Goal: Task Accomplishment & Management: Use online tool/utility

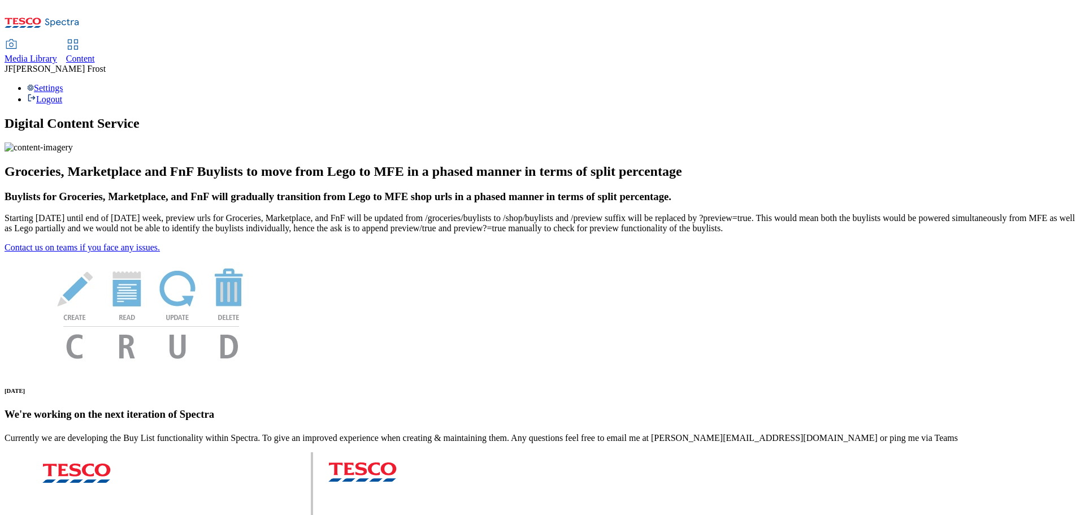
click at [95, 54] on span "Content" at bounding box center [80, 59] width 29 height 10
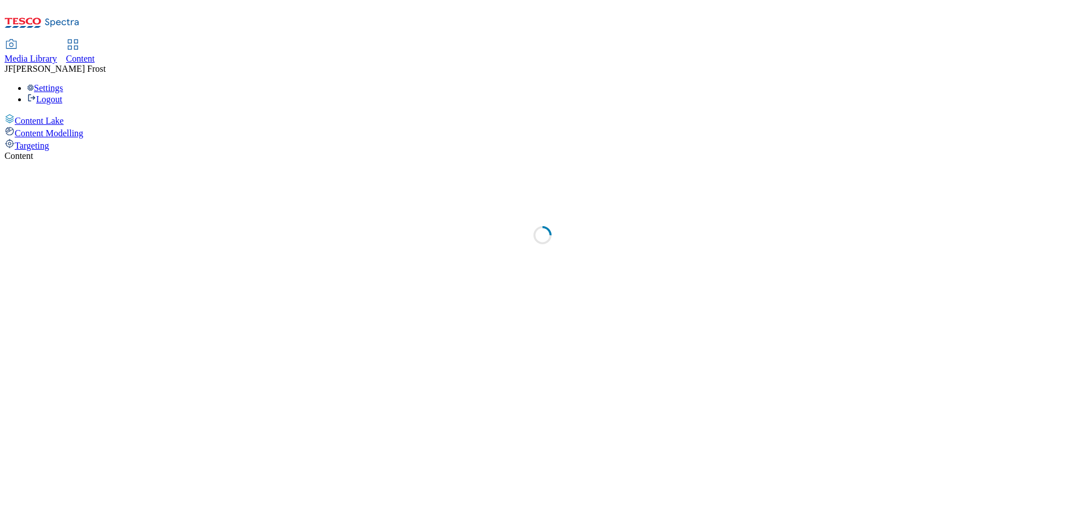
select select "ghs-[GEOGRAPHIC_DATA]"
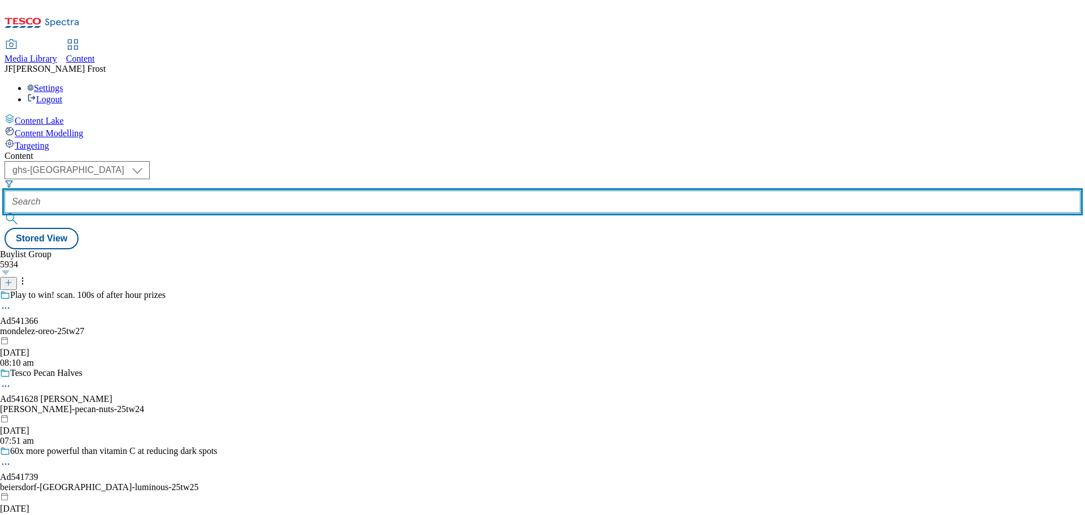
click at [271, 190] on input "text" at bounding box center [543, 201] width 1076 height 23
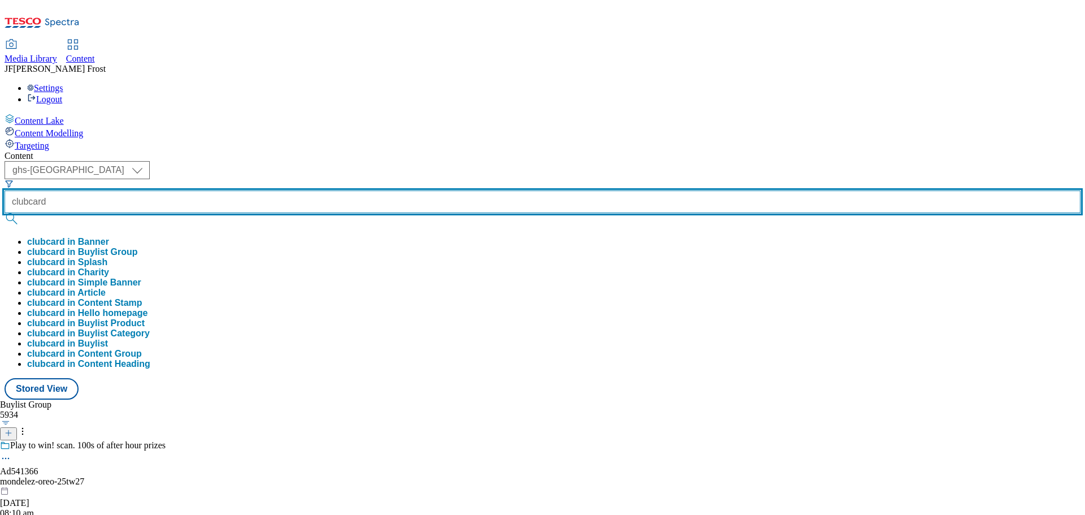
type input "clubcard"
click at [5, 213] on button "submit" at bounding box center [13, 218] width 16 height 11
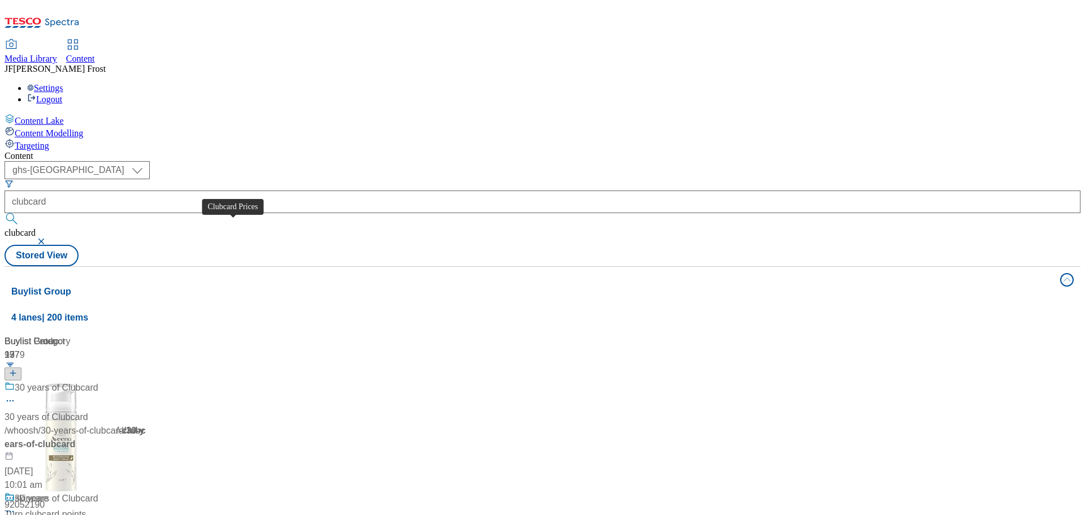
click at [79, 381] on div "Clubcard Prices" at bounding box center [47, 388] width 64 height 14
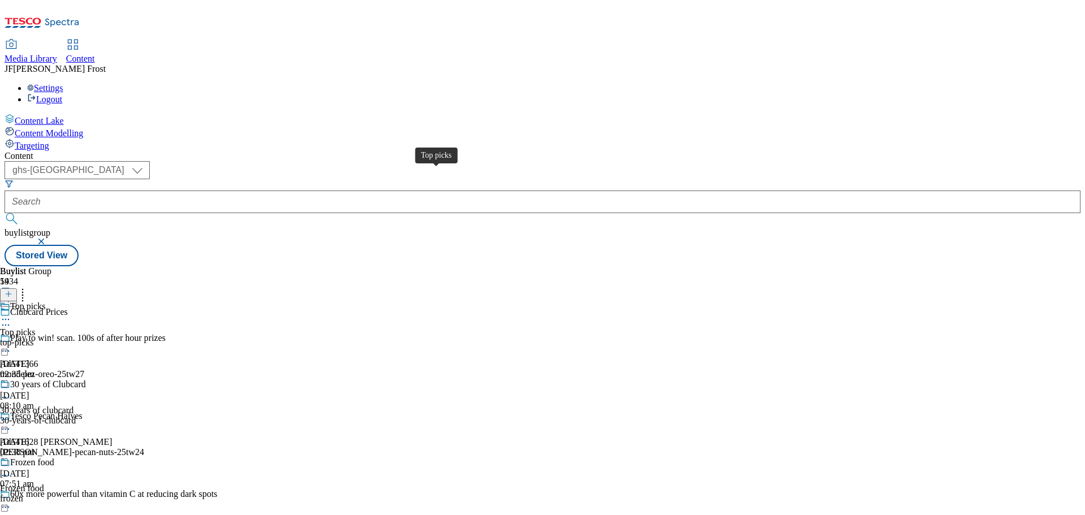
click at [45, 301] on div "Top picks" at bounding box center [27, 306] width 35 height 10
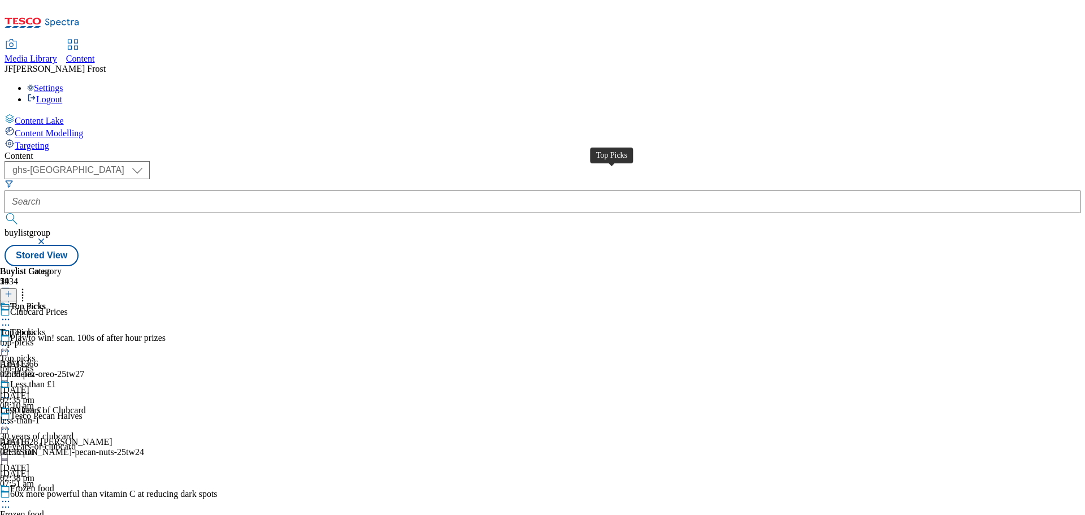
click at [46, 301] on span "Top Picks" at bounding box center [28, 307] width 36 height 12
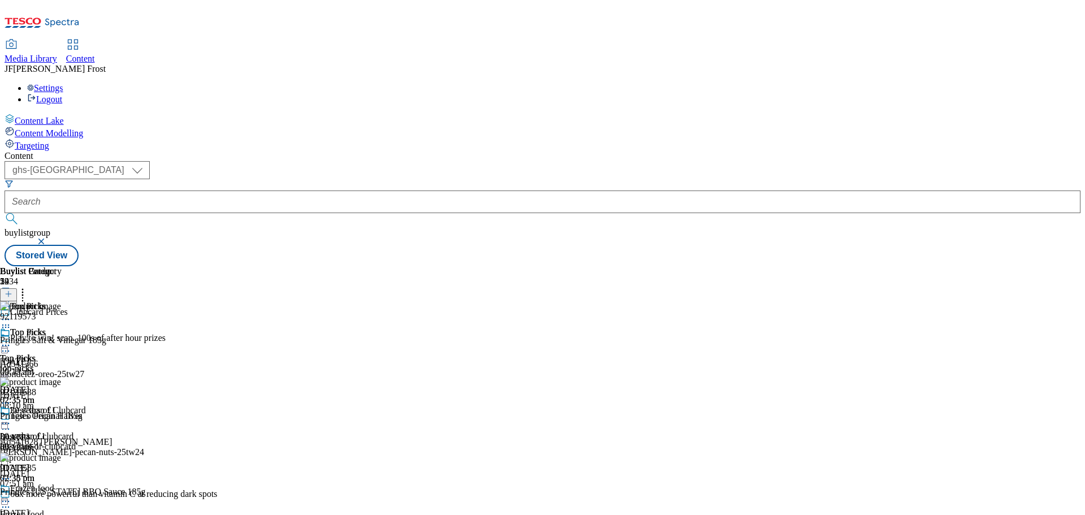
scroll to position [226, 0]
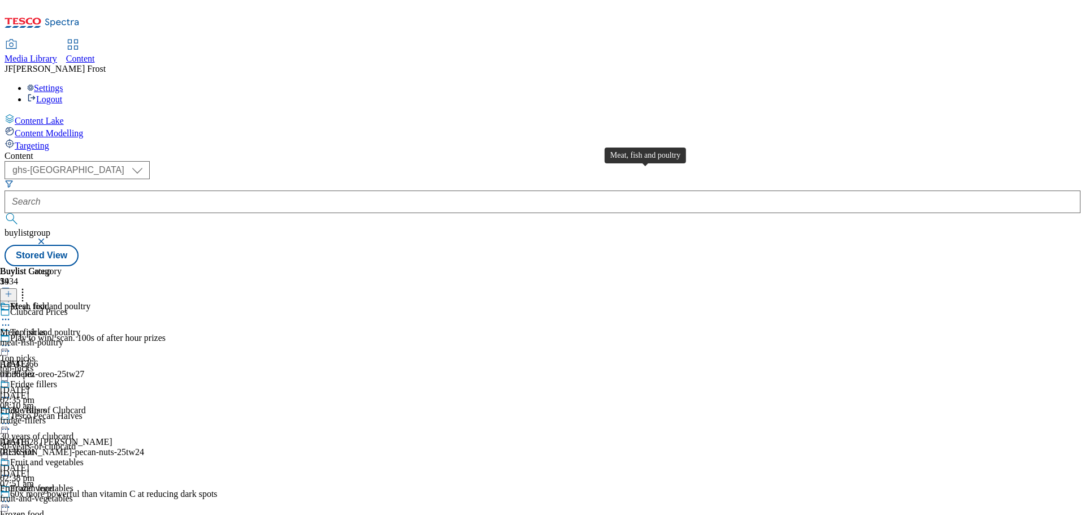
click at [90, 301] on span "Meat, fish and poultry" at bounding box center [50, 307] width 80 height 12
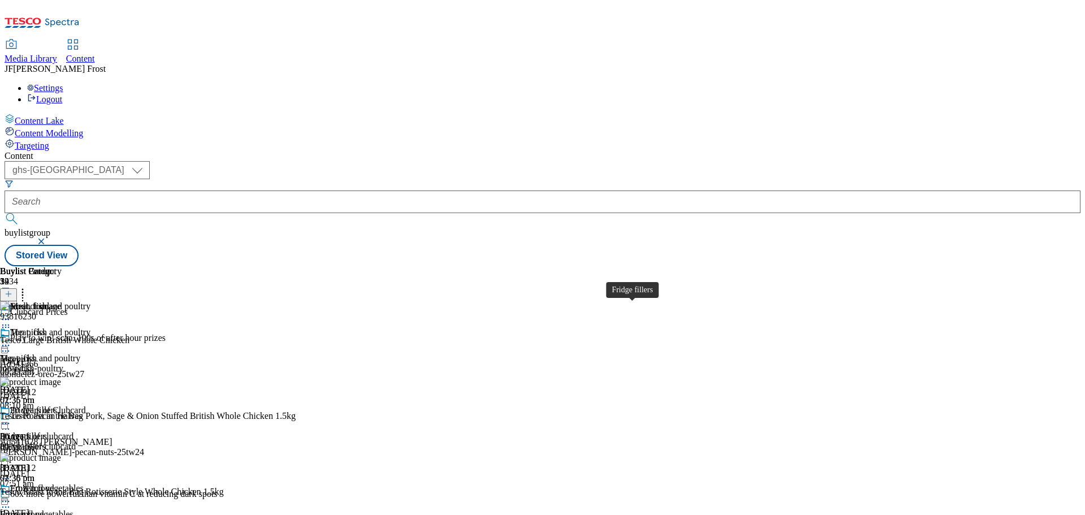
click at [47, 431] on div "Fridge fillers" at bounding box center [23, 436] width 47 height 10
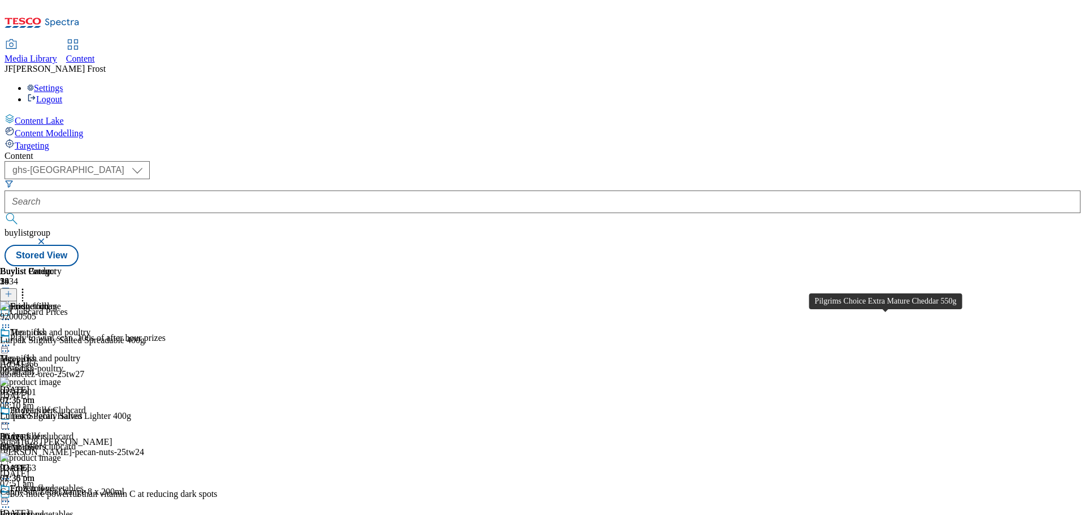
scroll to position [622, 0]
click at [84, 483] on div "Fruit and vegetables" at bounding box center [46, 488] width 73 height 10
click at [11, 496] on icon at bounding box center [5, 501] width 11 height 11
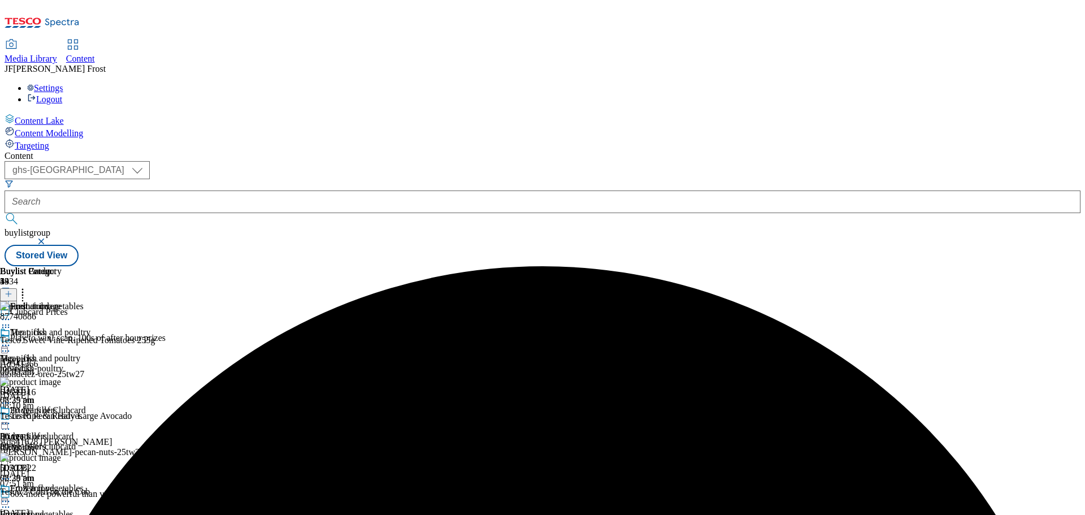
scroll to position [22, 0]
click at [11, 496] on icon at bounding box center [5, 501] width 11 height 11
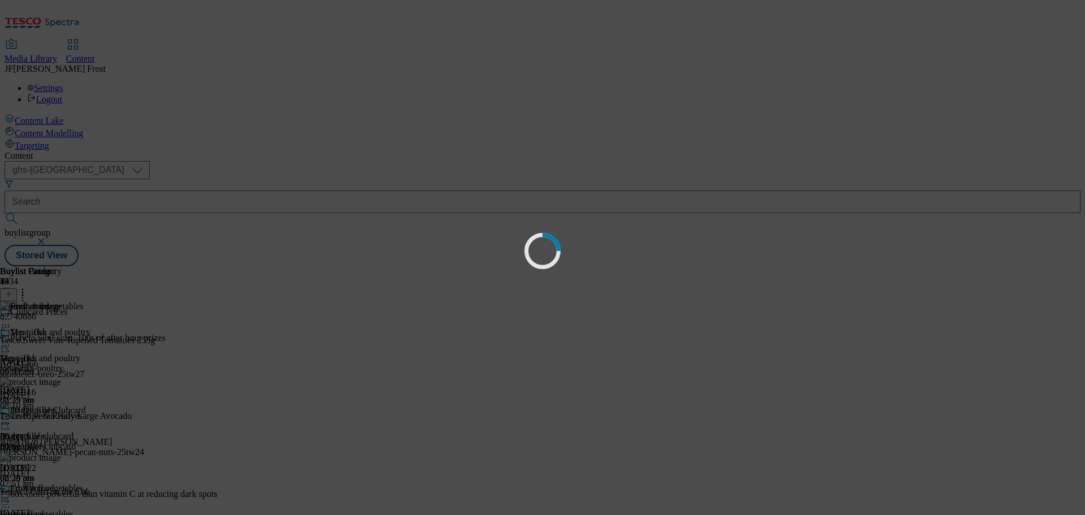
scroll to position [0, 0]
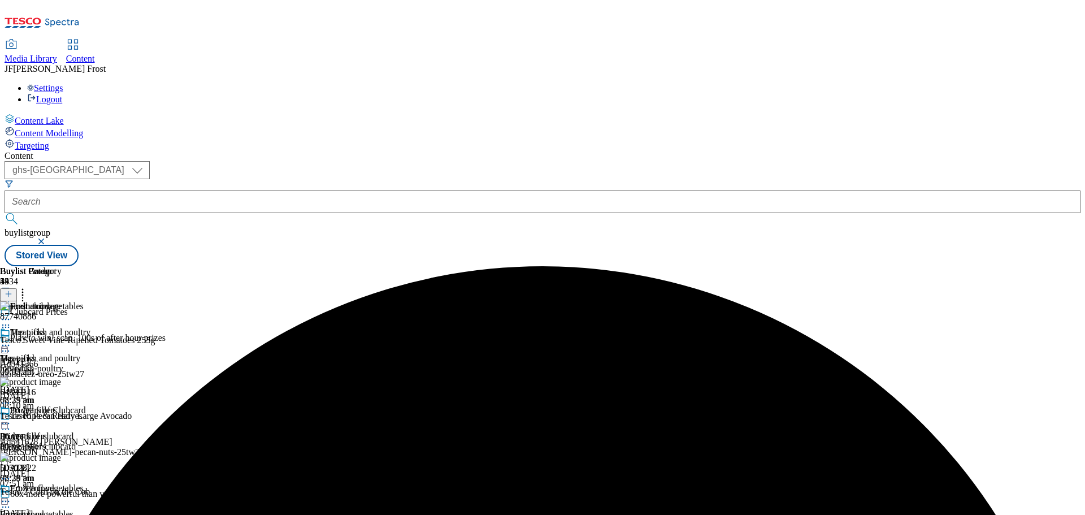
click at [28, 287] on icon at bounding box center [22, 292] width 11 height 11
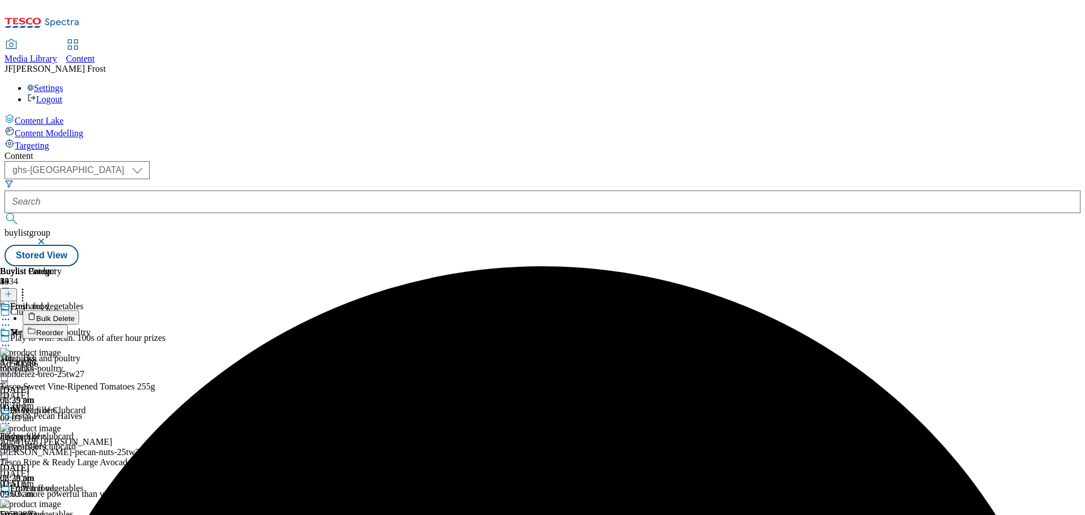
click at [79, 310] on button "Bulk Delete" at bounding box center [51, 317] width 57 height 14
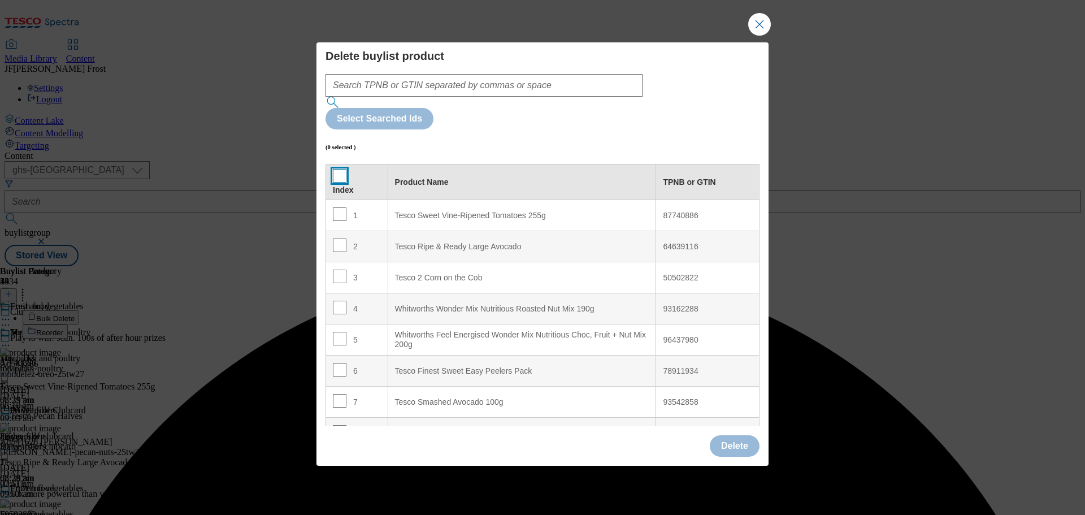
click at [335, 169] on input "Modal" at bounding box center [340, 176] width 14 height 14
checkbox input "true"
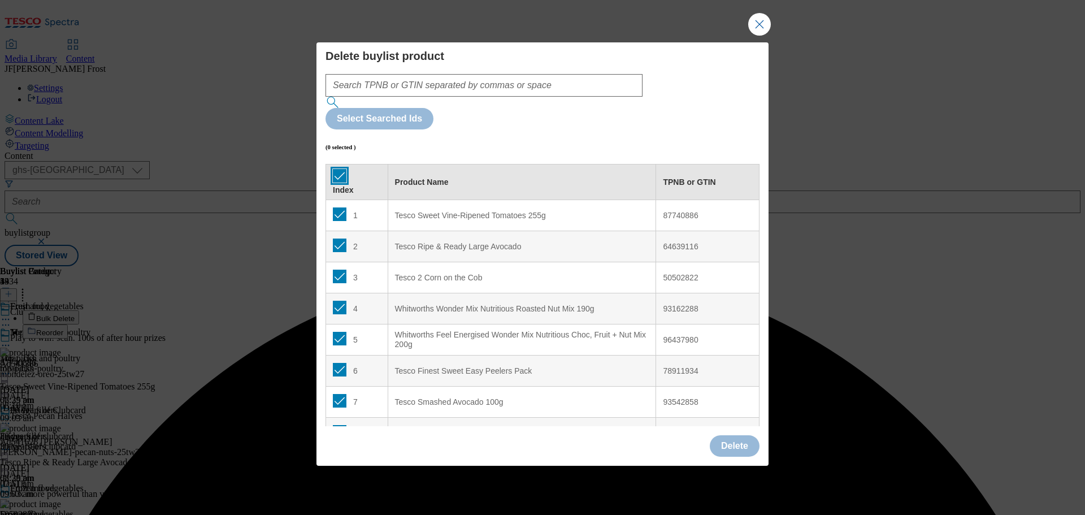
checkbox input "true"
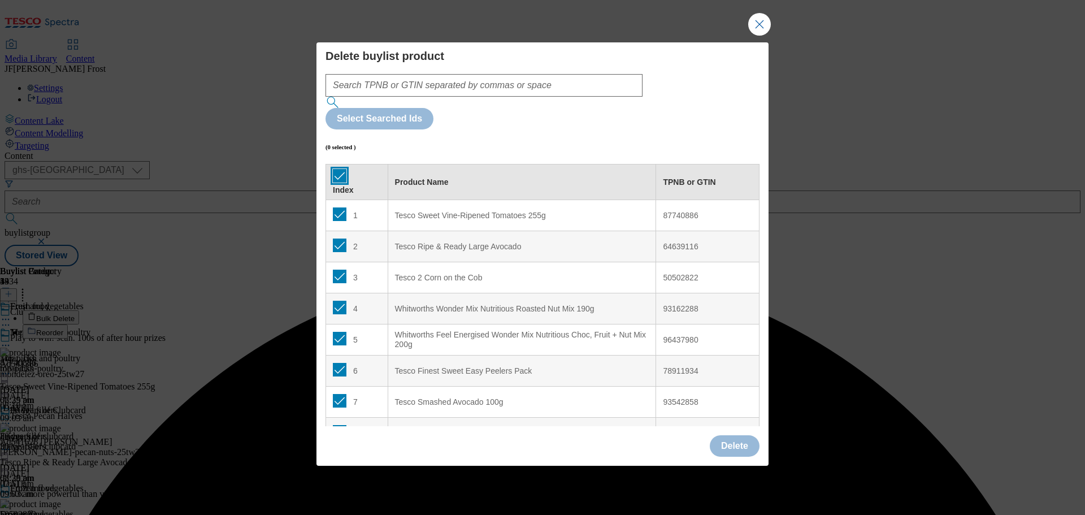
checkbox input "true"
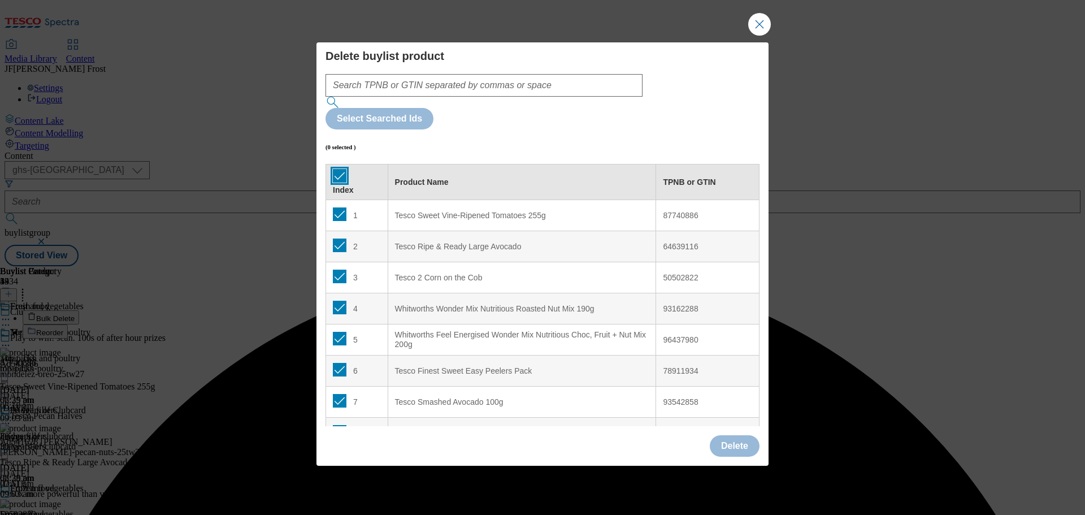
checkbox input "true"
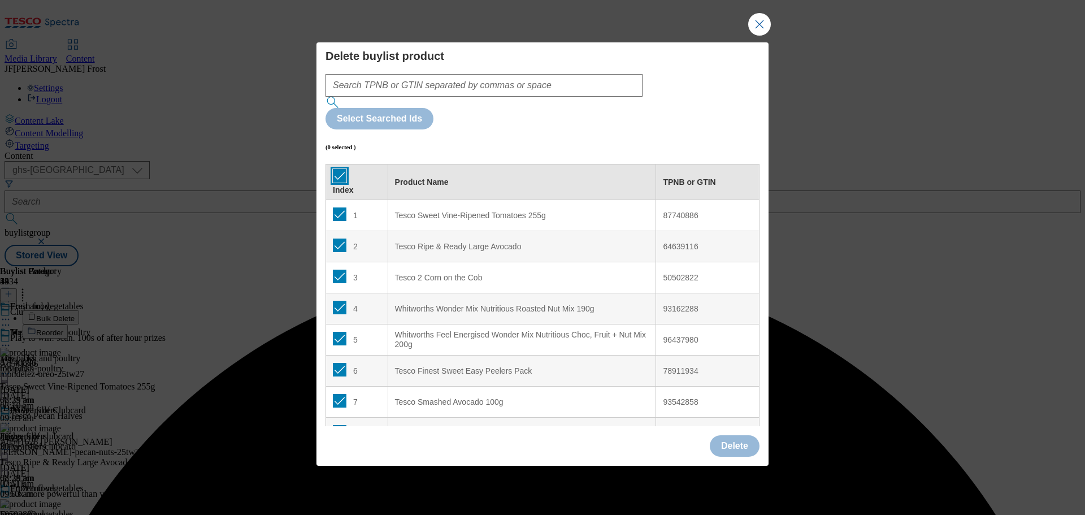
checkbox input "true"
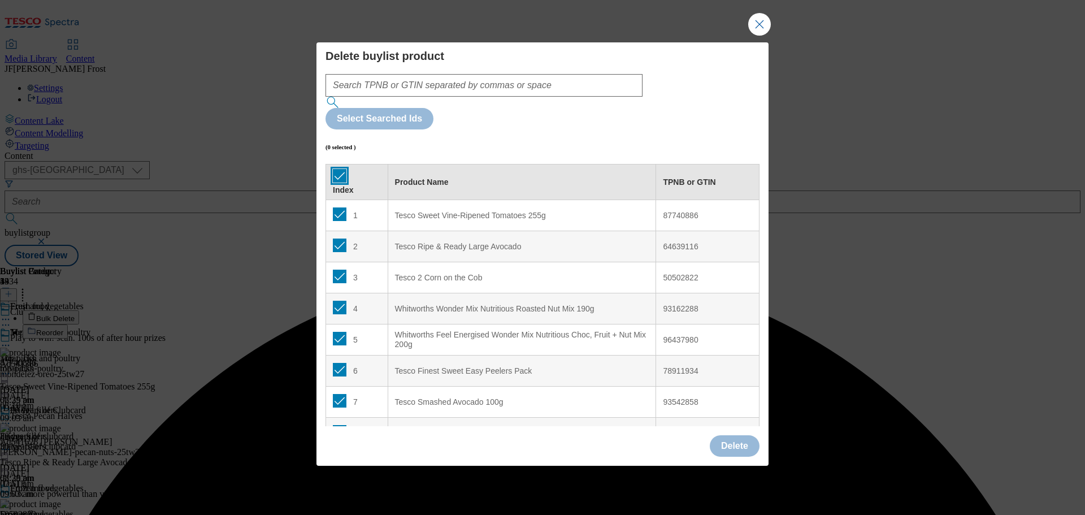
checkbox input "true"
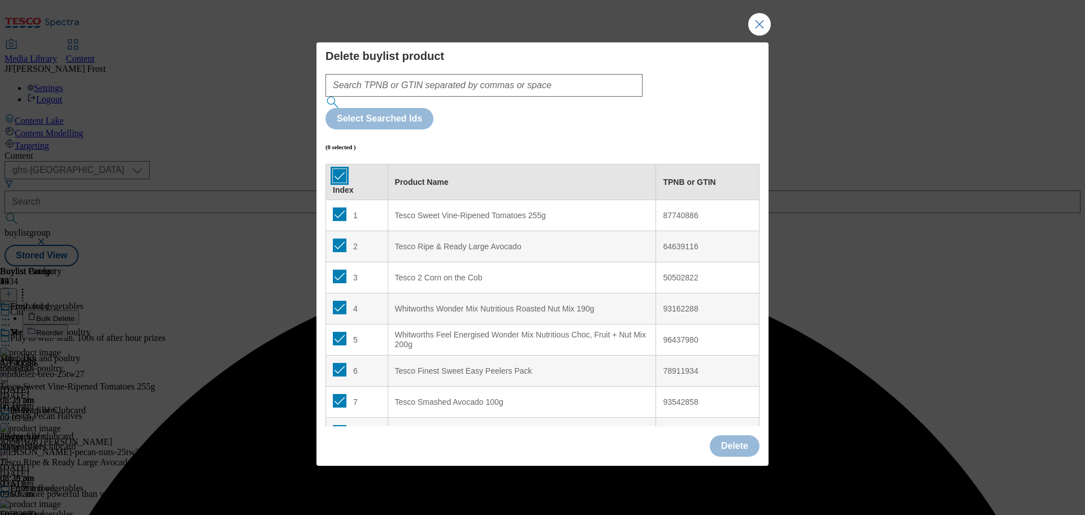
checkbox input "true"
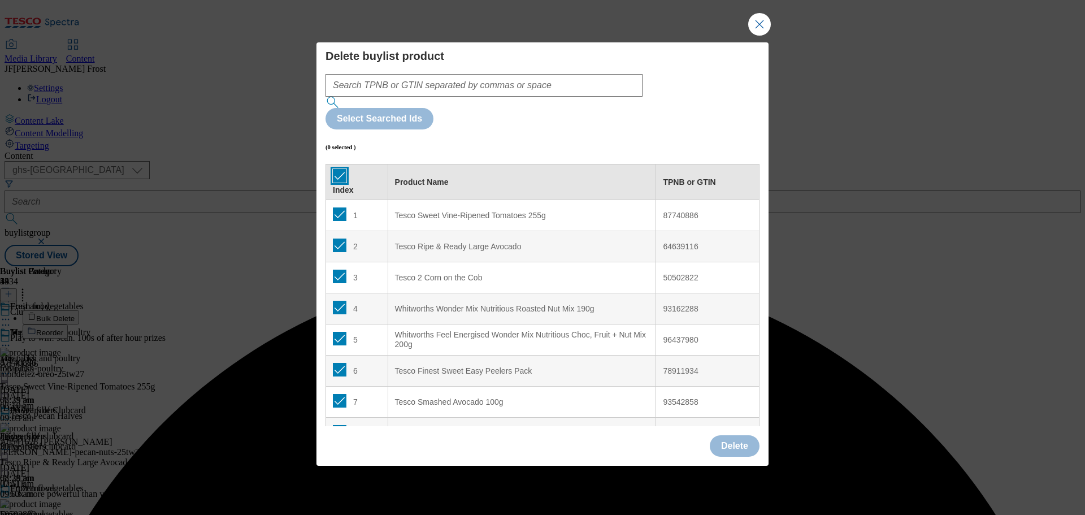
checkbox input "true"
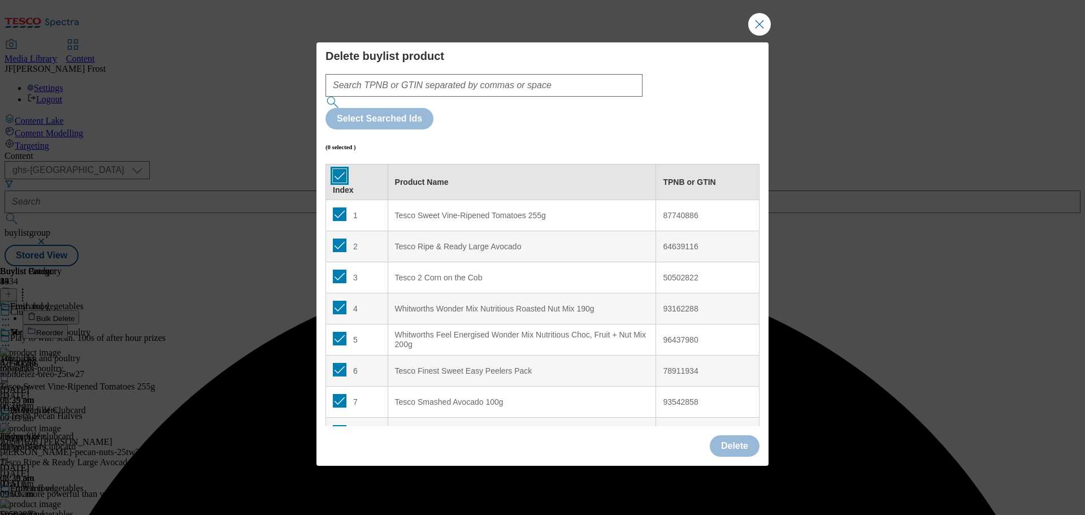
checkbox input "true"
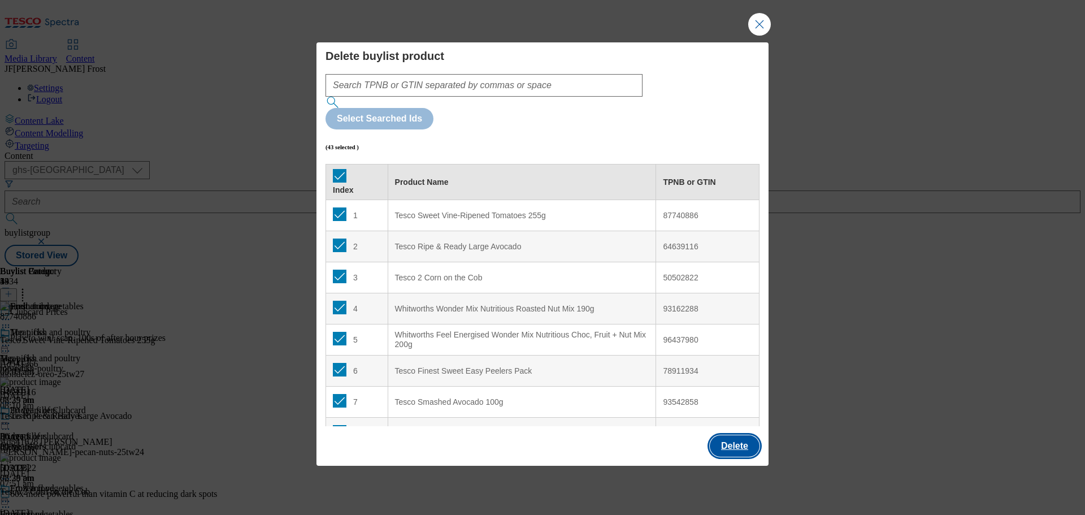
click at [716, 435] on button "Delete" at bounding box center [735, 445] width 50 height 21
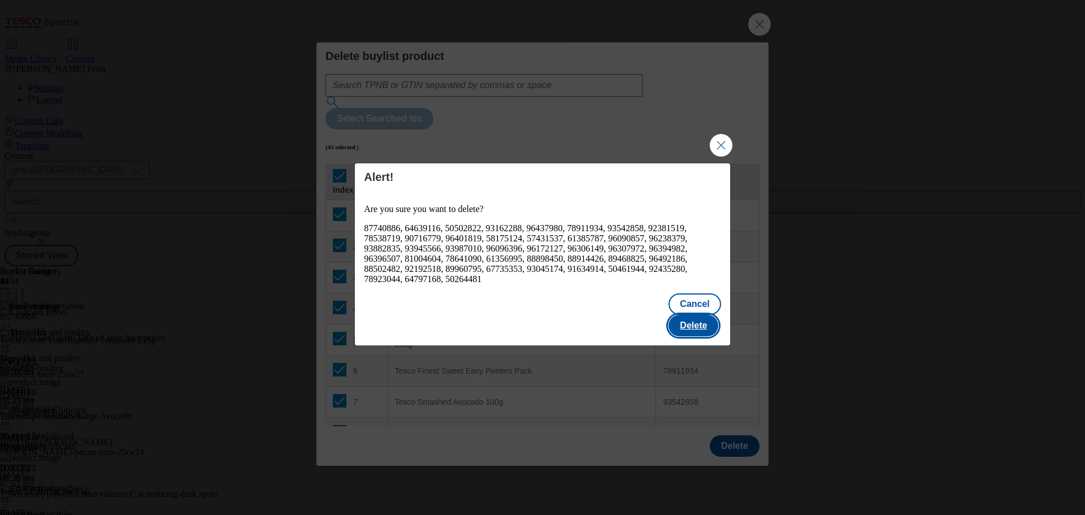
click at [708, 317] on button "Delete" at bounding box center [694, 325] width 50 height 21
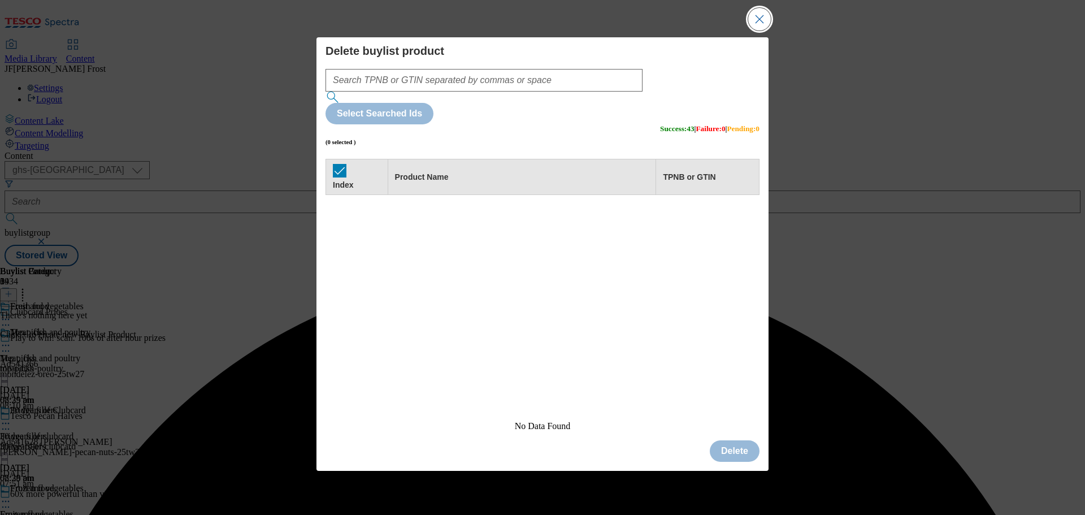
click at [761, 31] on button "Close Modal" at bounding box center [759, 19] width 23 height 23
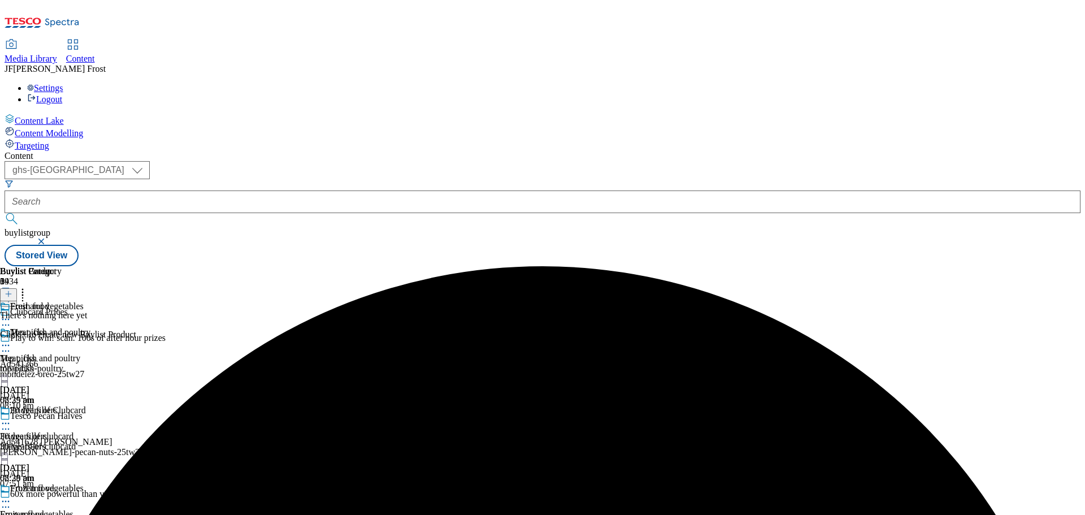
click at [12, 290] on icon at bounding box center [9, 294] width 8 height 8
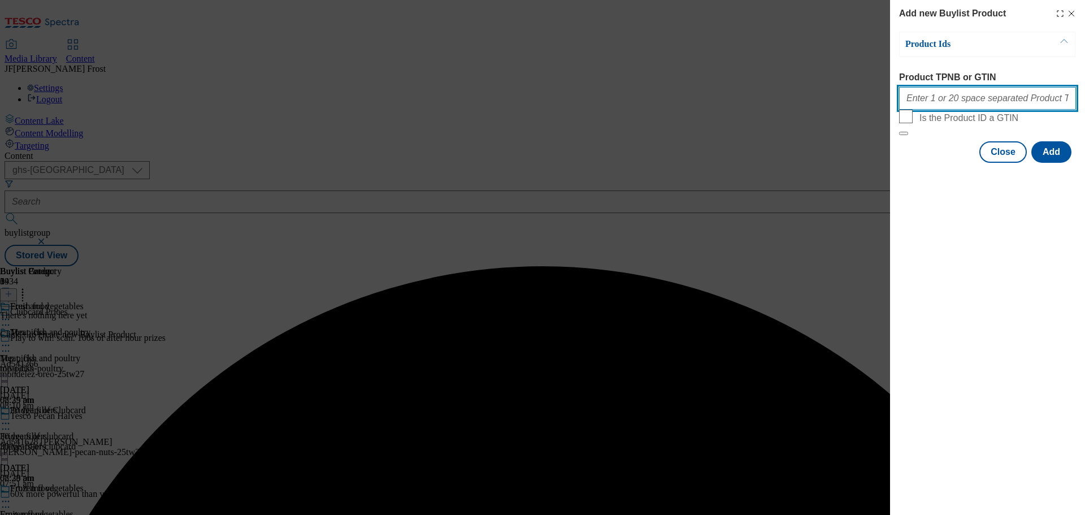
click at [950, 102] on input "Product TPNB or GTIN" at bounding box center [987, 98] width 177 height 23
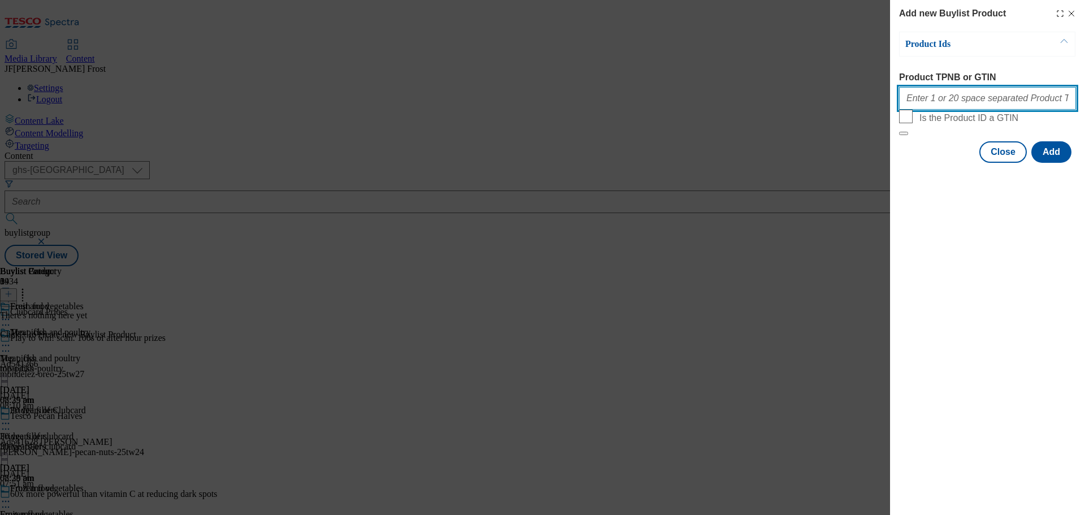
paste input "87739508 96431098 62657086 75342615 92193955 92260202 77091234 50501345 9078642…"
type input "87739508 96431098 62657086 75342615 92193955 92260202 77091234 50501345 9078642…"
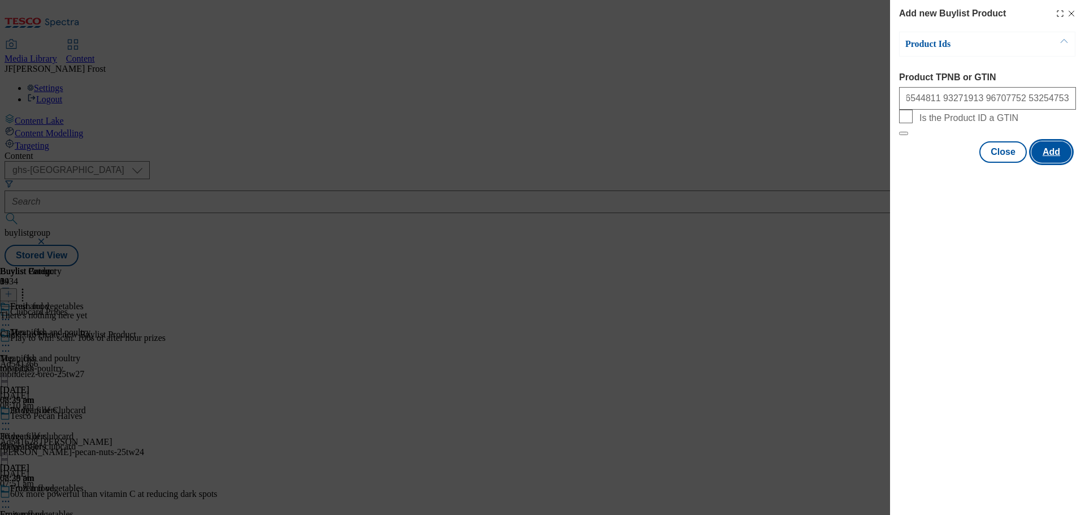
click at [1052, 163] on button "Add" at bounding box center [1052, 151] width 40 height 21
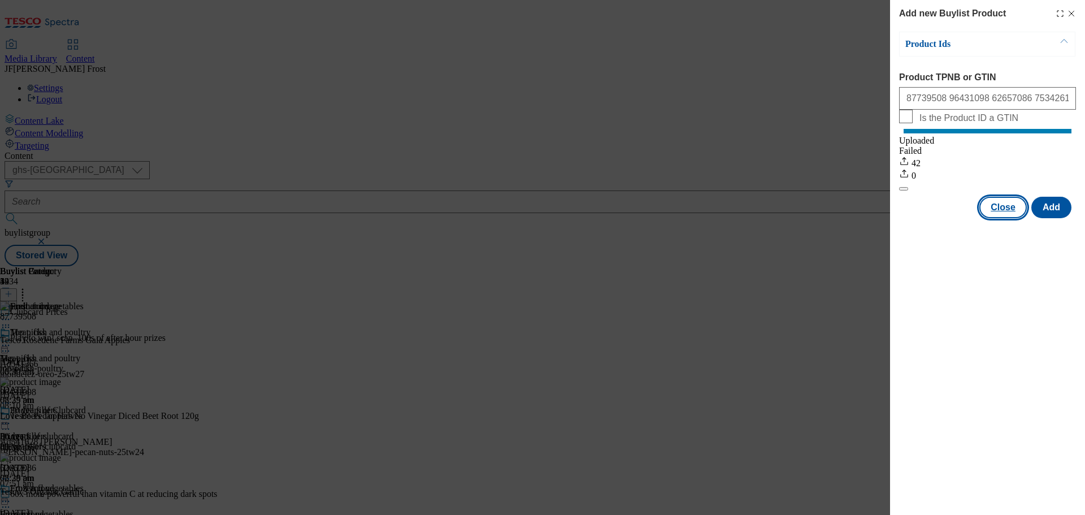
click at [1006, 218] on button "Close" at bounding box center [1003, 207] width 47 height 21
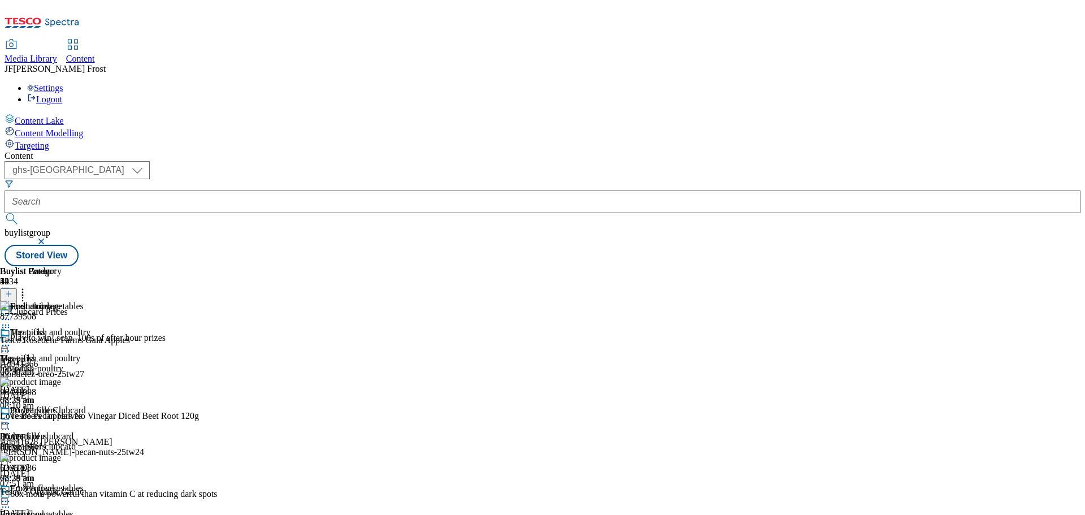
scroll to position [22, 0]
click at [11, 496] on icon at bounding box center [5, 501] width 11 height 11
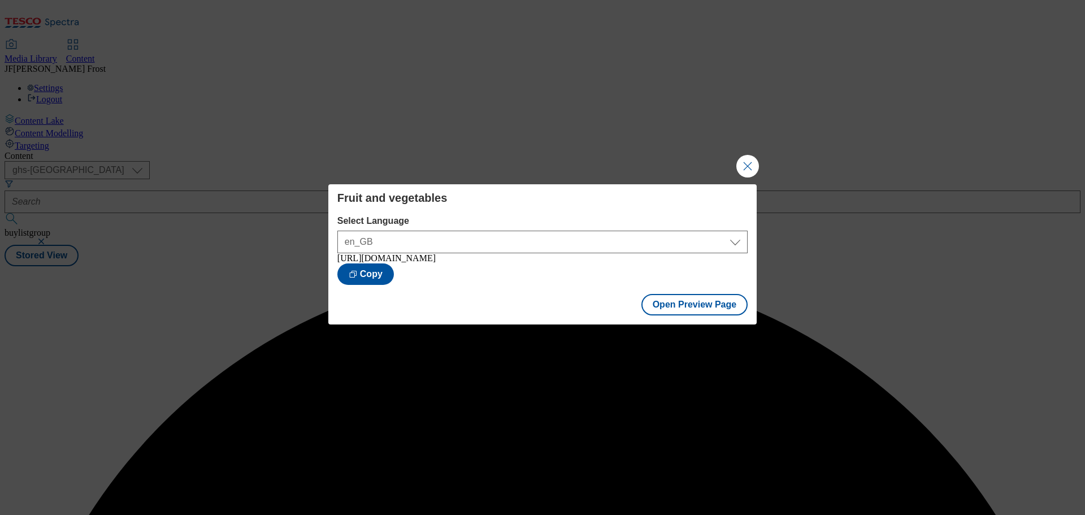
scroll to position [0, 0]
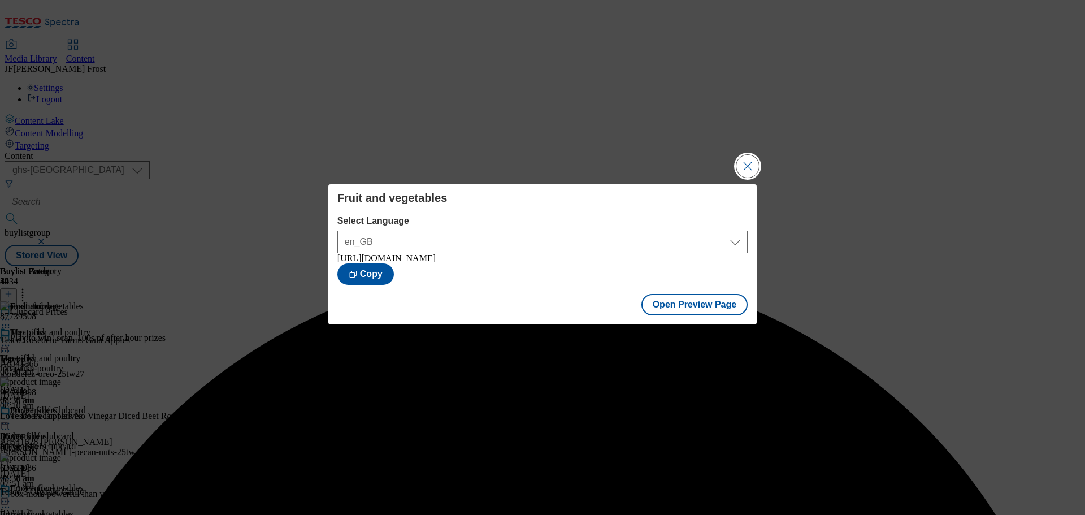
click at [743, 155] on button "Close Modal" at bounding box center [748, 166] width 23 height 23
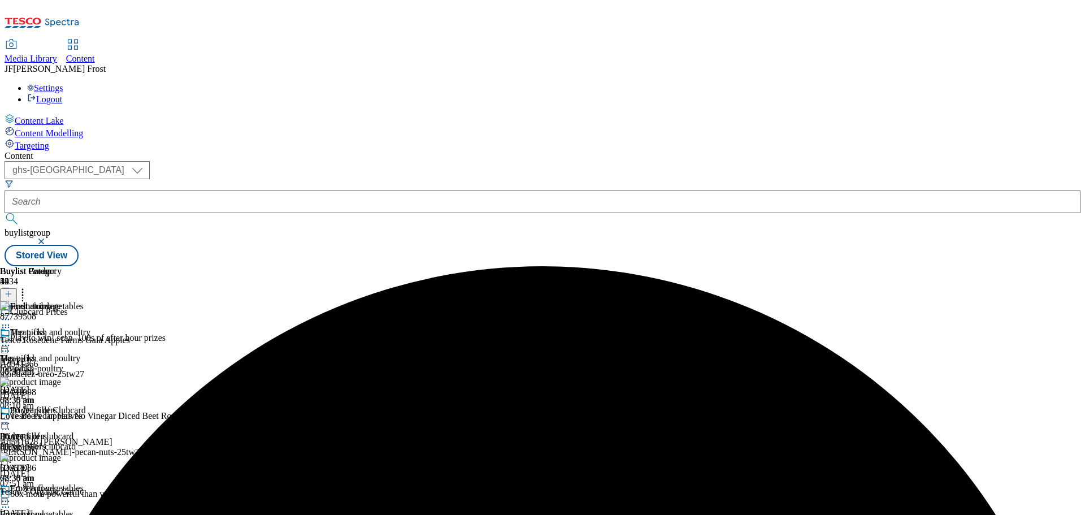
scroll to position [22, 0]
click at [11, 496] on icon at bounding box center [5, 501] width 11 height 11
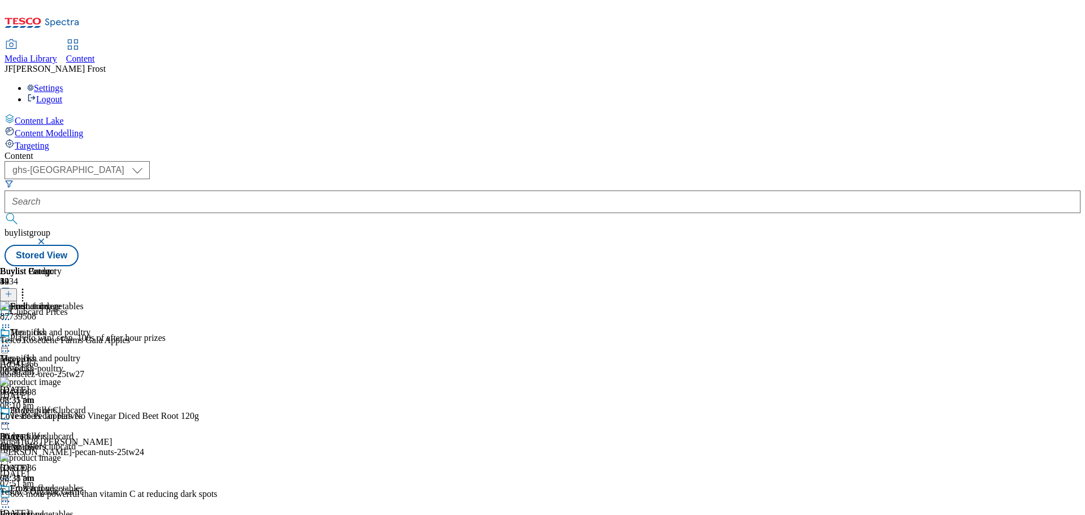
scroll to position [283, 0]
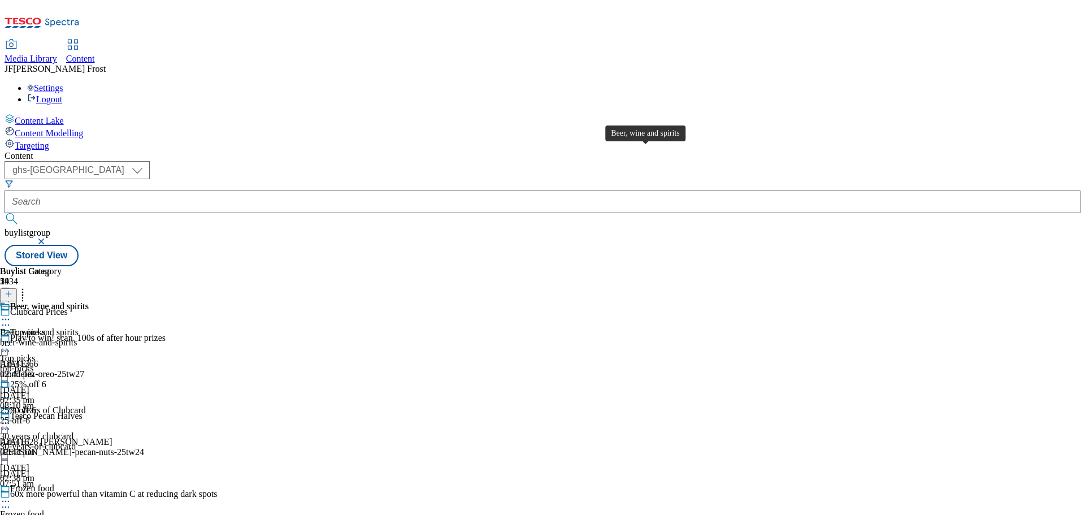
click at [89, 301] on span "Beer, wine and spirits" at bounding box center [49, 307] width 79 height 12
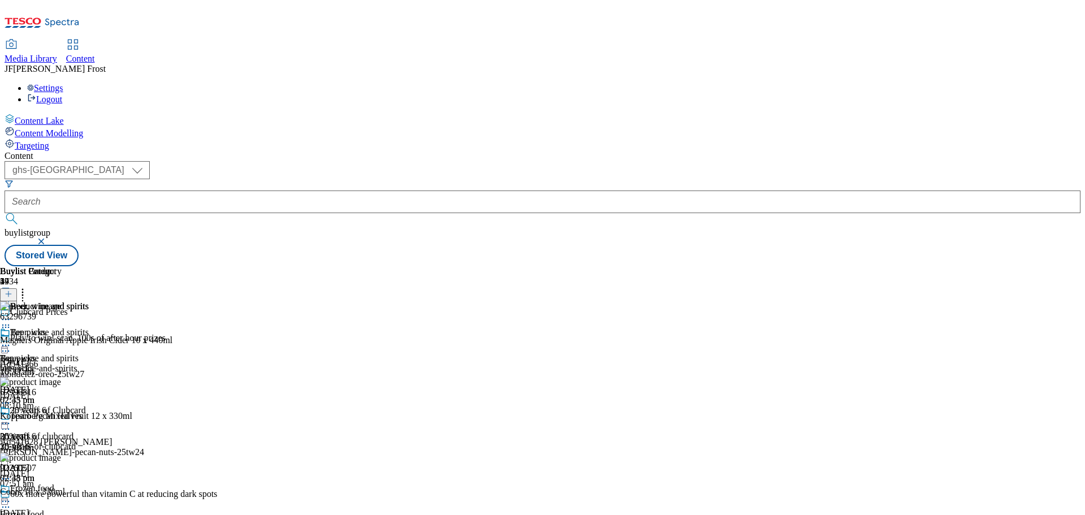
click at [11, 340] on icon at bounding box center [5, 345] width 11 height 11
click at [71, 469] on span "Un-publish" at bounding box center [53, 473] width 36 height 8
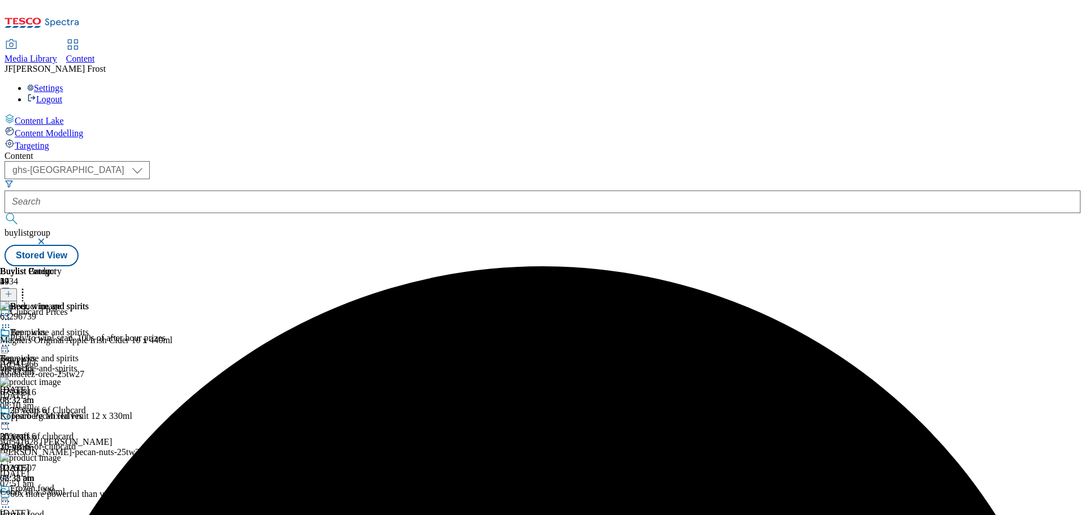
click at [11, 340] on icon at bounding box center [5, 345] width 11 height 11
click at [73, 430] on span "Un-preview" at bounding box center [54, 434] width 38 height 8
click at [28, 287] on icon at bounding box center [22, 292] width 11 height 11
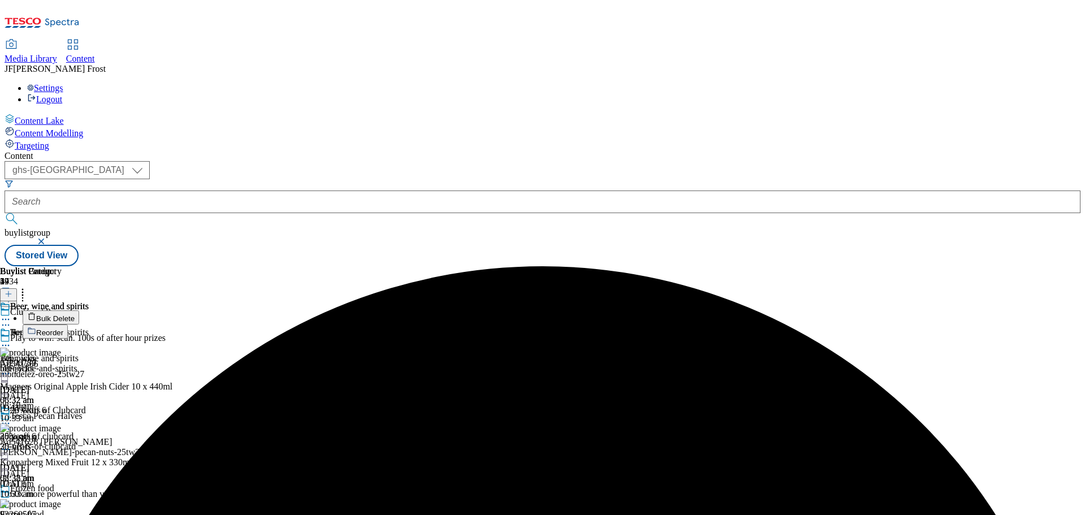
click at [79, 310] on button "Bulk Delete" at bounding box center [51, 317] width 57 height 14
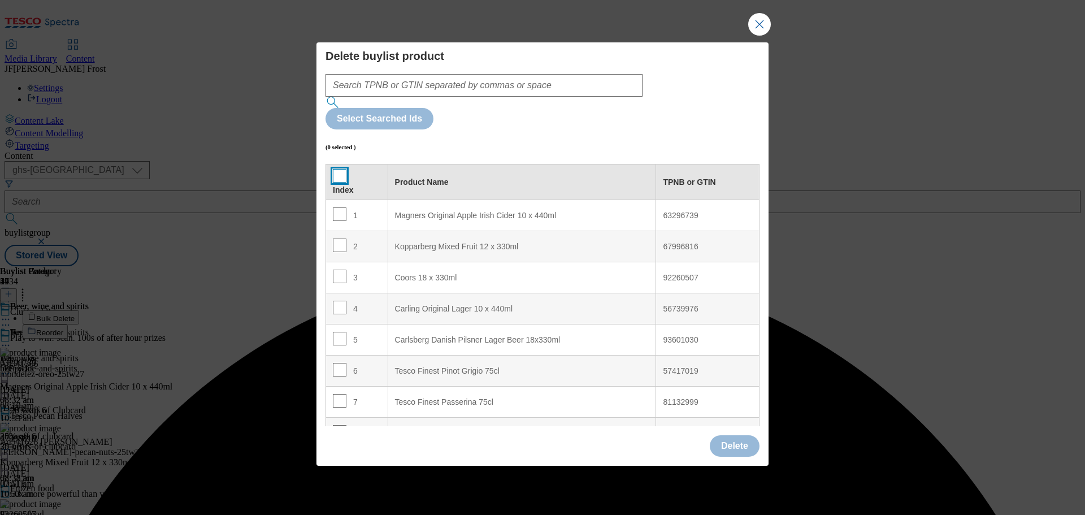
click at [337, 169] on input "Modal" at bounding box center [340, 176] width 14 height 14
checkbox input "true"
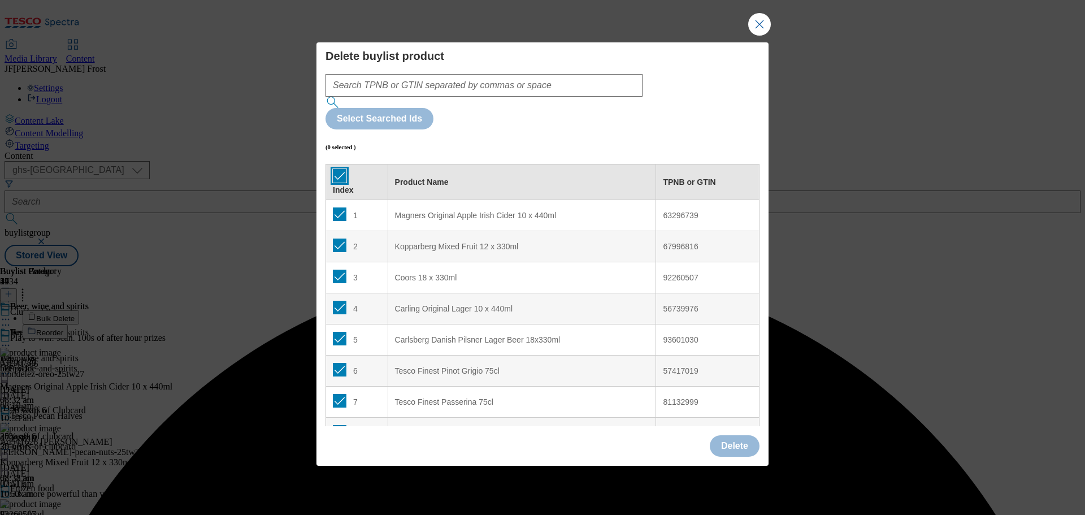
checkbox input "true"
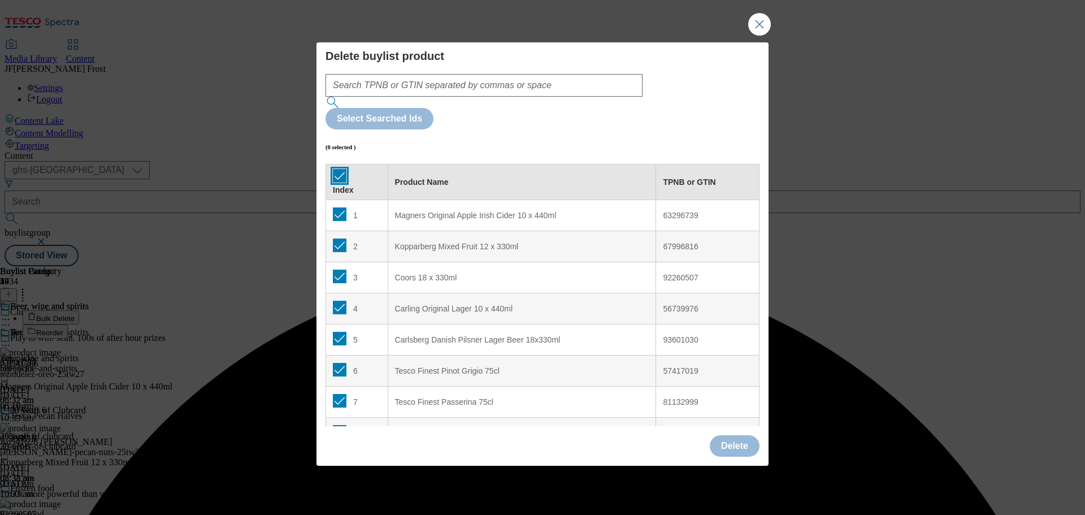
checkbox input "true"
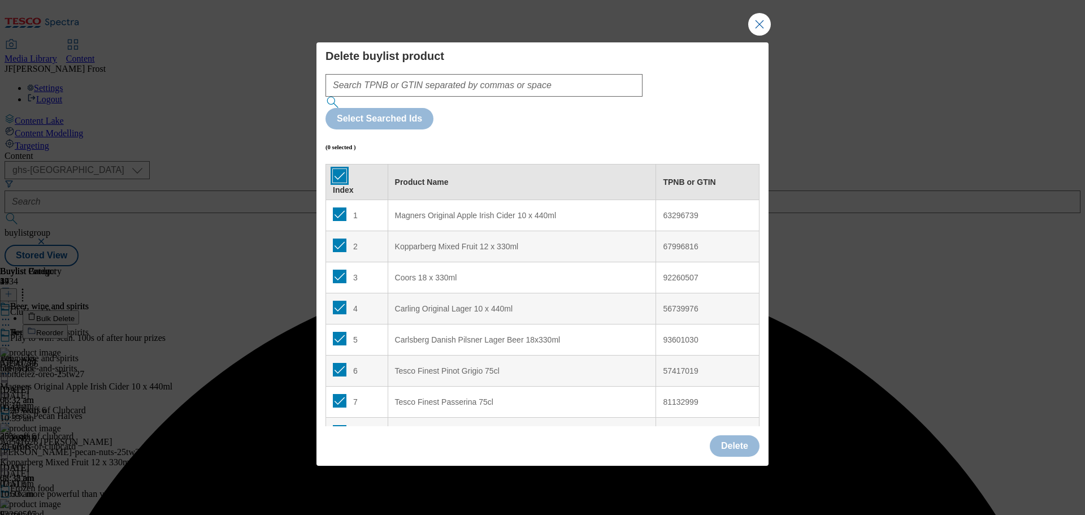
checkbox input "true"
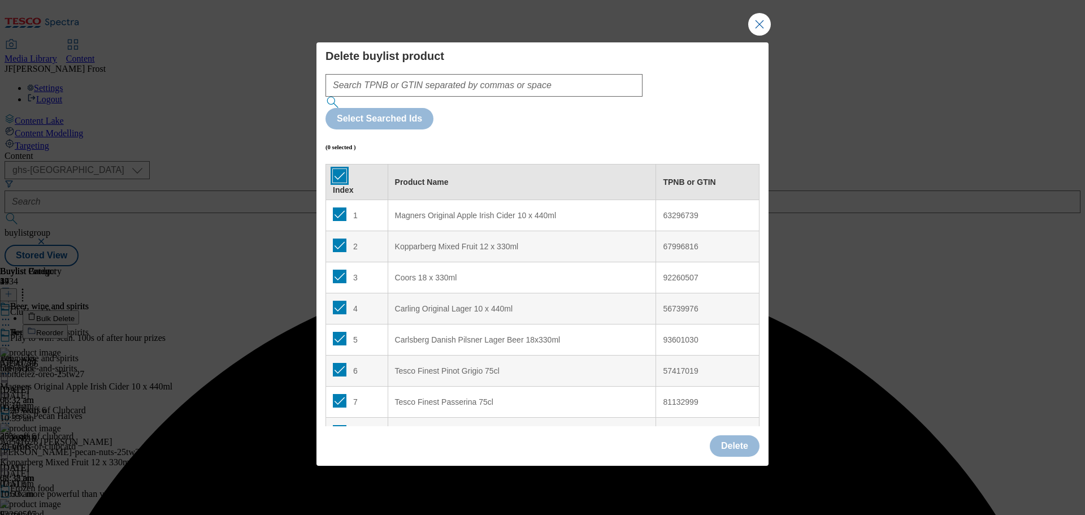
checkbox input "true"
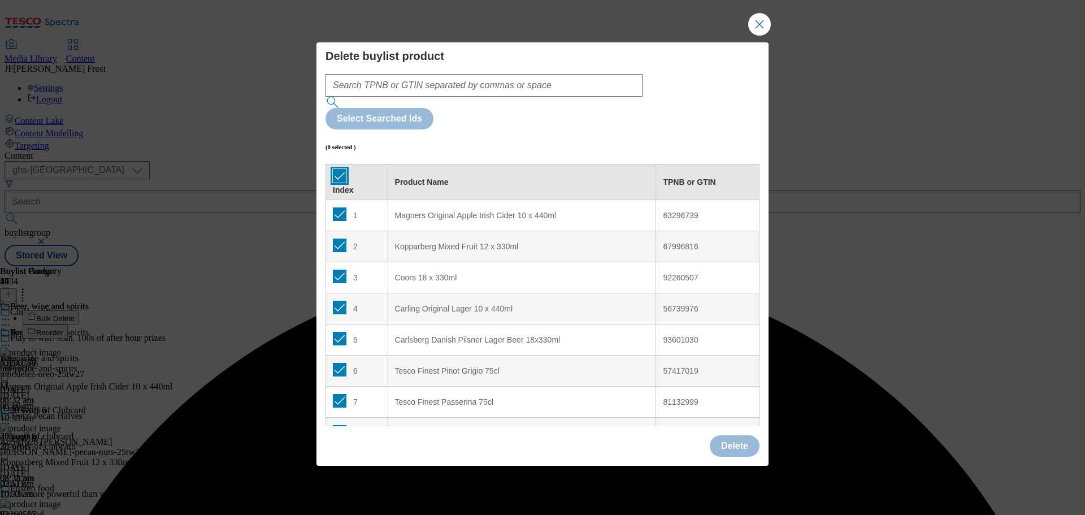
checkbox input "true"
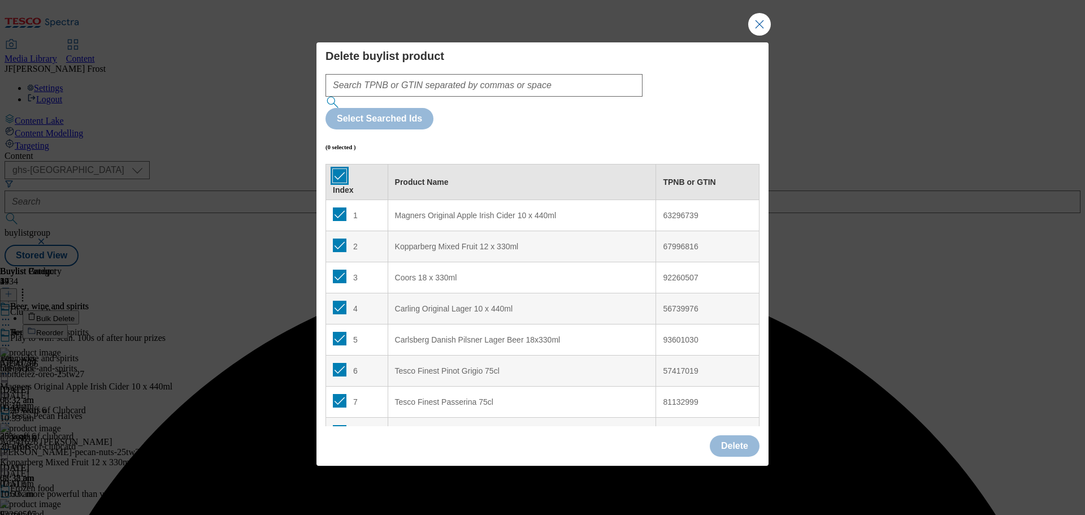
checkbox input "true"
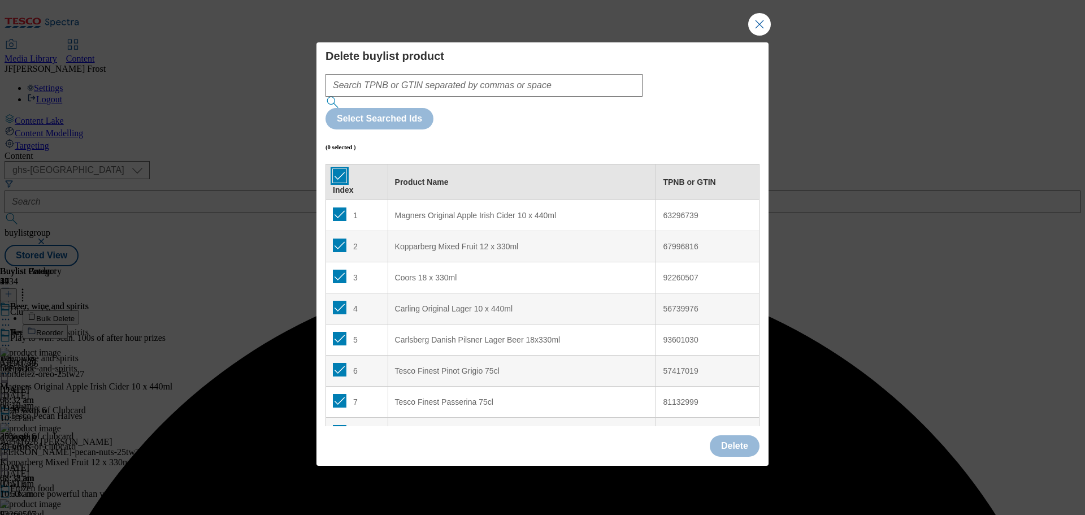
checkbox input "true"
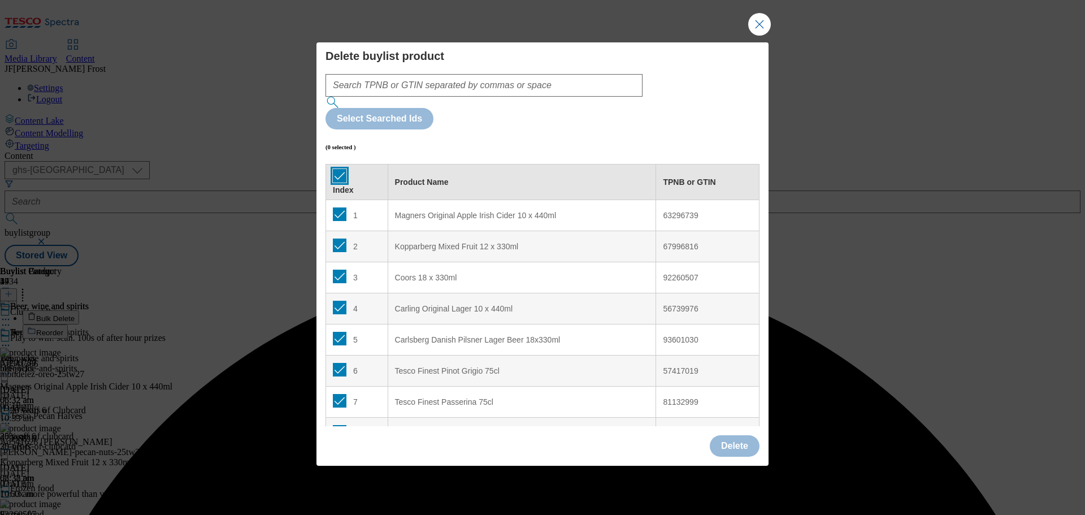
checkbox input "true"
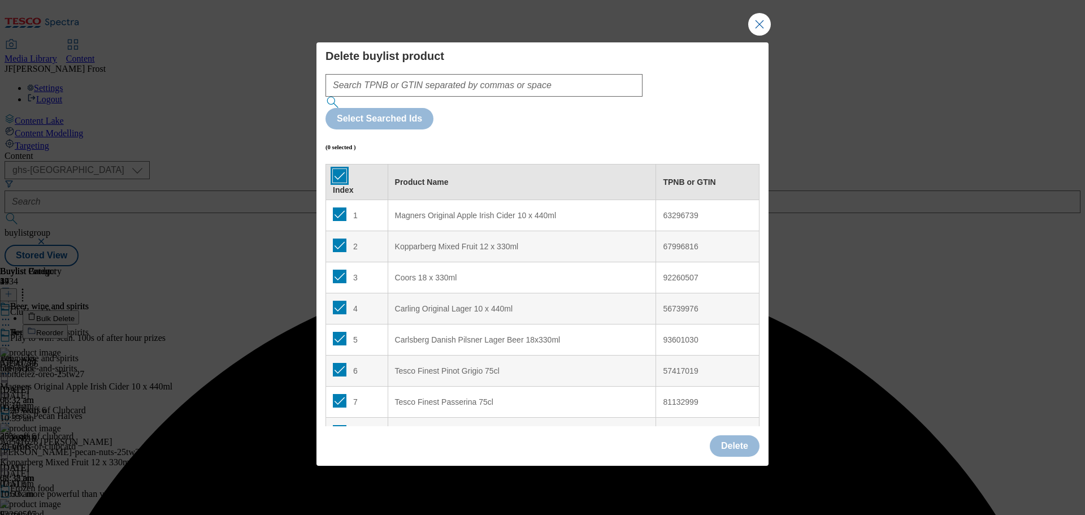
checkbox input "true"
click at [727, 435] on button "Delete" at bounding box center [735, 445] width 50 height 21
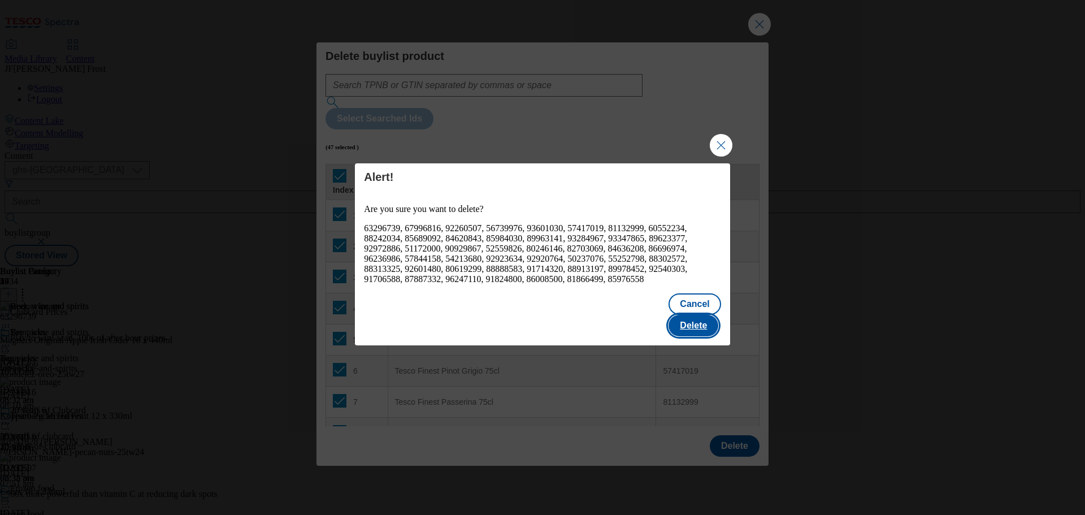
click at [704, 324] on button "Delete" at bounding box center [694, 325] width 50 height 21
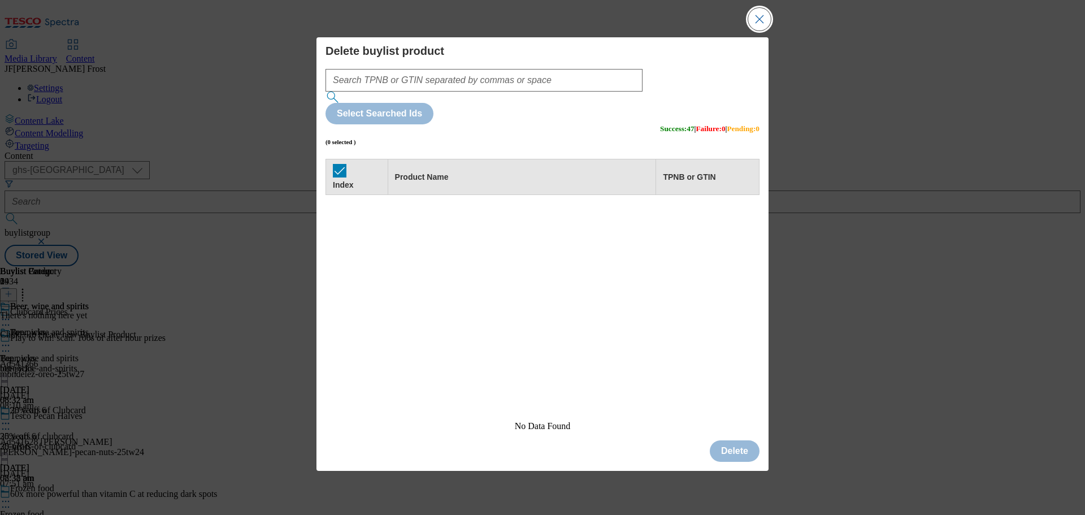
click at [760, 31] on button "Close Modal" at bounding box center [759, 19] width 23 height 23
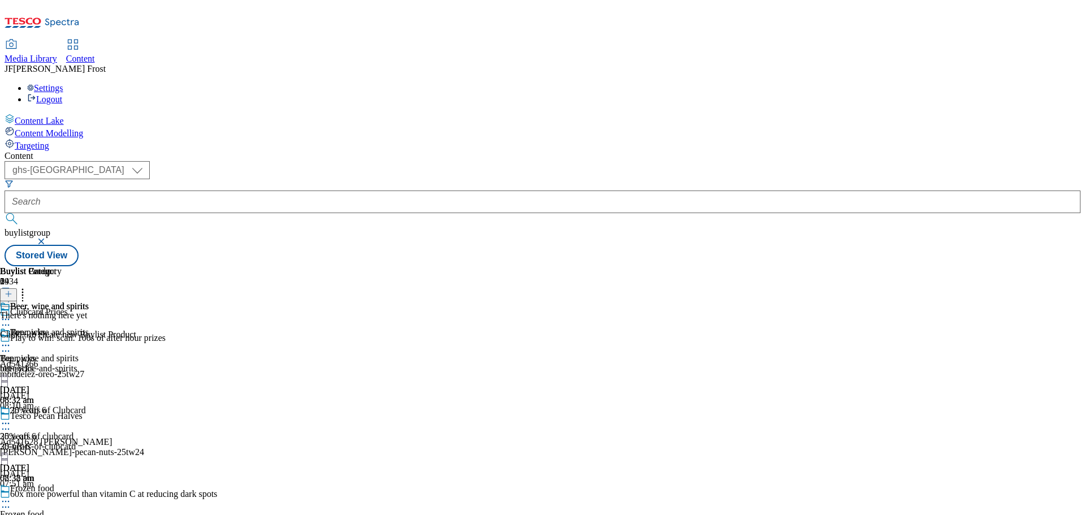
click at [12, 290] on icon at bounding box center [9, 294] width 8 height 8
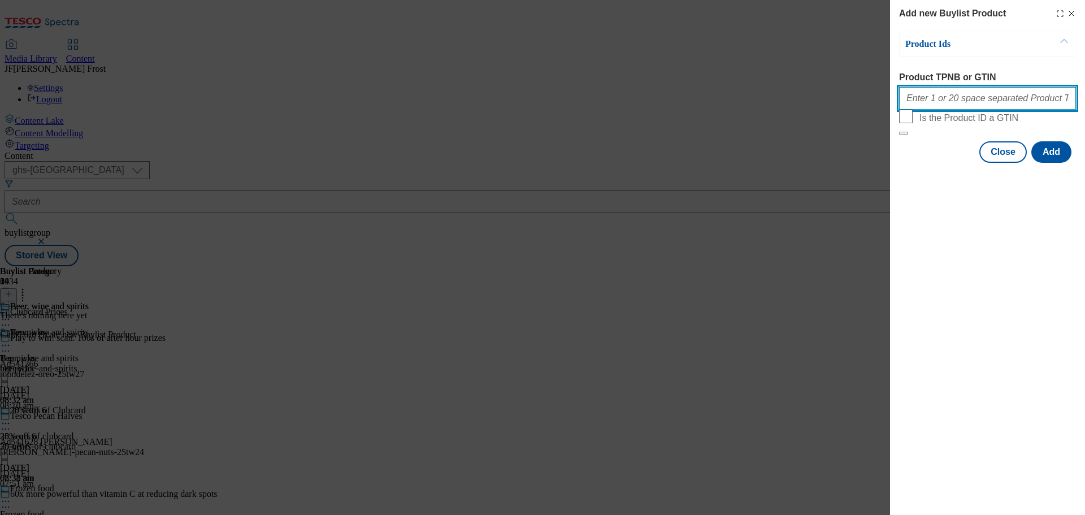
click at [959, 102] on input "Product TPNB or GTIN" at bounding box center [987, 98] width 177 height 23
paste input "92054920 90510803 85012467 93934591 58658976 85879420 51172150 50233760 9298477…"
type input "92054920 90510803 85012467 93934591 58658976 85879420 51172150 50233760 9298477…"
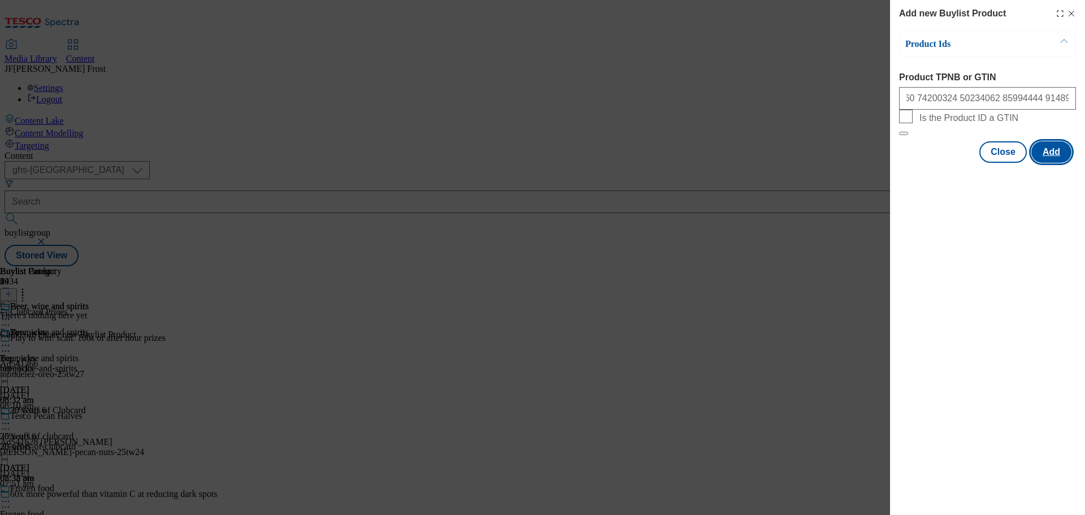
click at [1060, 163] on button "Add" at bounding box center [1052, 151] width 40 height 21
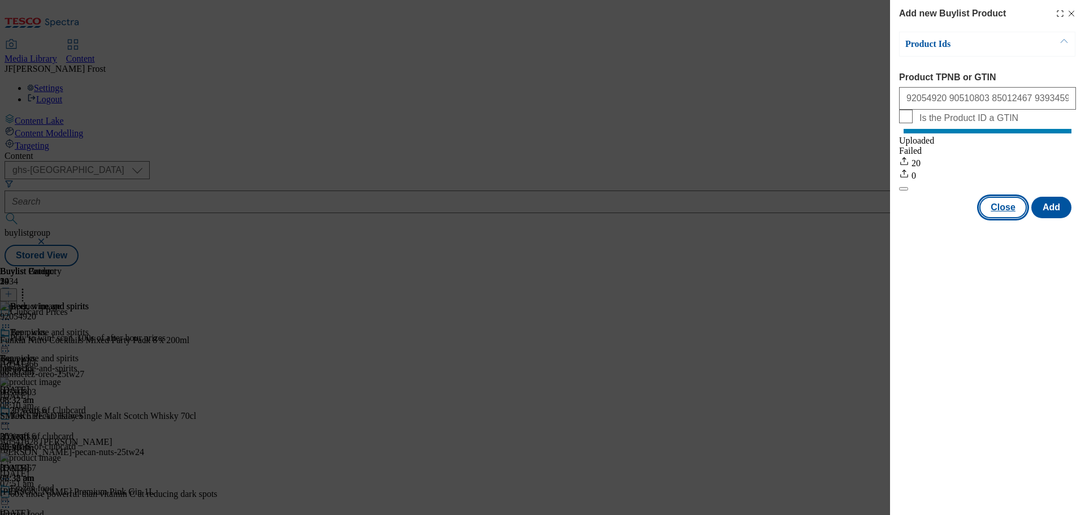
click at [1002, 218] on button "Close" at bounding box center [1003, 207] width 47 height 21
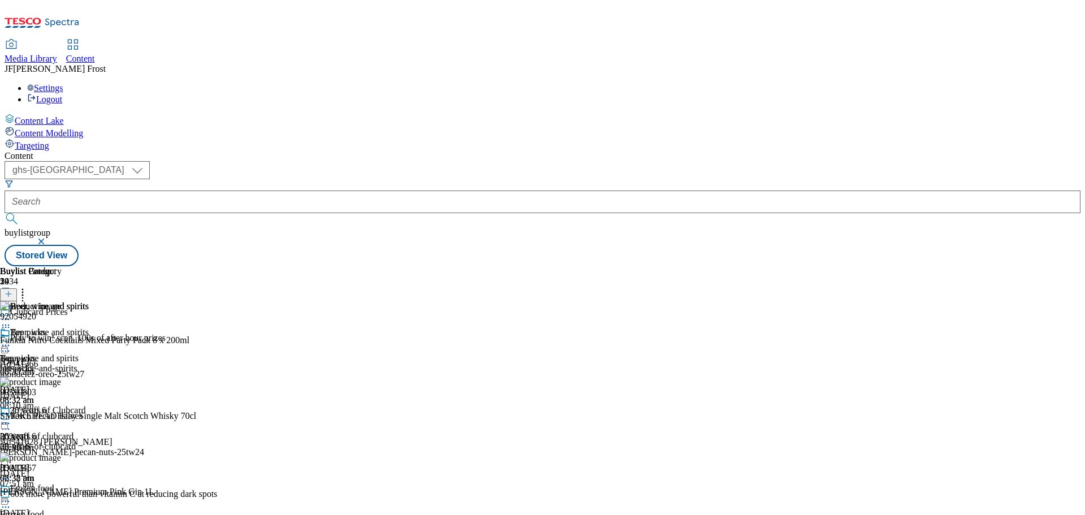
click at [17, 288] on button at bounding box center [8, 294] width 17 height 13
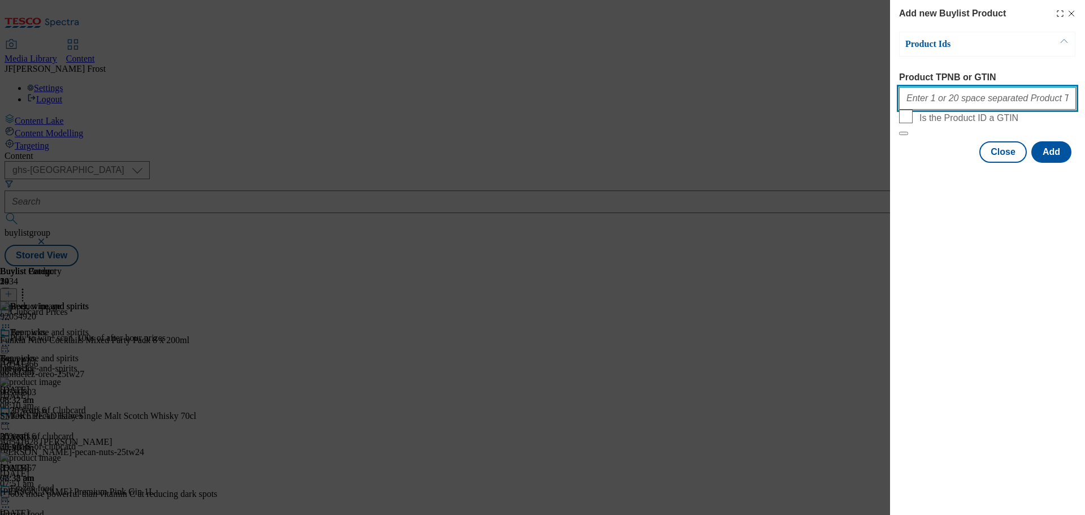
click at [940, 108] on input "Product TPNB or GTIN" at bounding box center [987, 98] width 177 height 23
paste input "89978417 82450413 66535885 85012467 74200324 50848009 85012467"
type input "89978417 82450413 66535885 85012467 74200324 50848009 85012467"
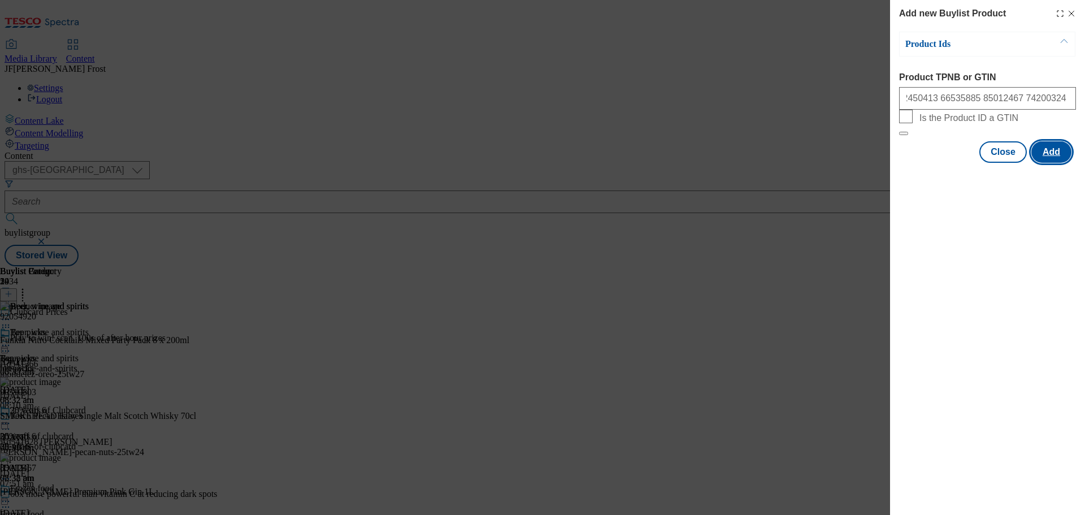
click at [1051, 163] on button "Add" at bounding box center [1052, 151] width 40 height 21
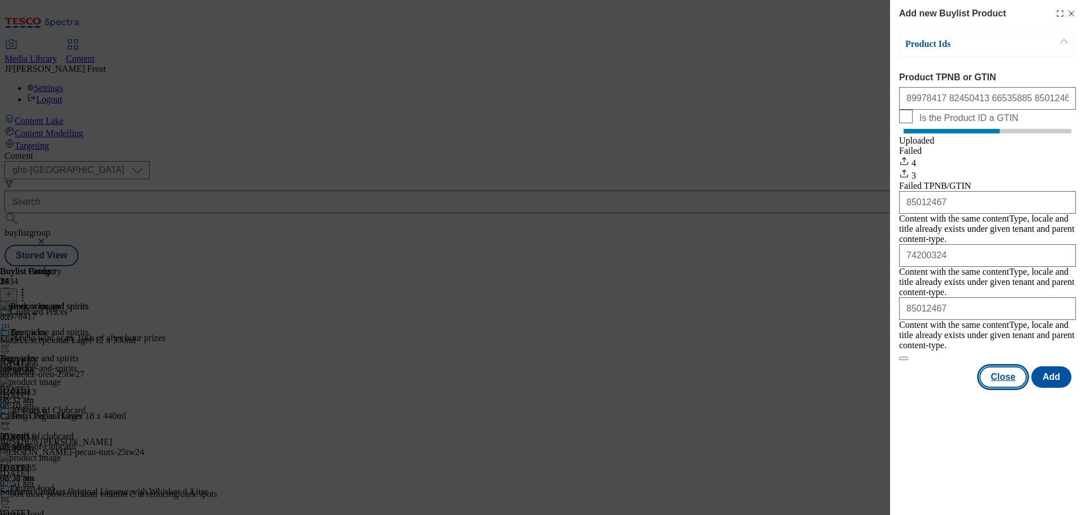
click at [1008, 366] on button "Close" at bounding box center [1003, 376] width 47 height 21
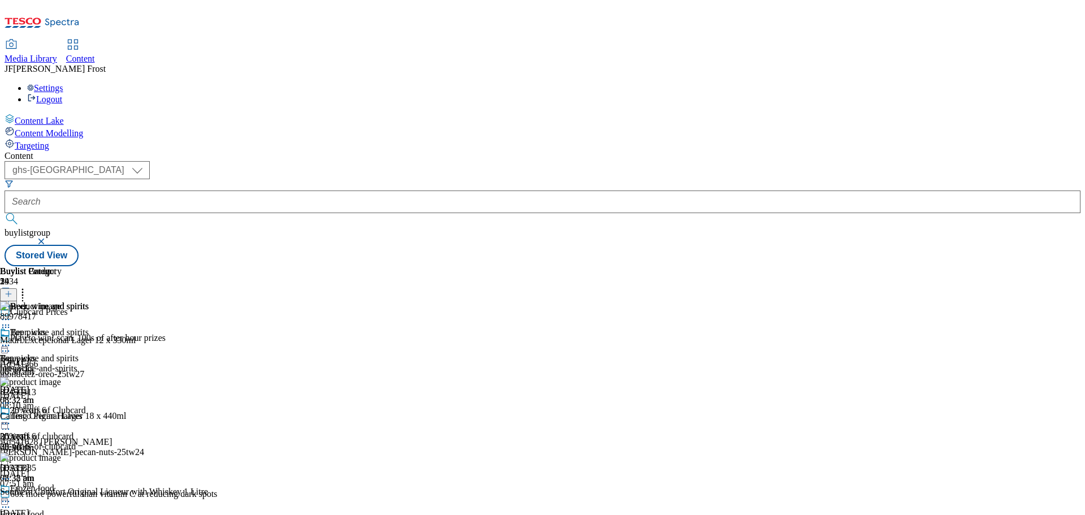
click at [11, 340] on icon at bounding box center [5, 345] width 11 height 11
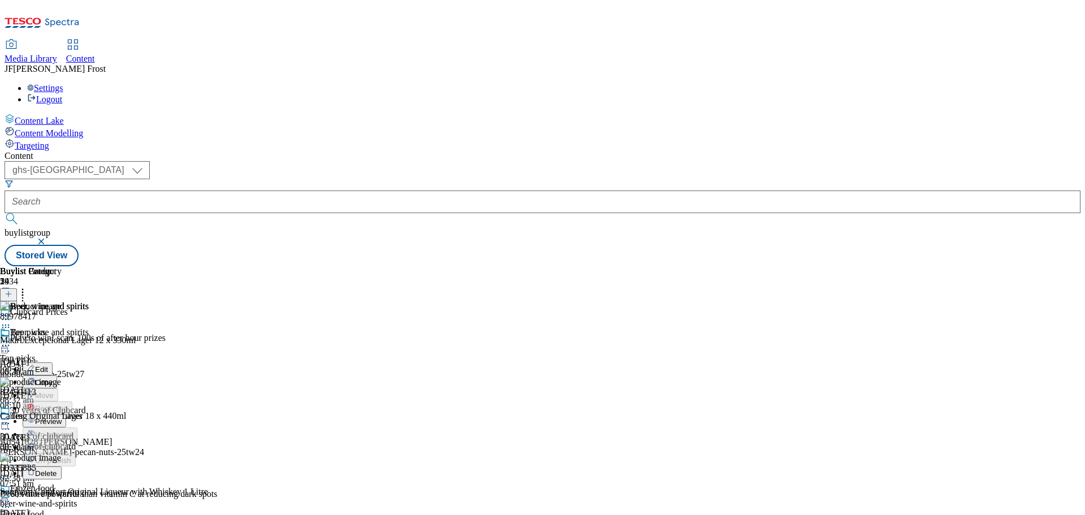
click at [62, 417] on span "Preview" at bounding box center [48, 421] width 27 height 8
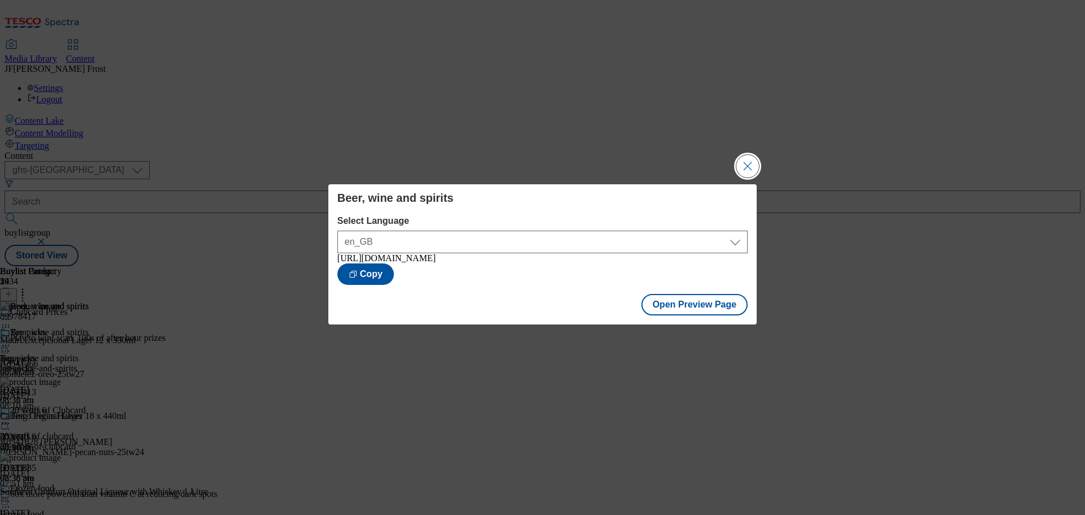
click at [755, 157] on button "Close Modal" at bounding box center [748, 166] width 23 height 23
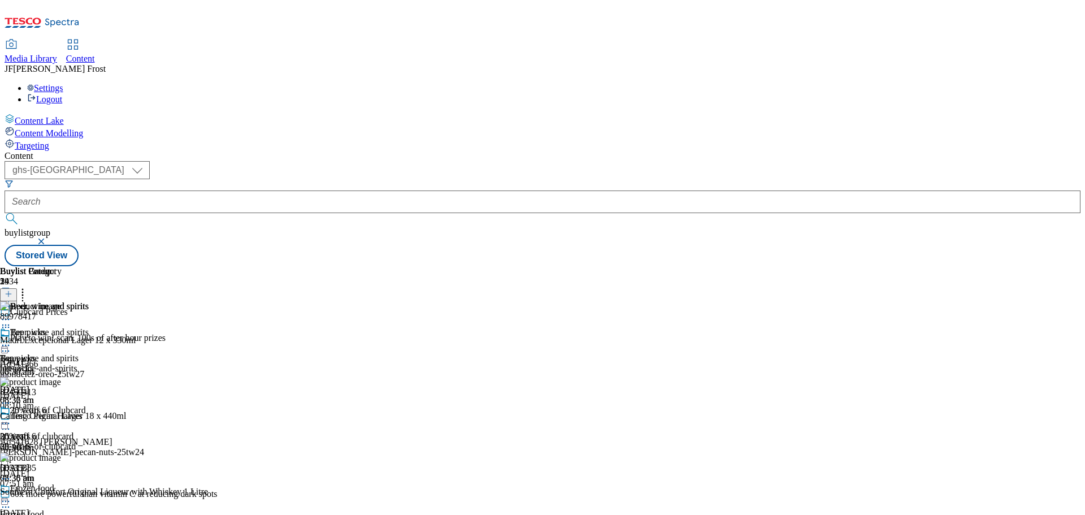
click at [11, 340] on icon at bounding box center [5, 345] width 11 height 11
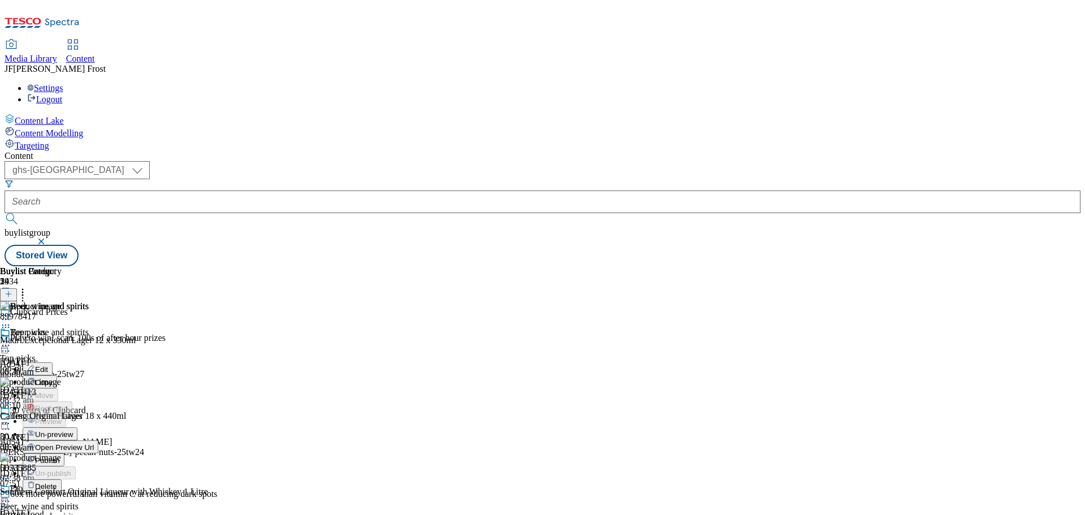
click at [60, 456] on span "Publish" at bounding box center [47, 460] width 25 height 8
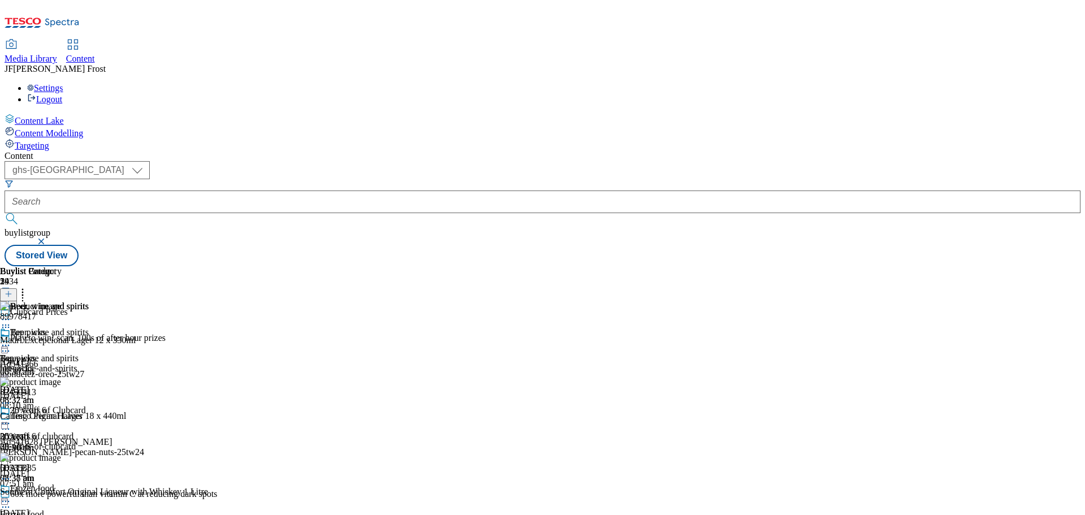
scroll to position [452, 0]
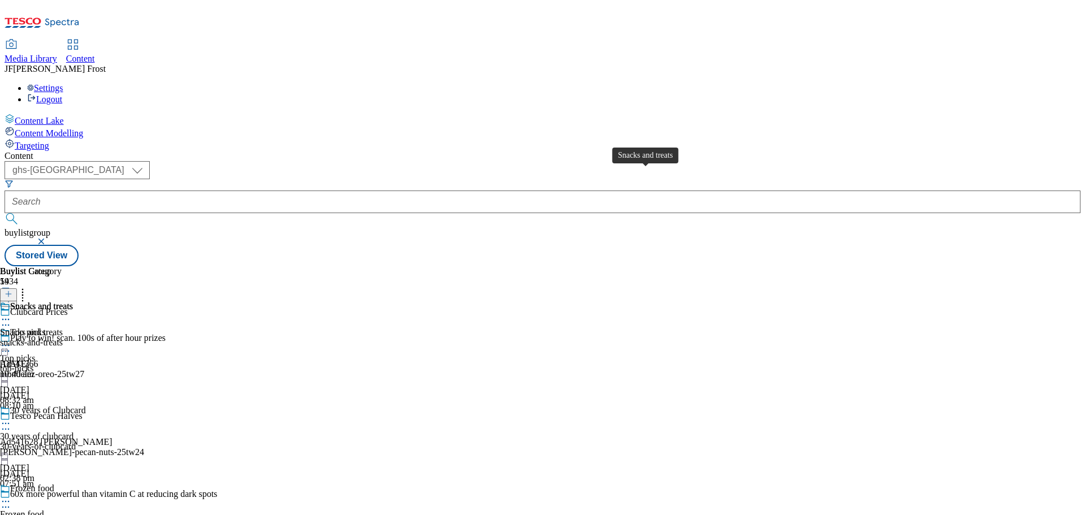
click at [73, 301] on span "Snacks and treats" at bounding box center [41, 307] width 63 height 12
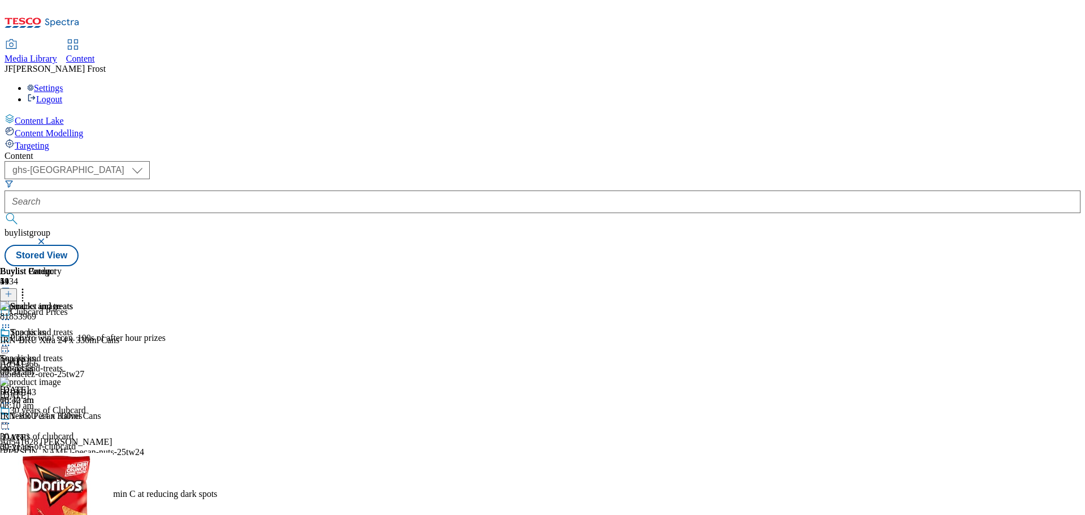
scroll to position [678, 0]
click at [11, 340] on icon at bounding box center [5, 345] width 11 height 11
click at [71, 469] on span "Un-publish" at bounding box center [53, 473] width 36 height 8
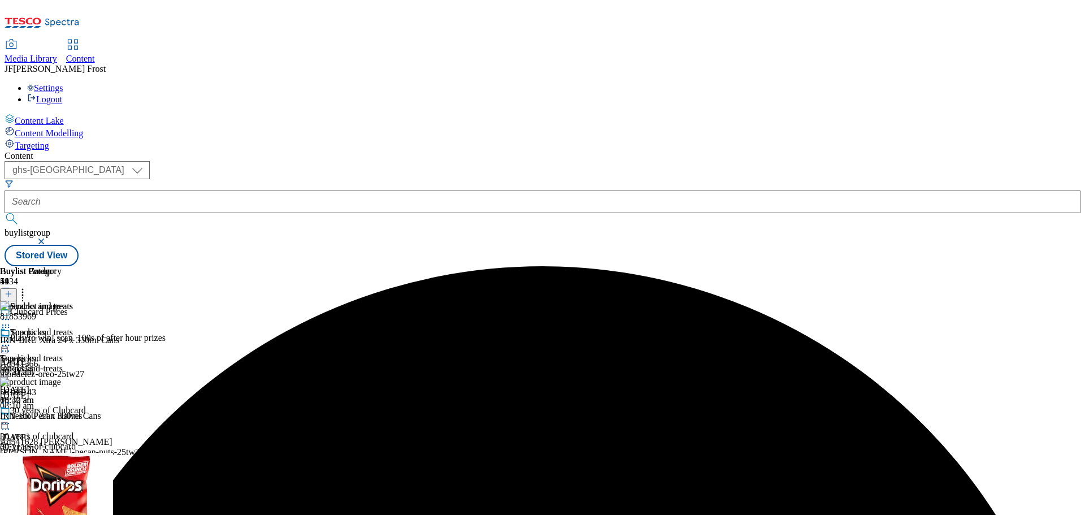
scroll to position [0, 0]
click at [11, 340] on icon at bounding box center [5, 345] width 11 height 11
click at [73, 430] on span "Un-preview" at bounding box center [54, 434] width 38 height 8
click at [28, 287] on icon at bounding box center [22, 292] width 11 height 11
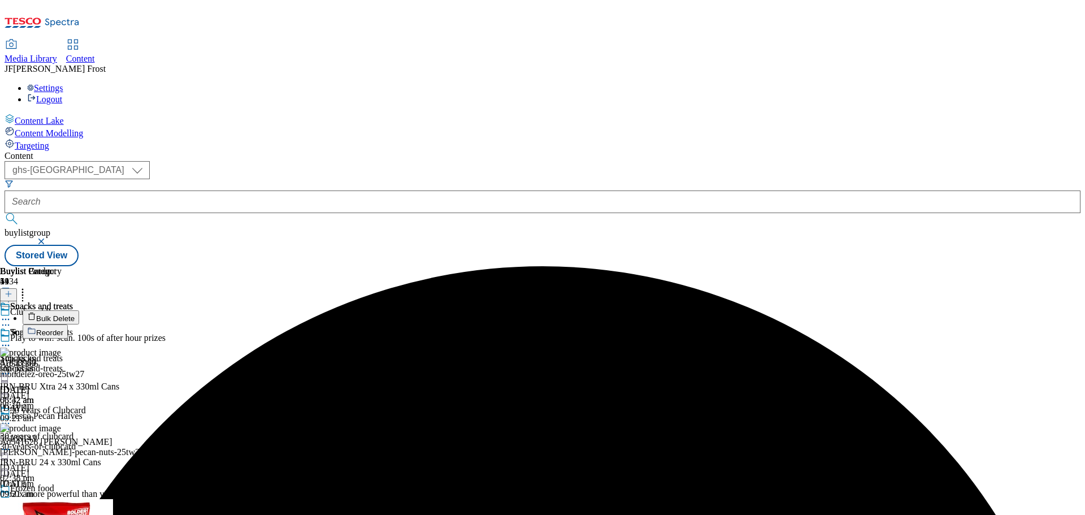
click at [79, 310] on button "Bulk Delete" at bounding box center [51, 317] width 57 height 14
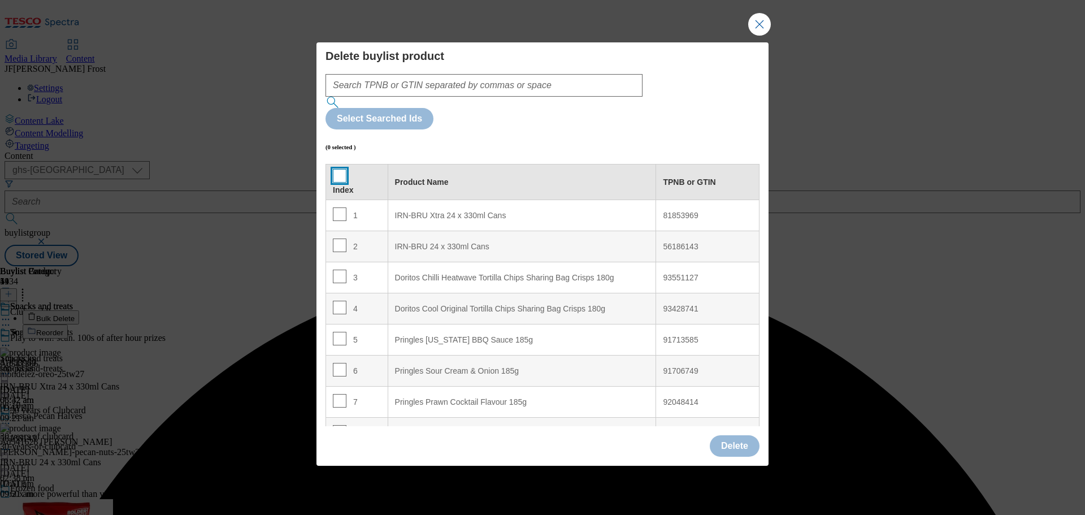
click at [339, 169] on input "Modal" at bounding box center [340, 176] width 14 height 14
checkbox input "true"
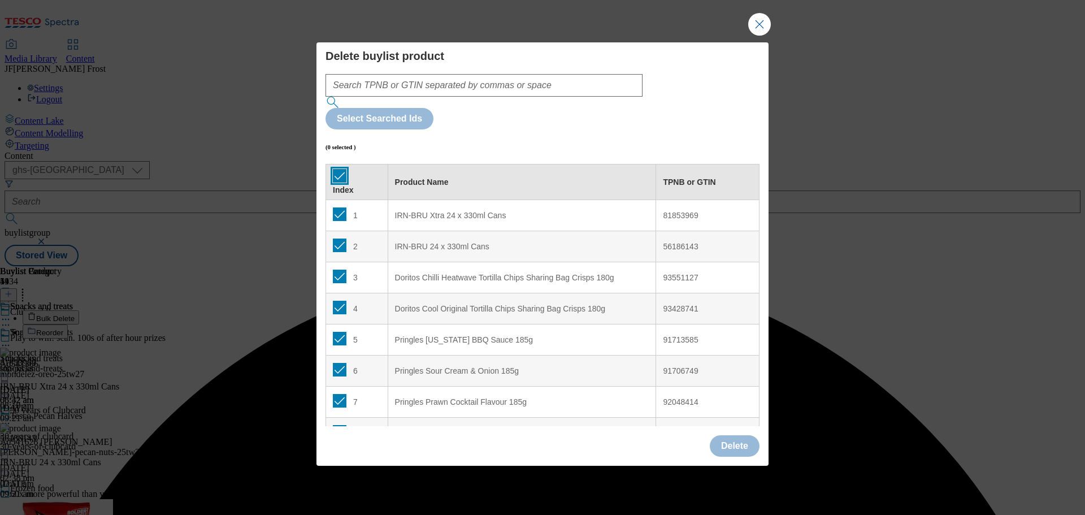
checkbox input "true"
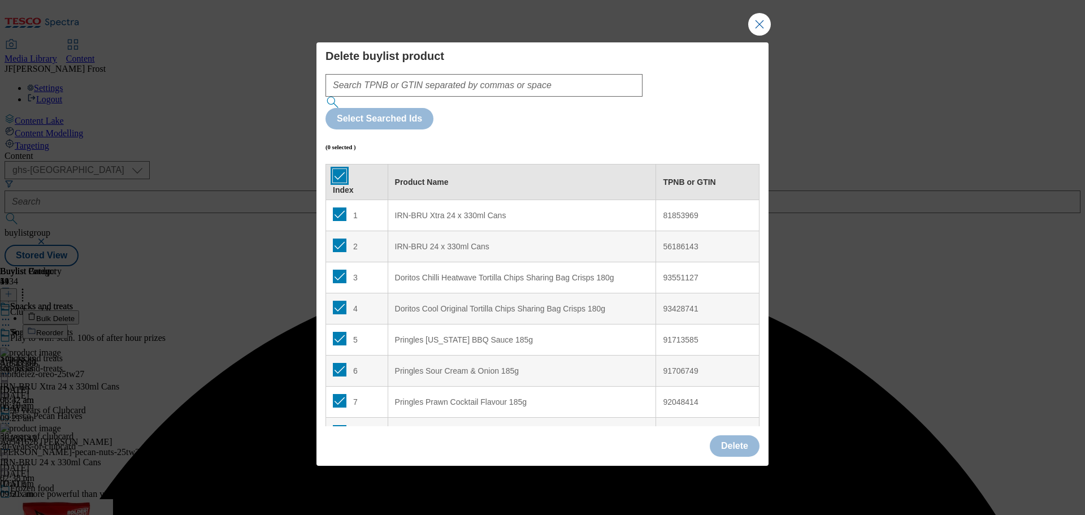
checkbox input "true"
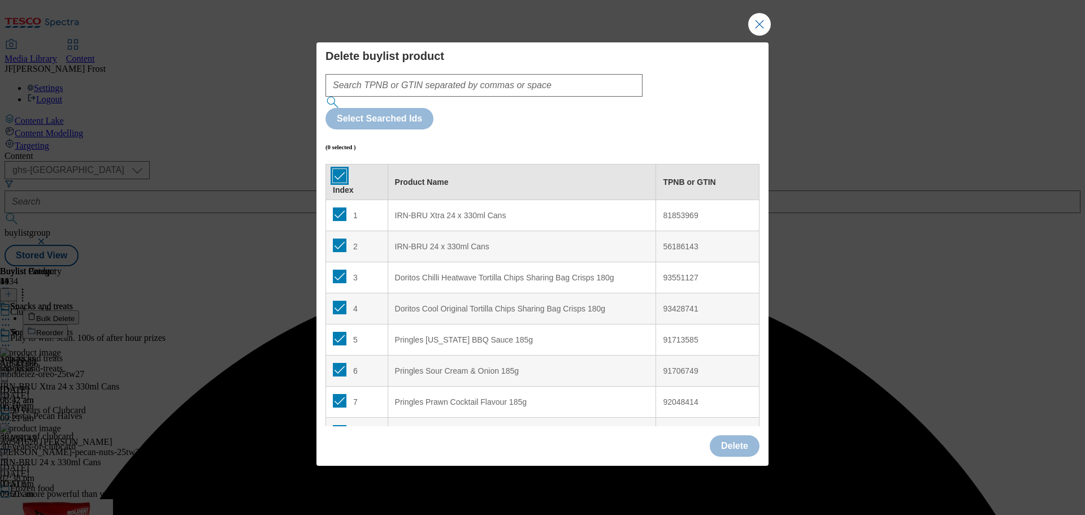
checkbox input "true"
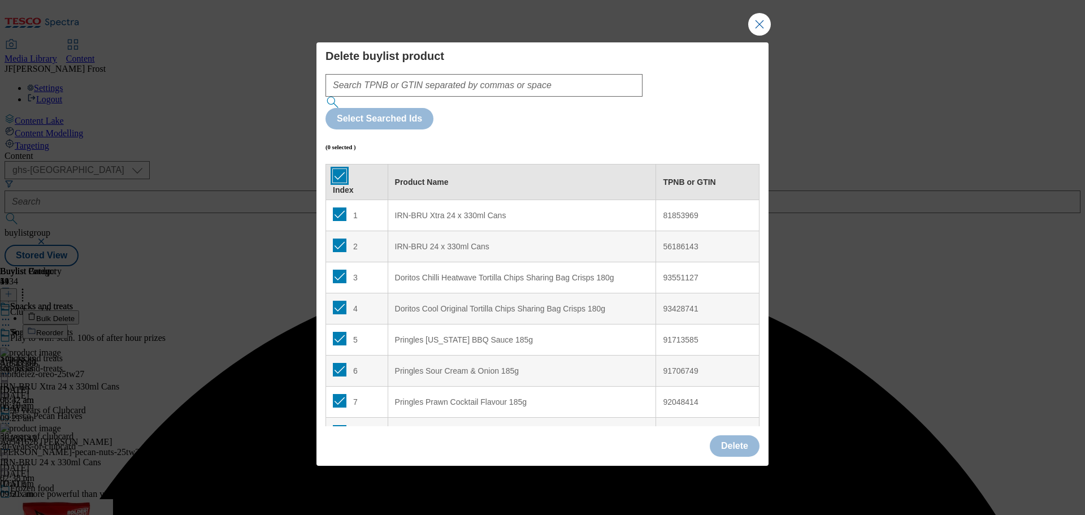
checkbox input "true"
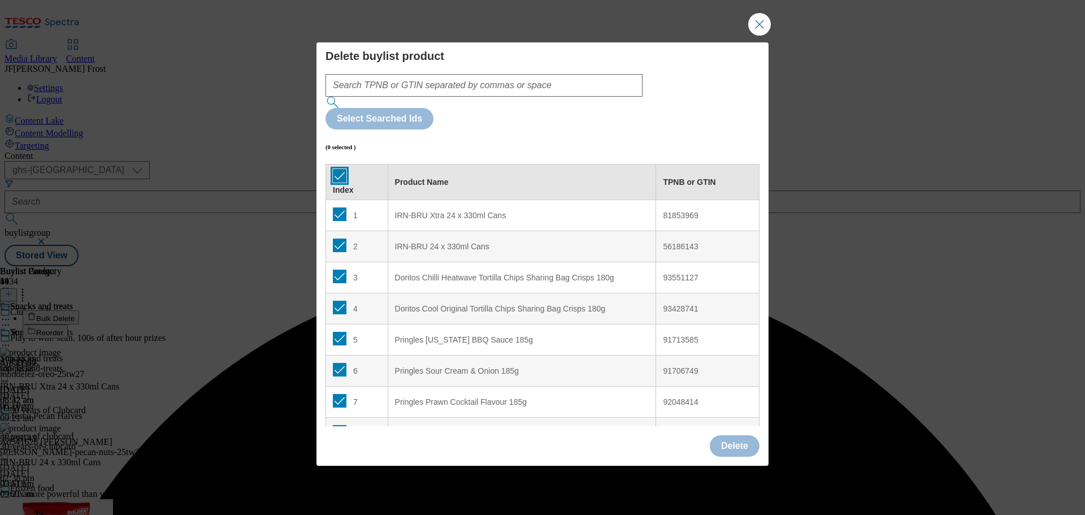
checkbox input "true"
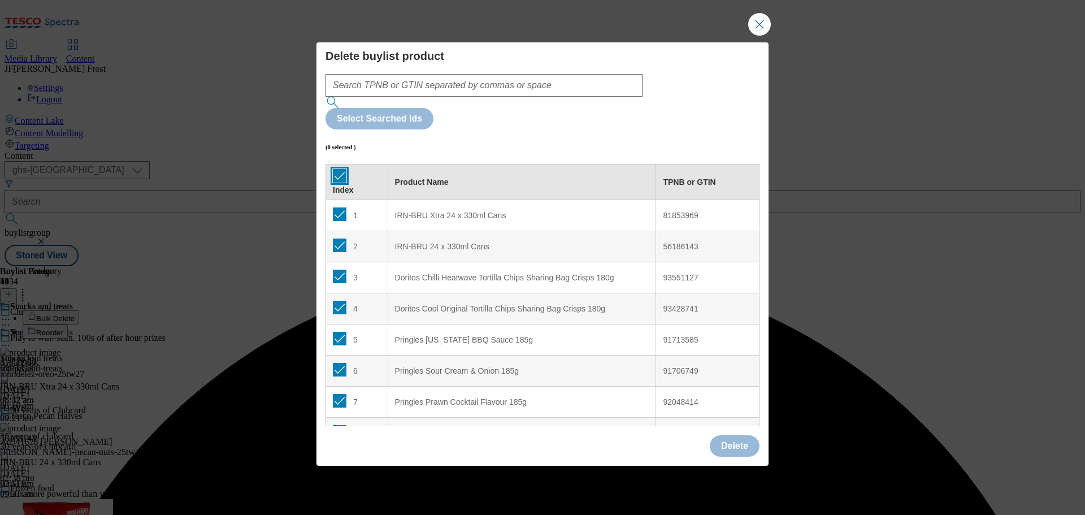
checkbox input "true"
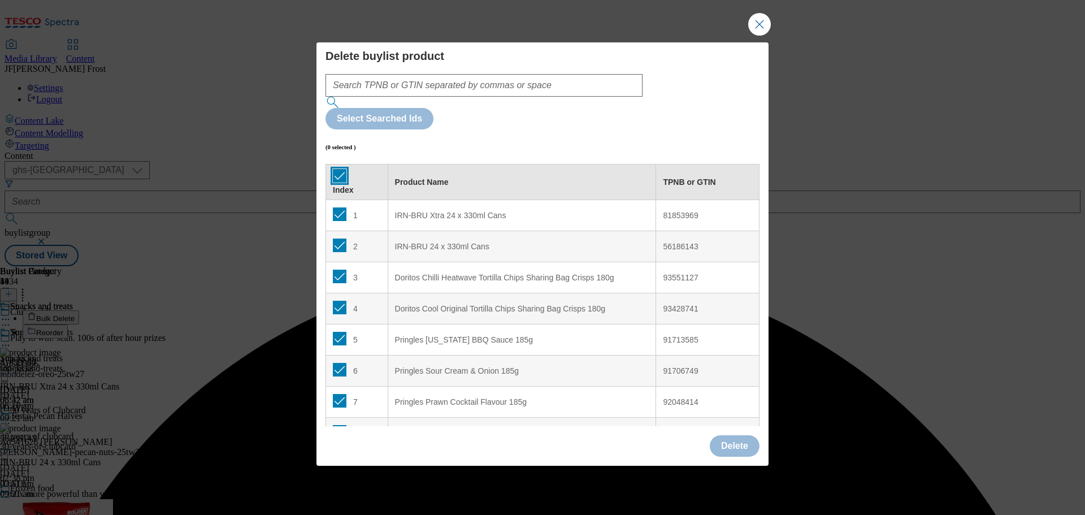
checkbox input "true"
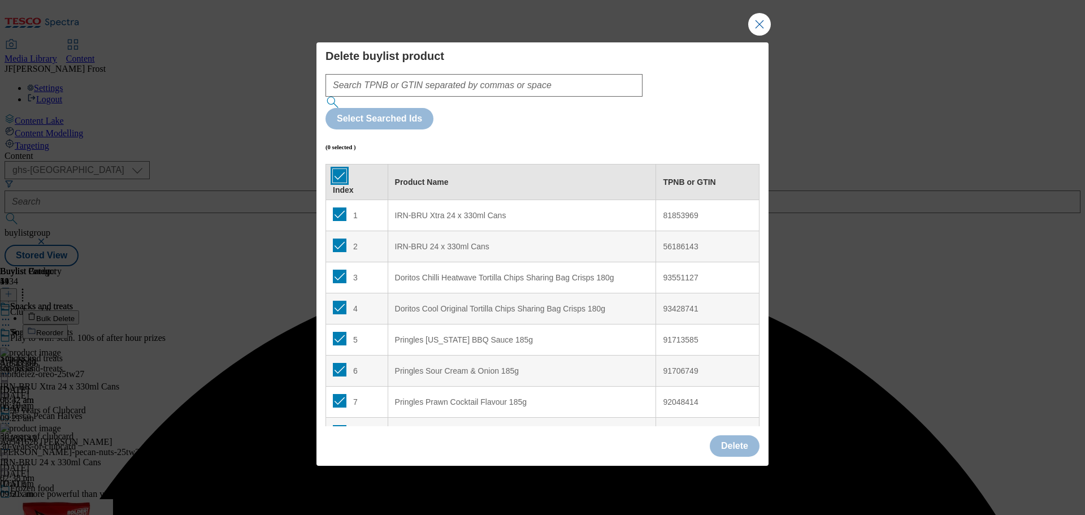
checkbox input "true"
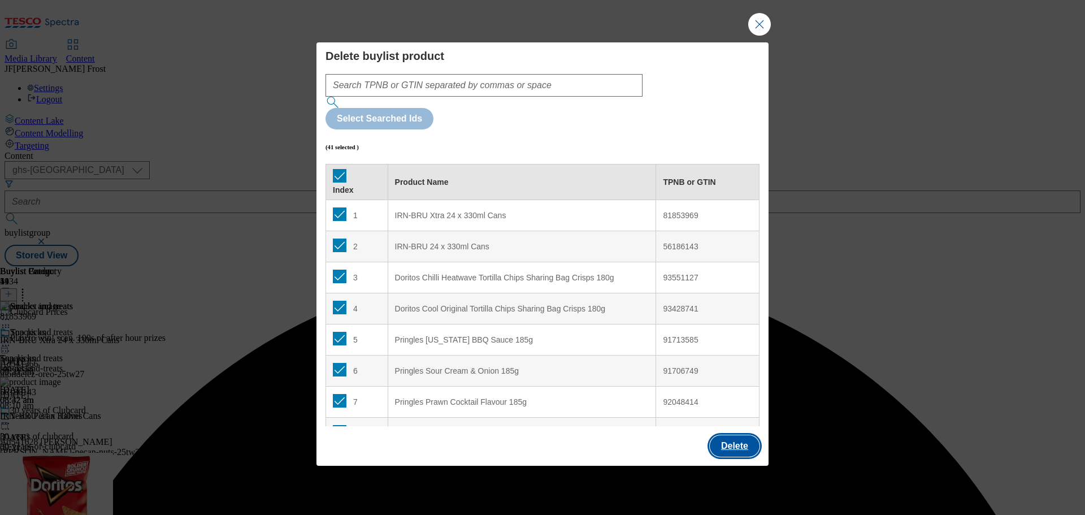
click at [744, 435] on button "Delete" at bounding box center [735, 445] width 50 height 21
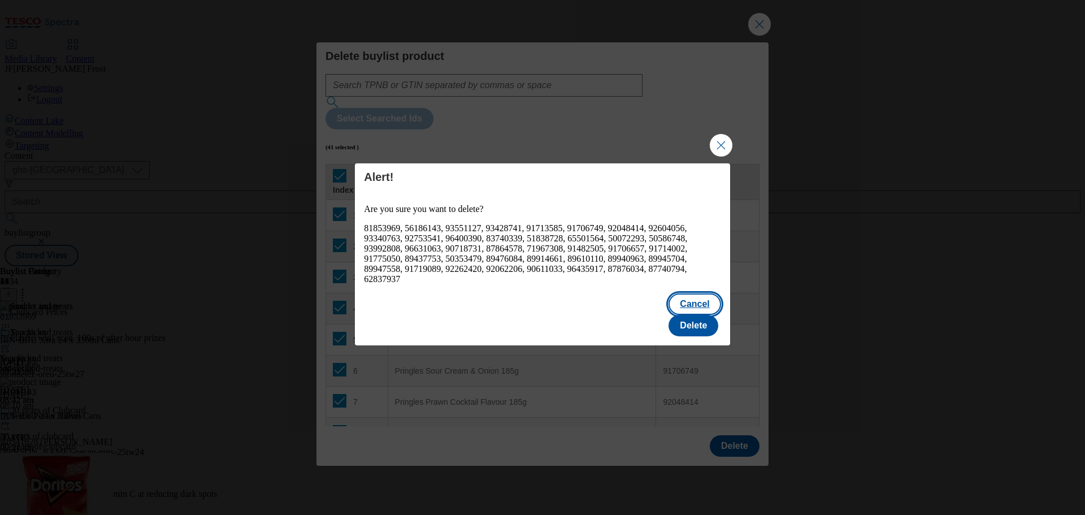
click at [669, 315] on button "Cancel" at bounding box center [695, 303] width 52 height 21
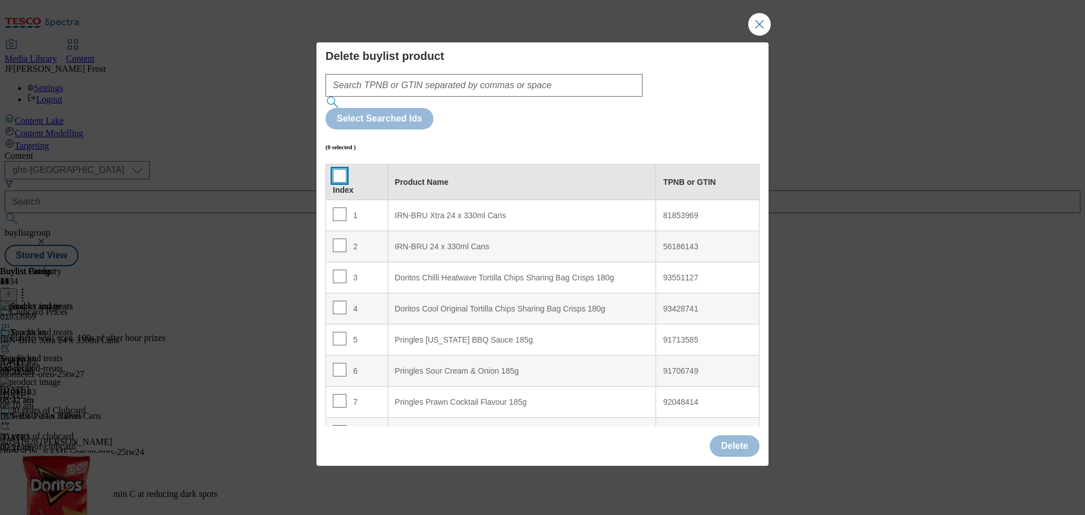
drag, startPoint x: 339, startPoint y: 149, endPoint x: 335, endPoint y: 169, distance: 20.6
click at [339, 169] on input "Modal" at bounding box center [340, 176] width 14 height 14
checkbox input "true"
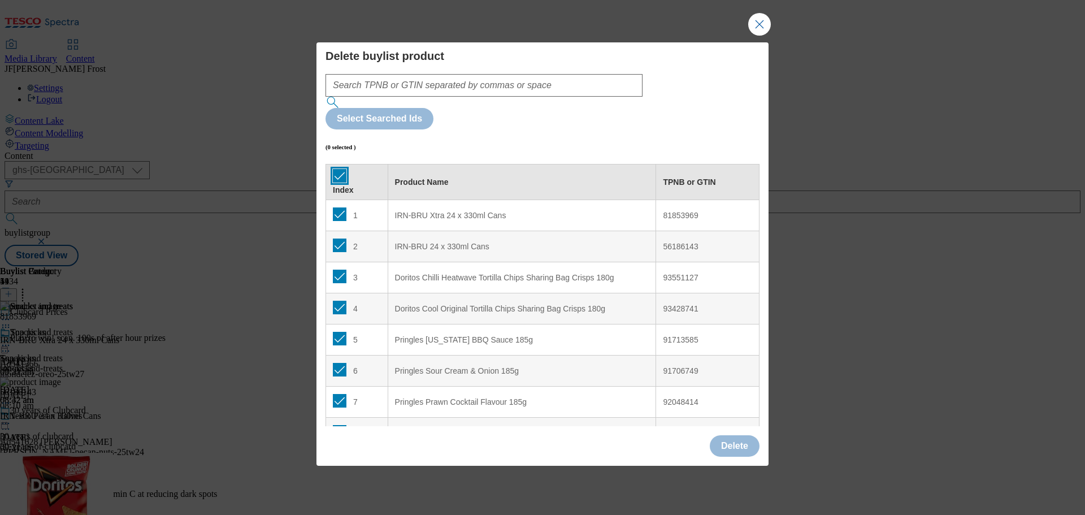
checkbox input "true"
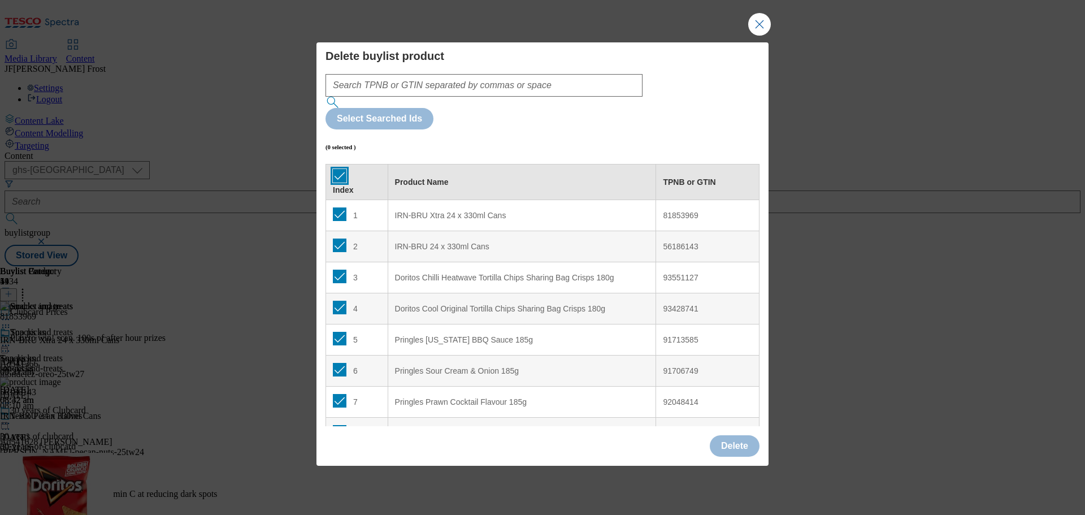
checkbox input "true"
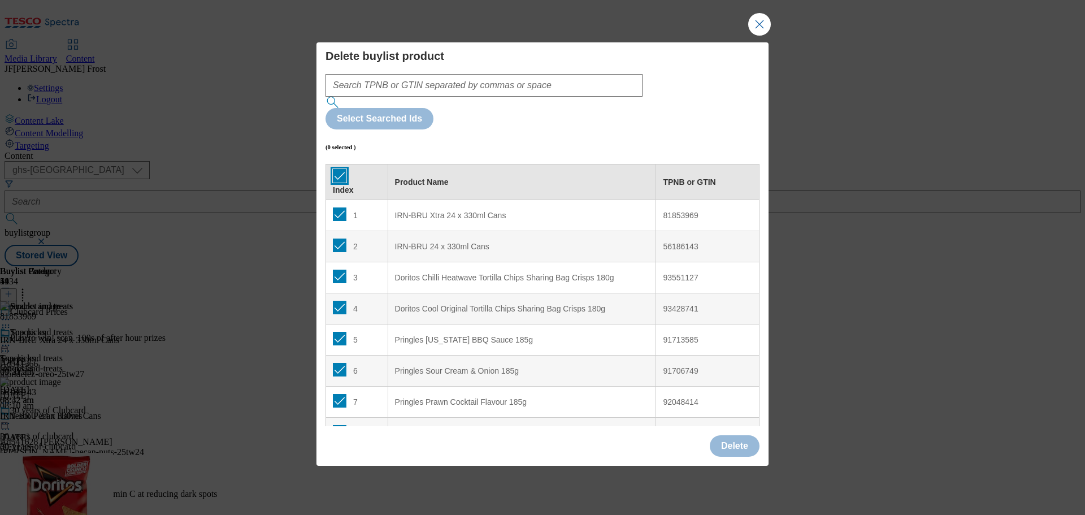
checkbox input "true"
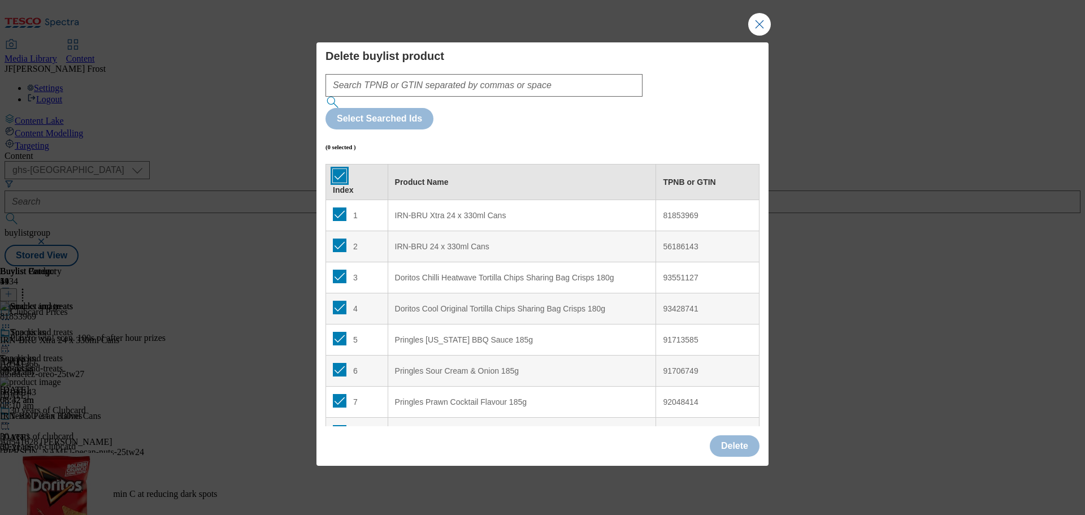
checkbox input "true"
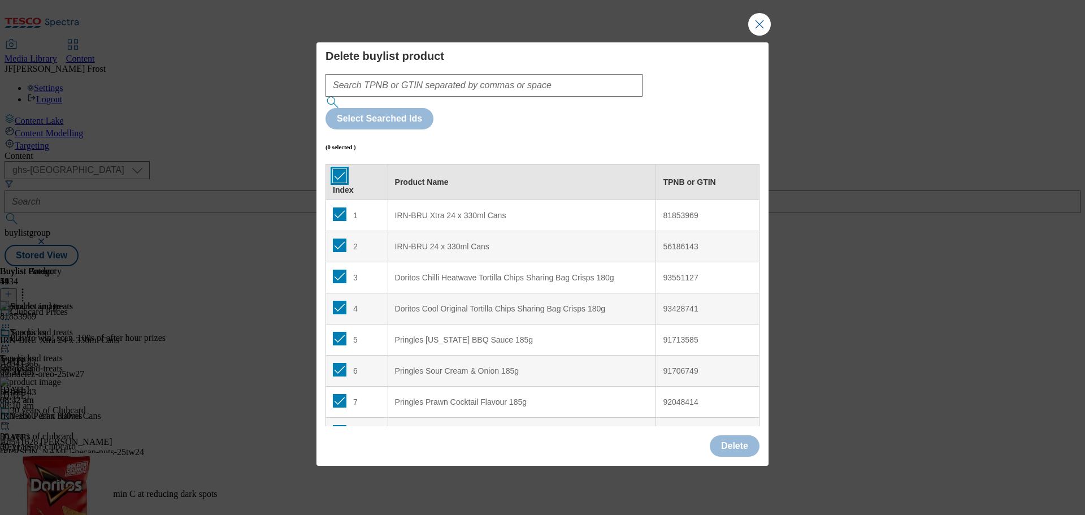
checkbox input "true"
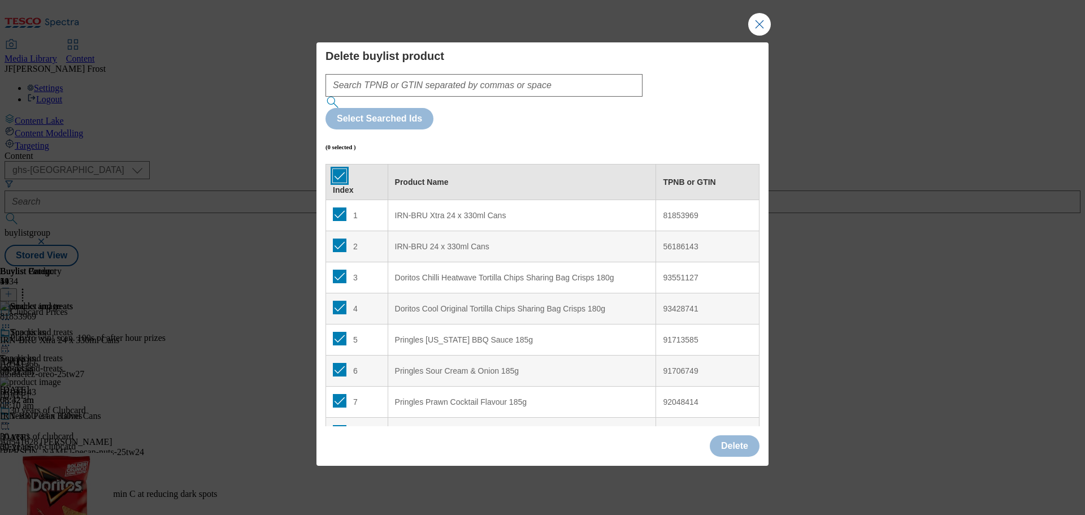
checkbox input "true"
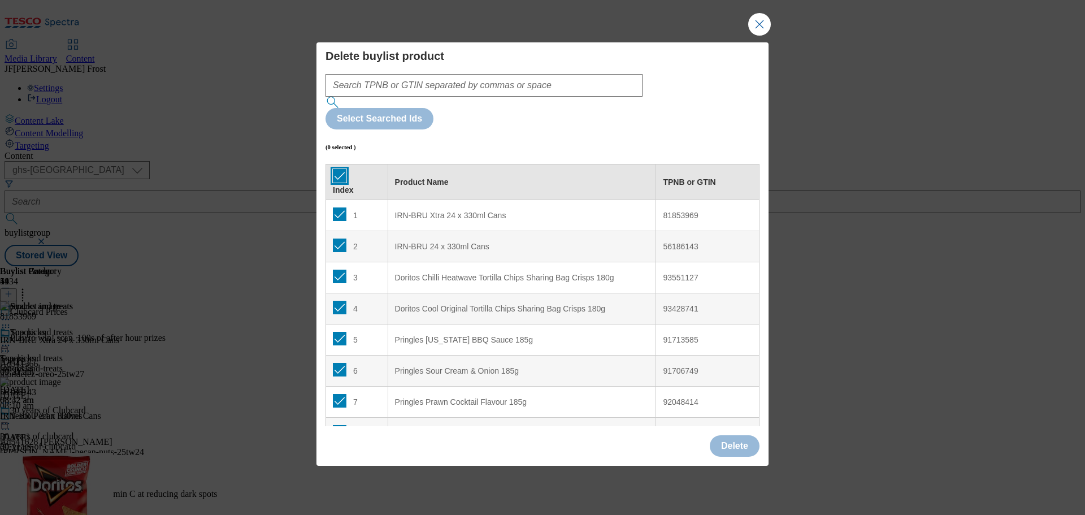
checkbox input "true"
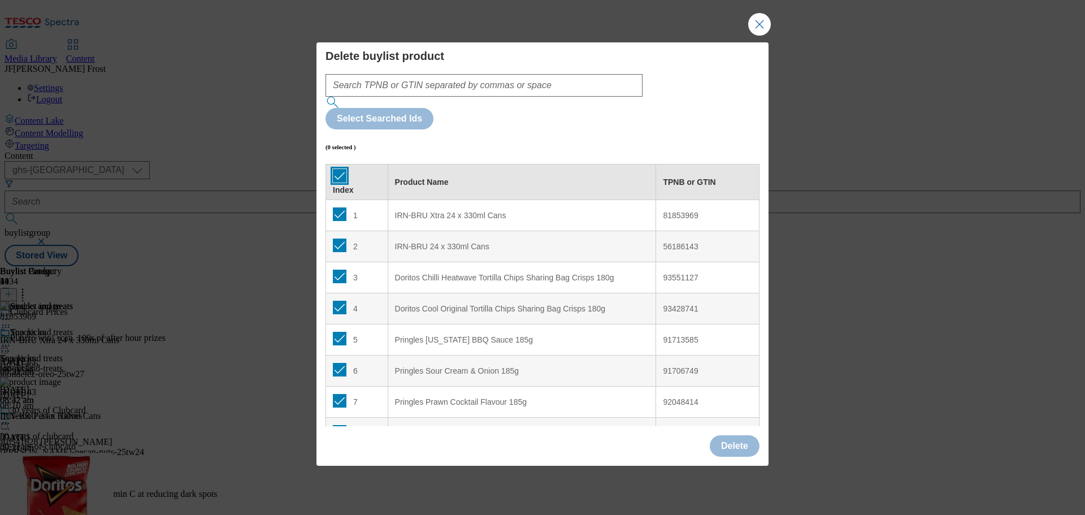
checkbox input "true"
click at [335, 207] on input "Modal" at bounding box center [340, 214] width 14 height 14
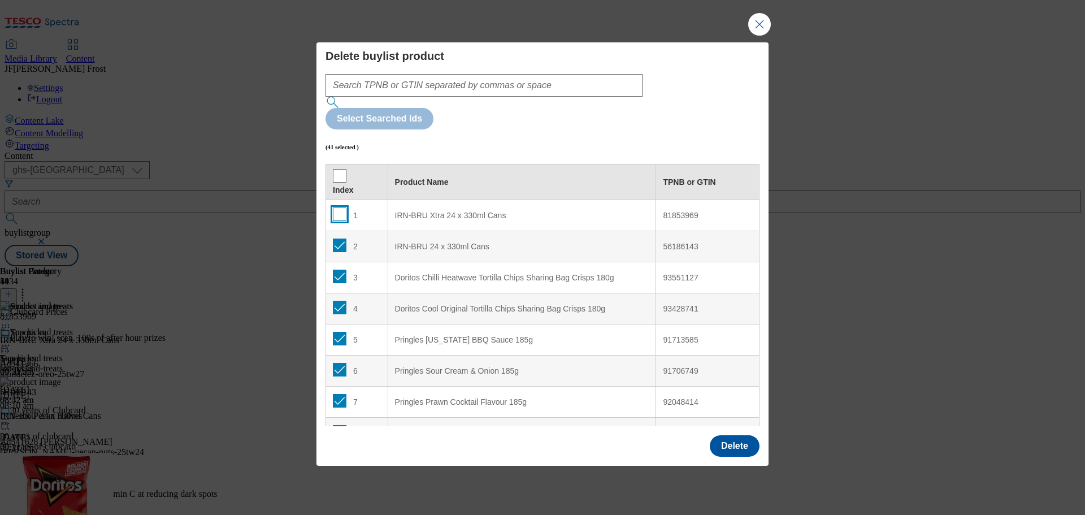
checkbox input "false"
click at [339, 239] on input "Modal" at bounding box center [340, 246] width 14 height 14
checkbox input "false"
click at [740, 435] on button "Delete" at bounding box center [735, 445] width 50 height 21
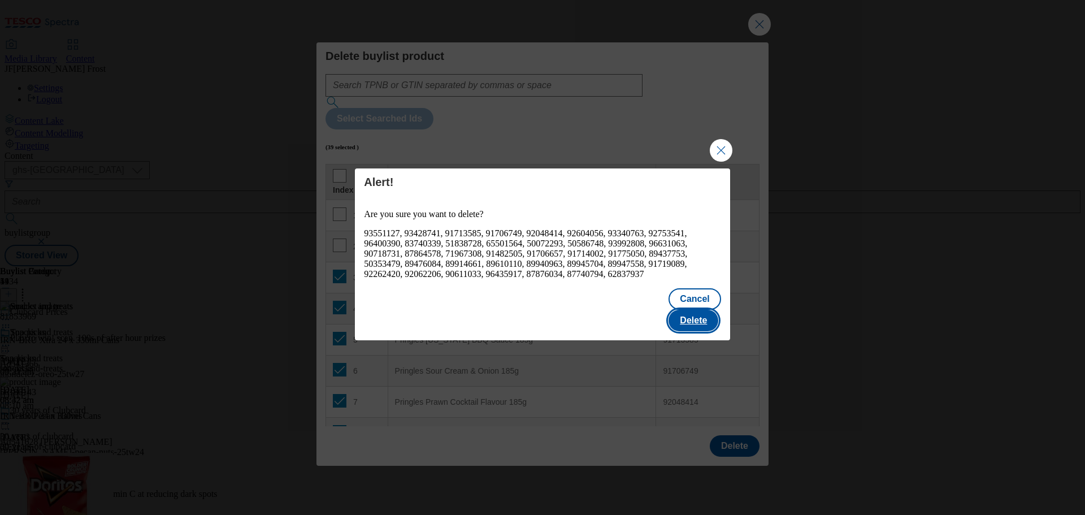
click at [712, 322] on button "Delete" at bounding box center [694, 320] width 50 height 21
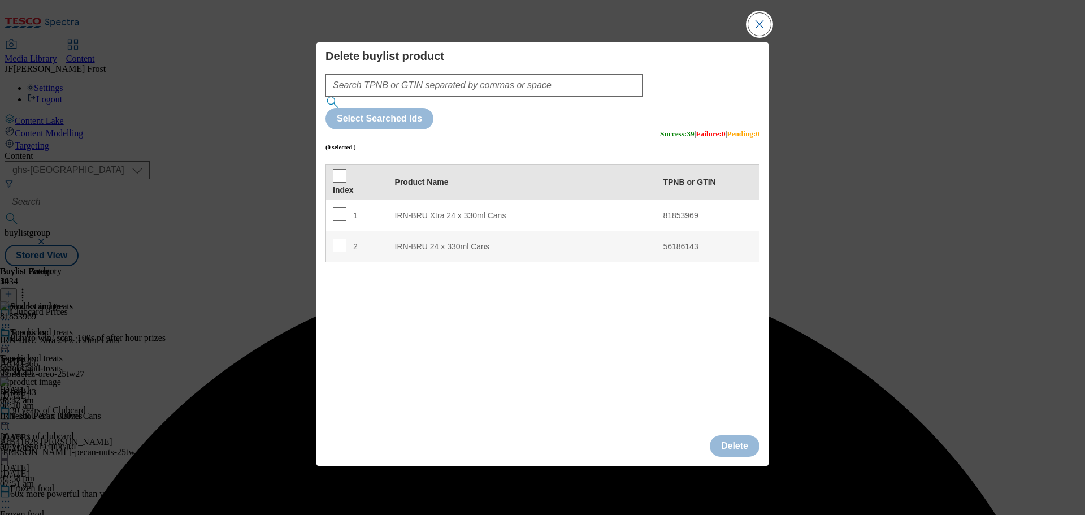
click at [758, 36] on button "Close Modal" at bounding box center [759, 24] width 23 height 23
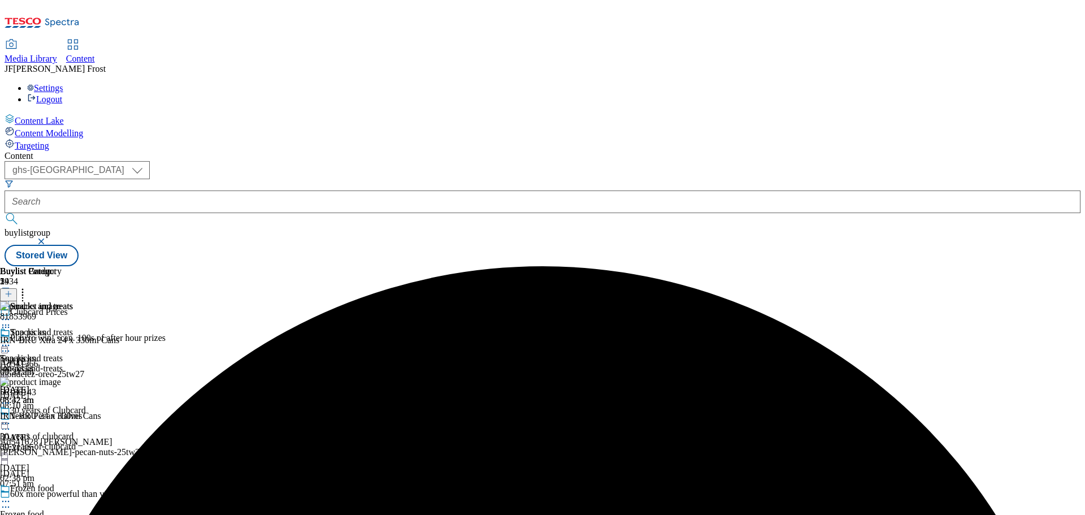
click at [12, 290] on icon at bounding box center [9, 294] width 8 height 8
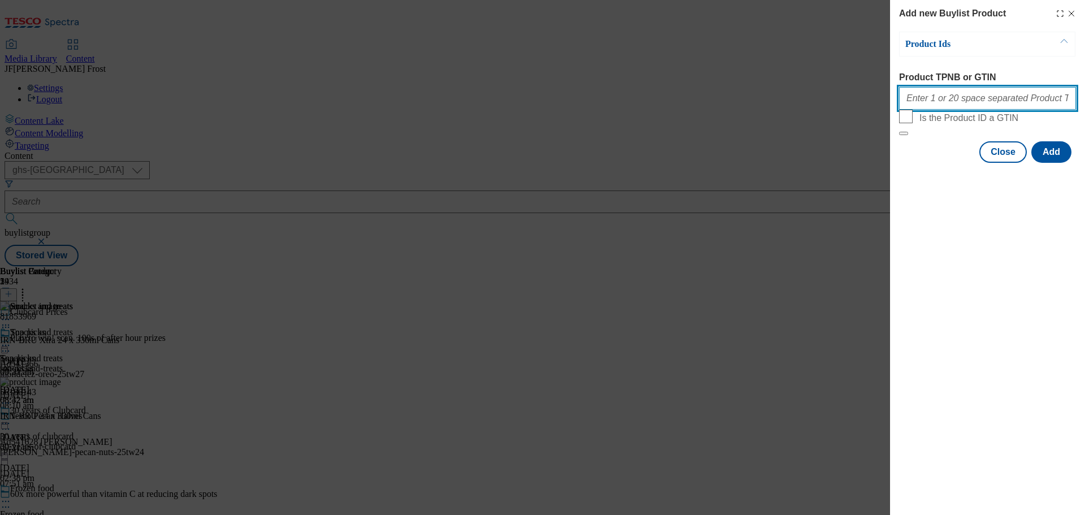
click at [942, 102] on input "Product TPNB or GTIN" at bounding box center [987, 98] width 177 height 23
paste input "89602984 96305749 86731524 86731530 80965251 92535258 89257652 96487855 5897409…"
type input "89602984 96305749 86731524 86731530 80965251 92535258 89257652 96487855 5897409…"
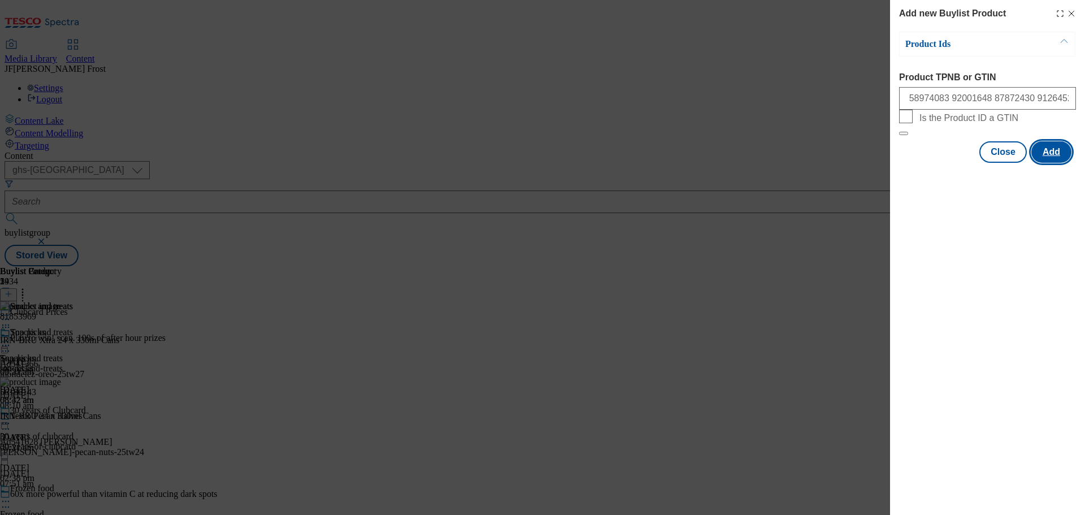
click at [1054, 163] on button "Add" at bounding box center [1052, 151] width 40 height 21
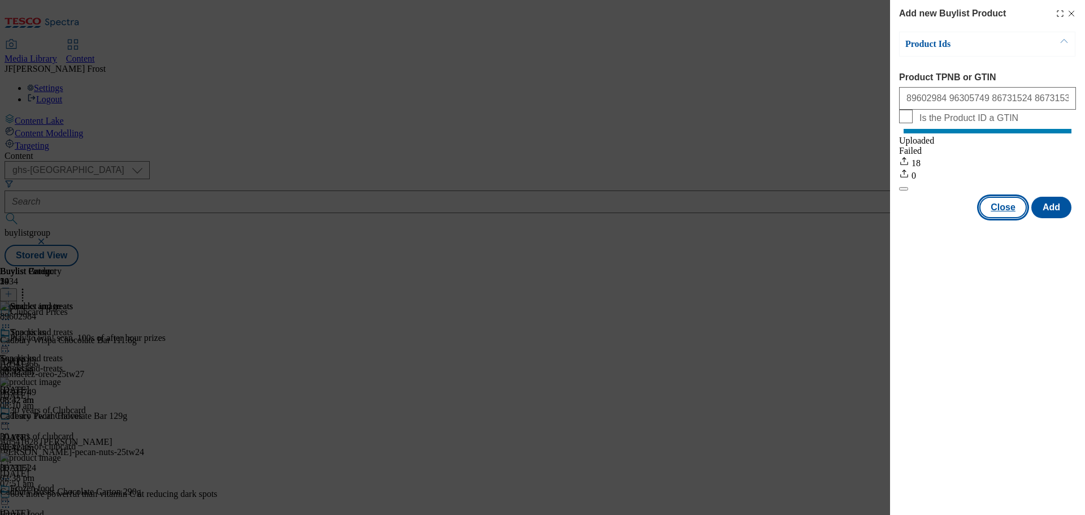
click at [1012, 216] on button "Close" at bounding box center [1003, 207] width 47 height 21
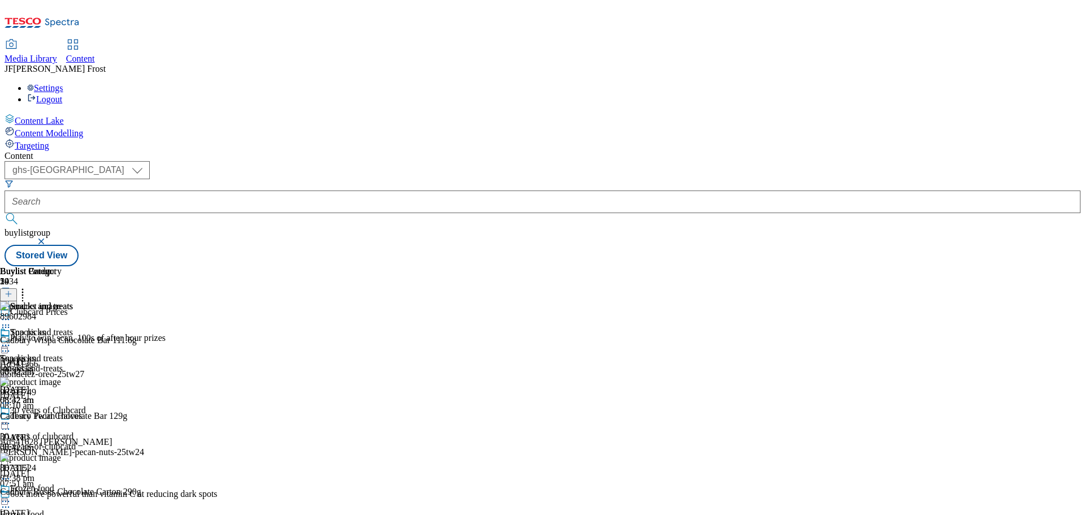
click at [12, 290] on icon at bounding box center [9, 294] width 8 height 8
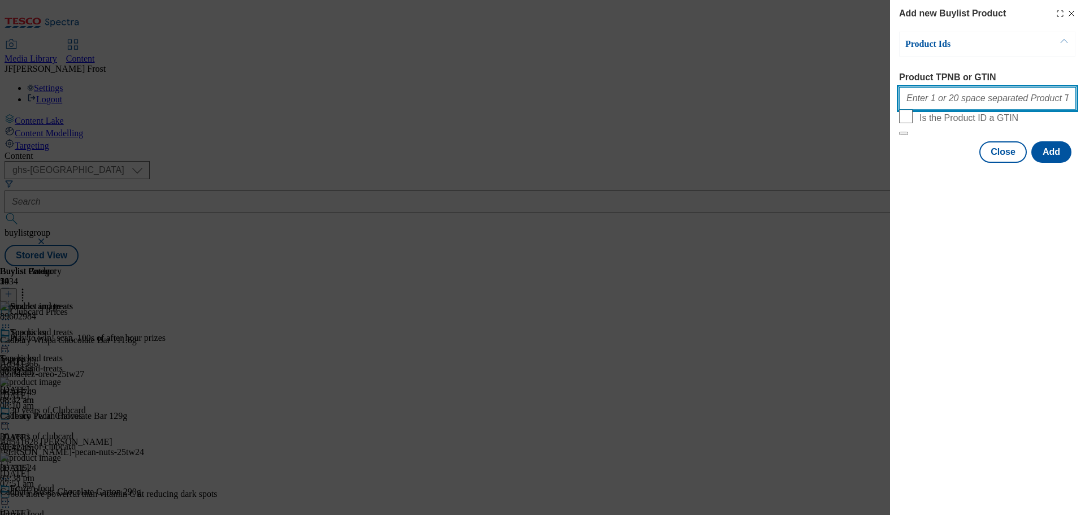
click at [947, 107] on input "Product TPNB or GTIN" at bounding box center [987, 98] width 177 height 23
paste input "90866134 50612409 74229251 90988440 89922138 92381427 92440738 92750481"
type input "90866134 50612409 74229251 90988440 89922138 92381427 92440738 92750481"
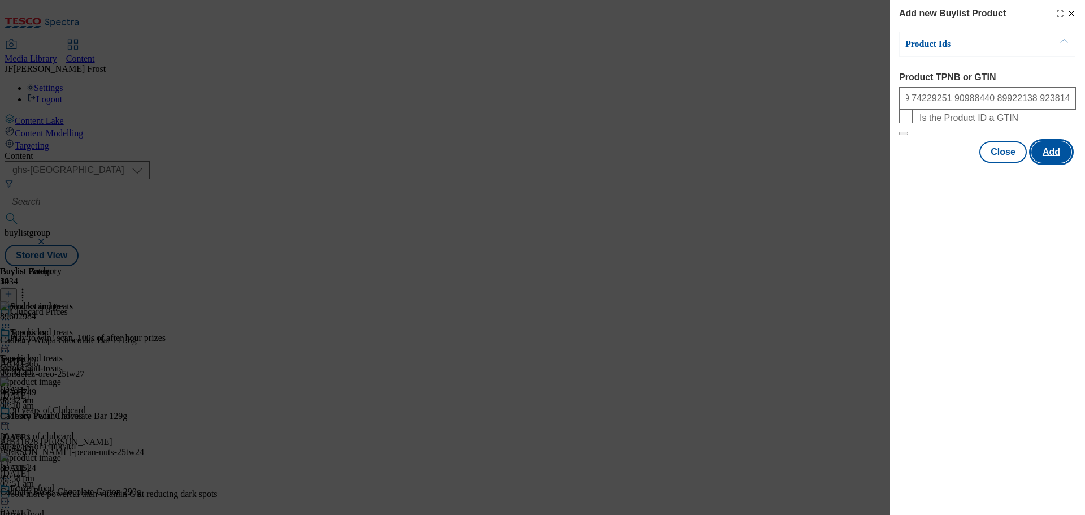
drag, startPoint x: 1050, startPoint y: 175, endPoint x: 1034, endPoint y: 189, distance: 20.4
click at [1050, 163] on button "Add" at bounding box center [1052, 151] width 40 height 21
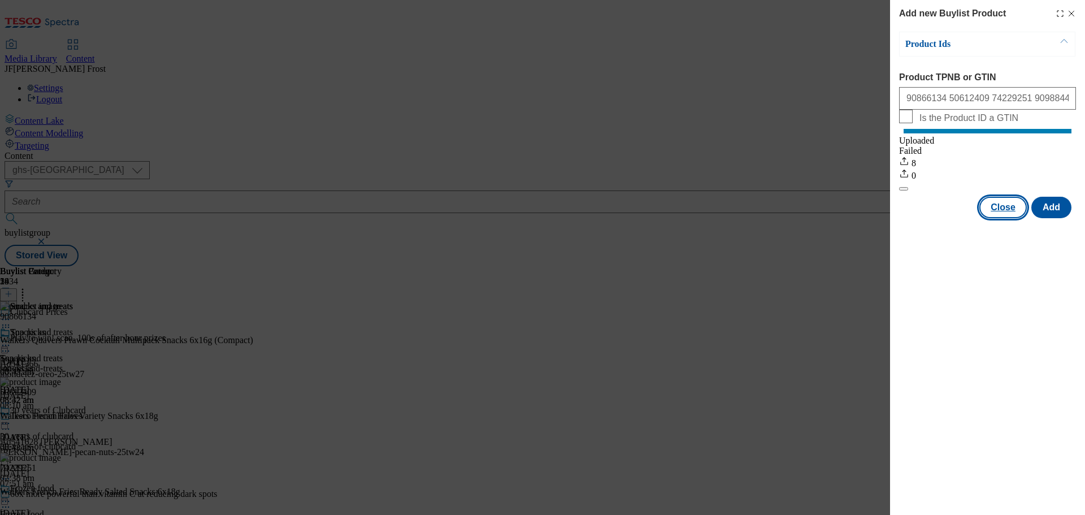
click at [1005, 218] on button "Close" at bounding box center [1003, 207] width 47 height 21
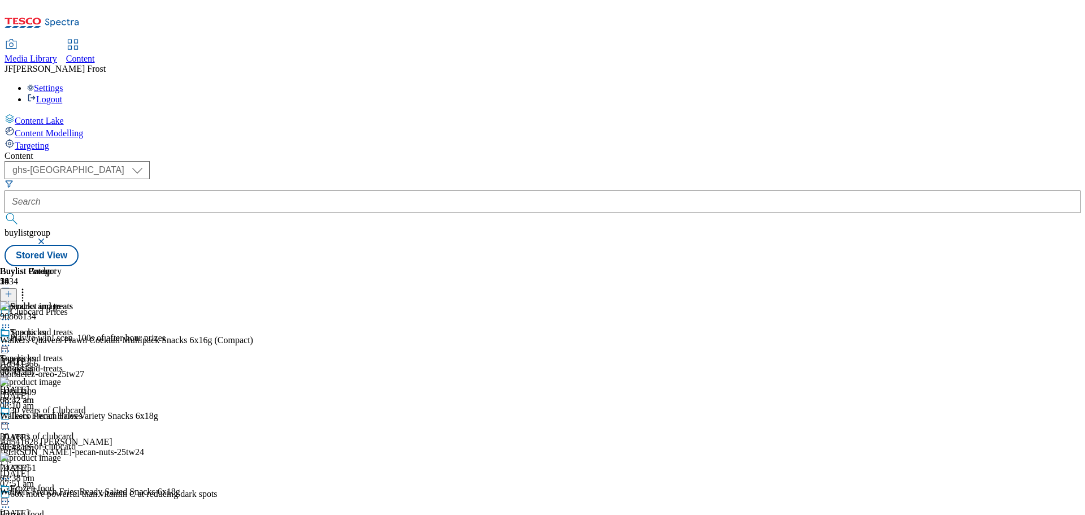
click at [11, 340] on icon at bounding box center [5, 345] width 11 height 11
click at [62, 417] on span "Preview" at bounding box center [48, 421] width 27 height 8
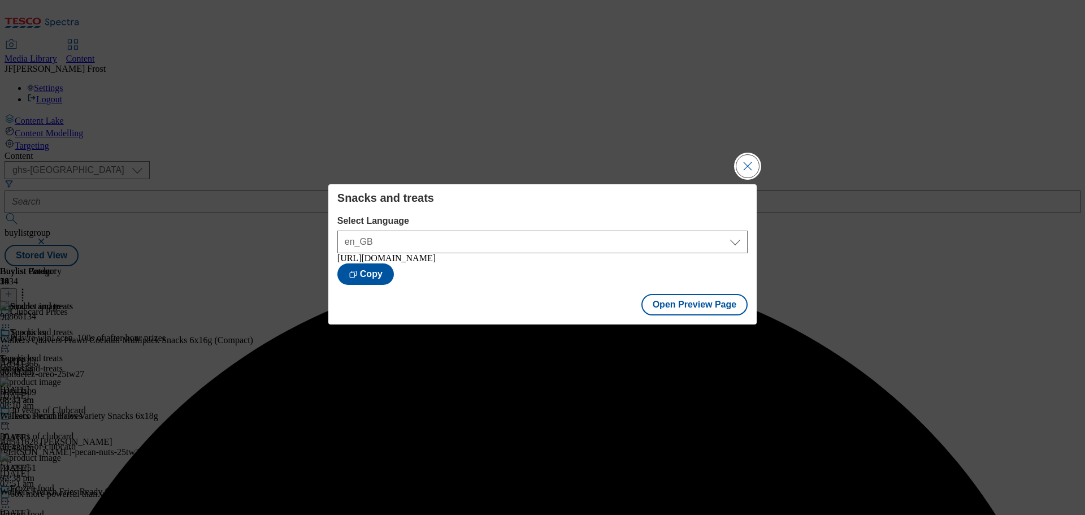
click at [747, 161] on button "Close Modal" at bounding box center [748, 166] width 23 height 23
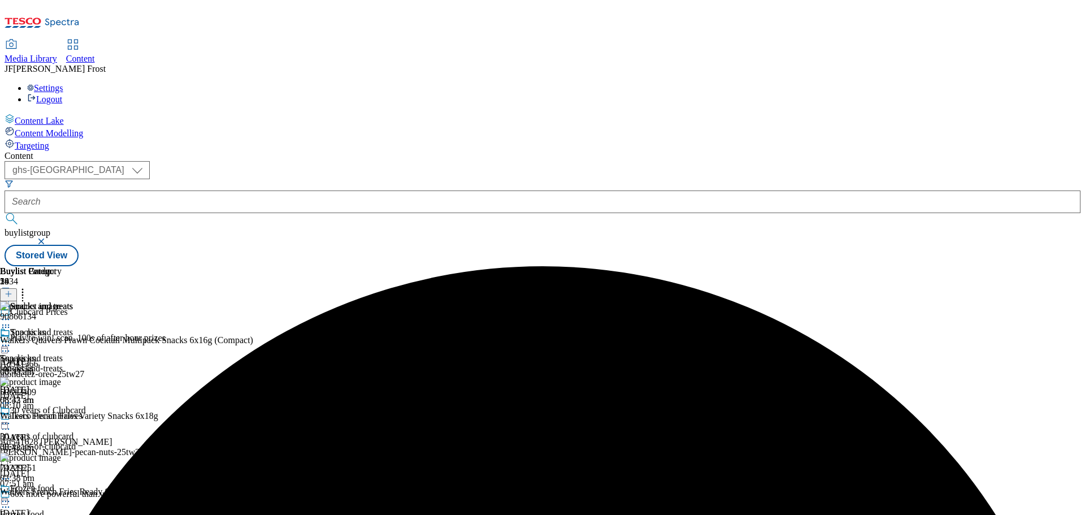
click at [11, 340] on icon at bounding box center [5, 345] width 11 height 11
click at [60, 456] on span "Publish" at bounding box center [47, 460] width 25 height 8
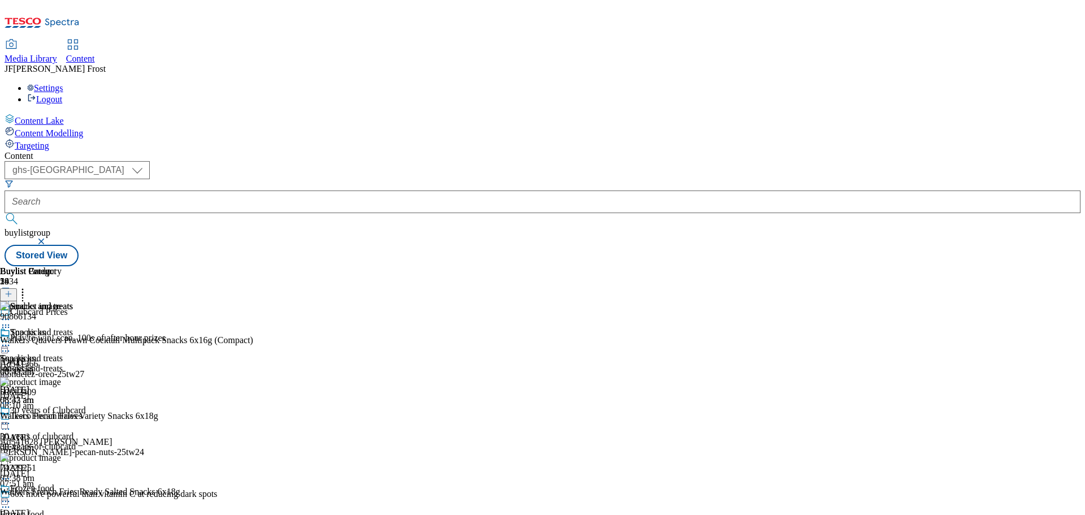
scroll to position [622, 0]
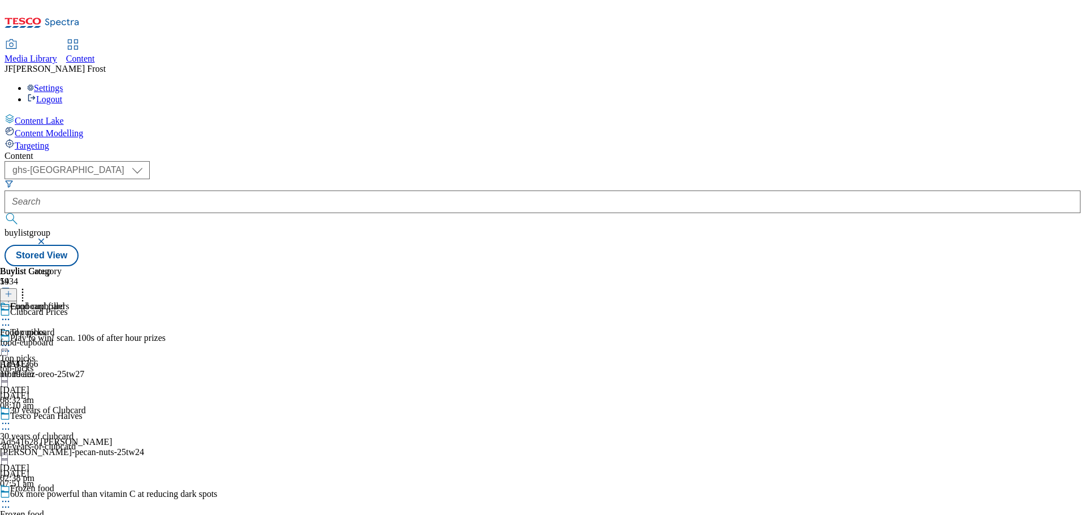
click at [64, 301] on div "Food cupboard" at bounding box center [32, 314] width 64 height 26
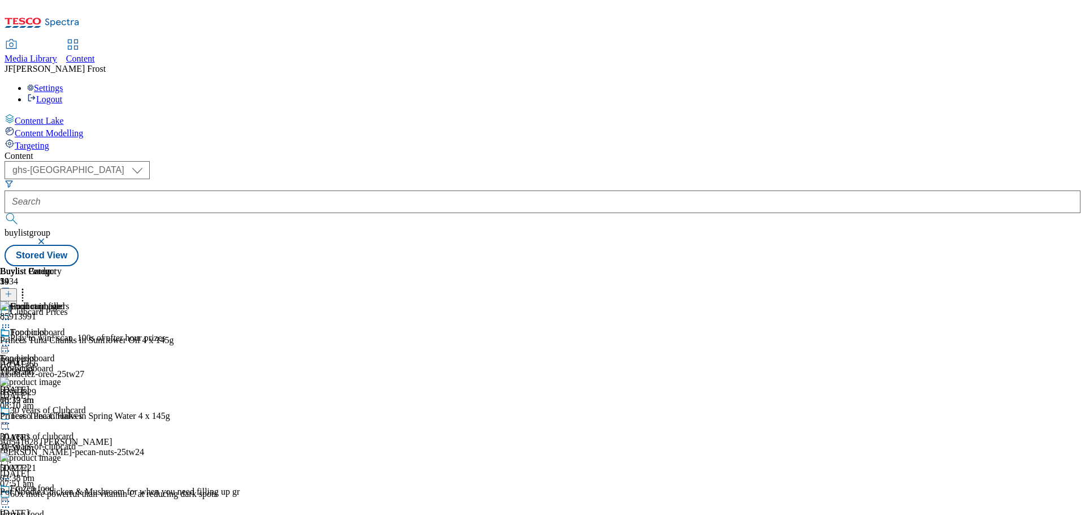
click at [11, 340] on icon at bounding box center [5, 345] width 11 height 11
click at [71, 469] on span "Un-publish" at bounding box center [53, 473] width 36 height 8
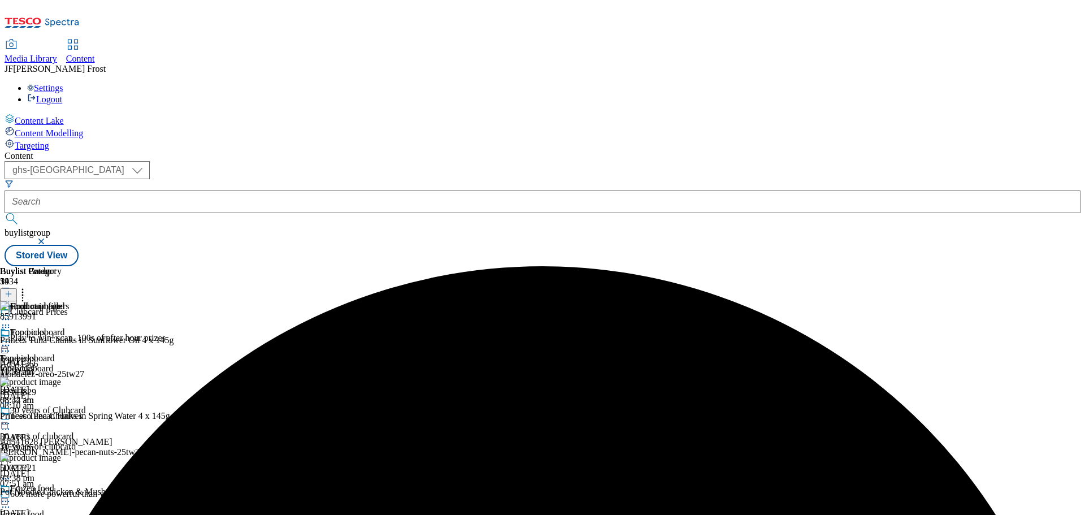
click at [11, 340] on icon at bounding box center [5, 345] width 11 height 11
click at [73, 430] on span "Un-preview" at bounding box center [54, 434] width 38 height 8
click at [28, 287] on icon at bounding box center [22, 292] width 11 height 11
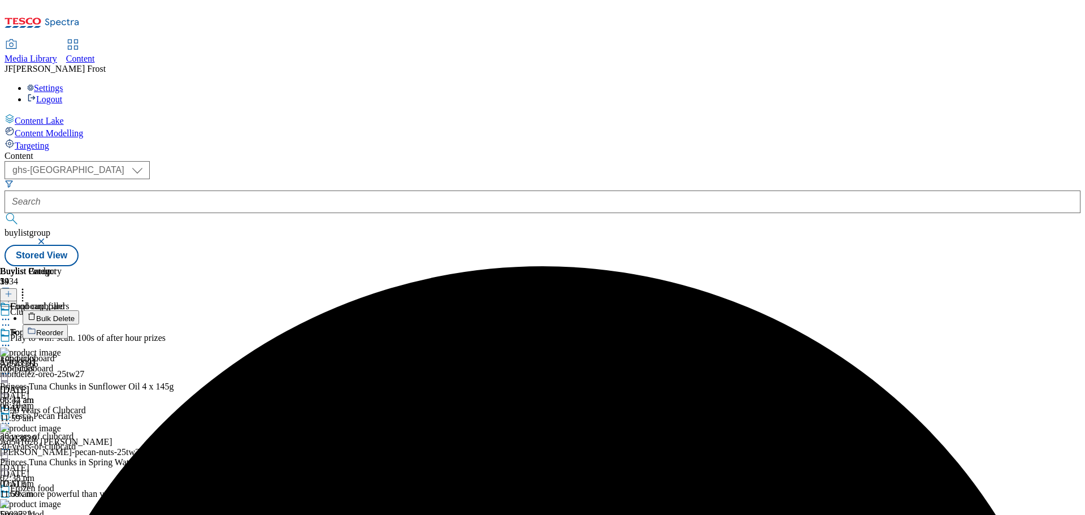
click at [79, 310] on button "Bulk Delete" at bounding box center [51, 317] width 57 height 14
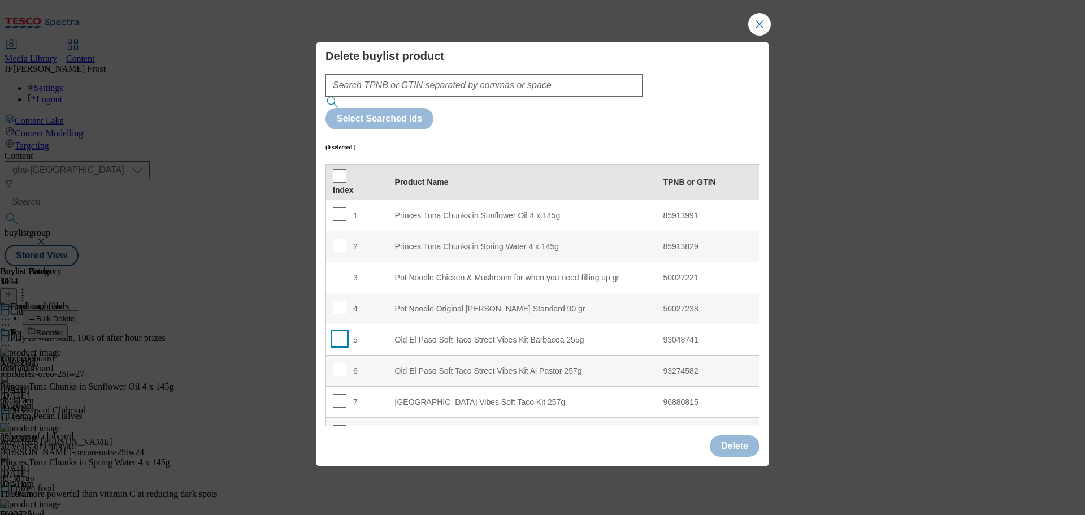
click at [339, 332] on input "Modal" at bounding box center [340, 339] width 14 height 14
checkbox input "true"
click at [339, 363] on input "Modal" at bounding box center [340, 370] width 14 height 14
checkbox input "true"
drag, startPoint x: 340, startPoint y: 365, endPoint x: 371, endPoint y: 336, distance: 42.8
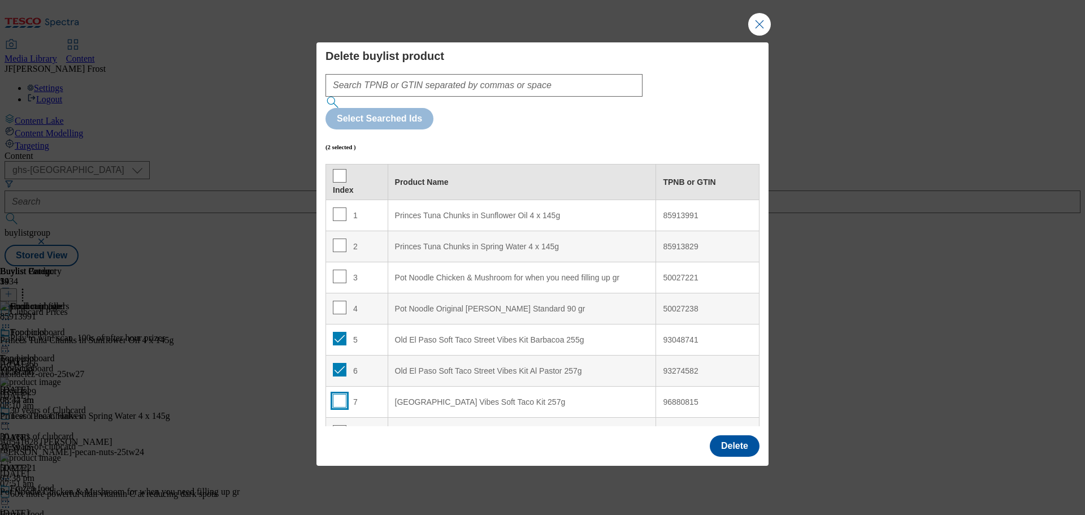
click at [340, 394] on input "Modal" at bounding box center [340, 401] width 14 height 14
checkbox input "true"
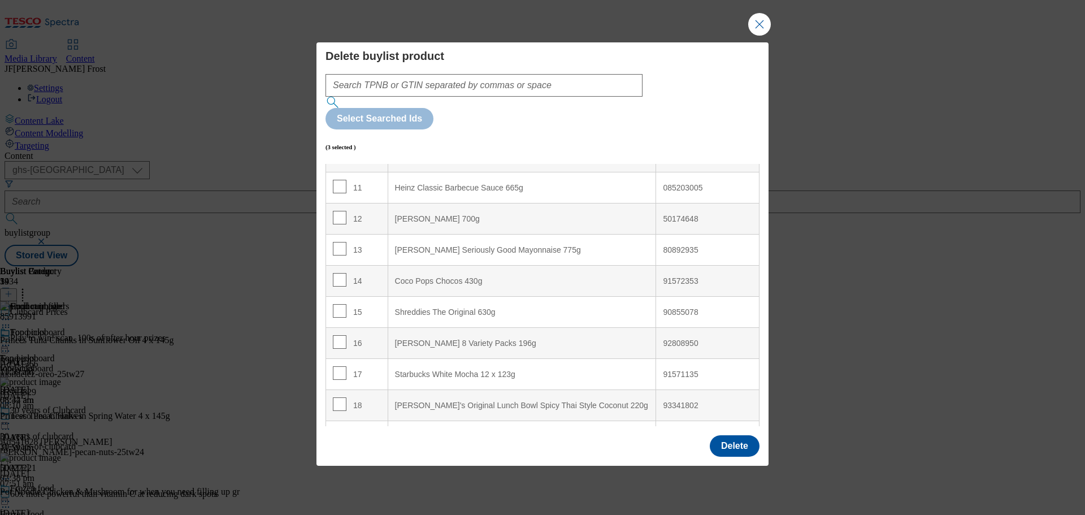
scroll to position [339, 0]
click at [339, 335] on input "Modal" at bounding box center [340, 342] width 14 height 14
checkbox input "true"
click at [733, 435] on button "Delete" at bounding box center [735, 445] width 50 height 21
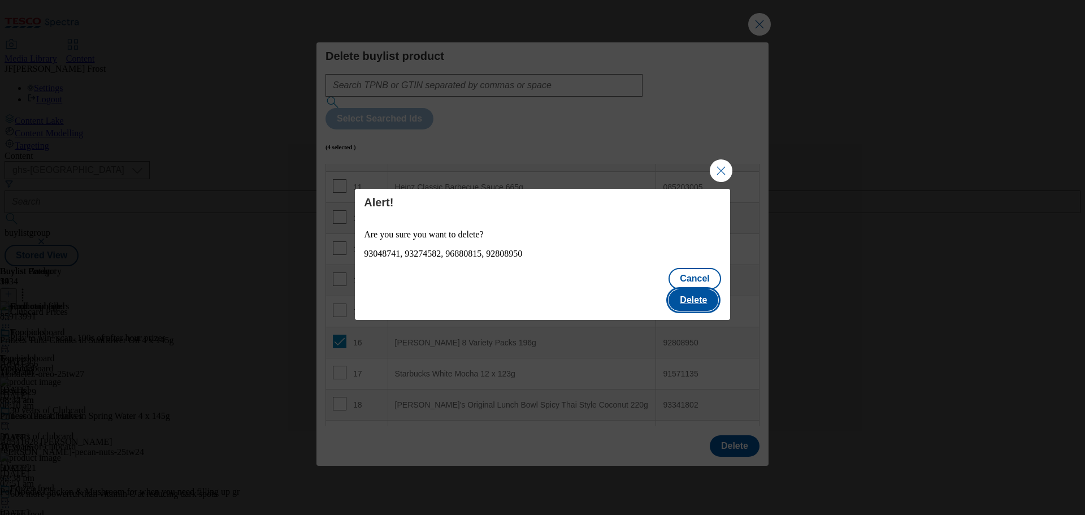
click at [703, 289] on button "Delete" at bounding box center [694, 299] width 50 height 21
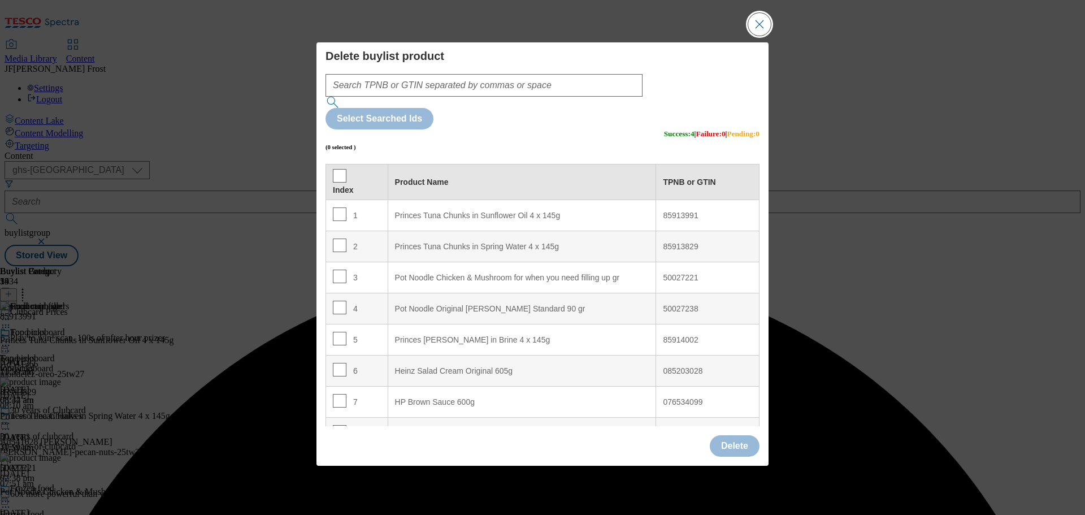
click at [759, 36] on button "Close Modal" at bounding box center [759, 24] width 23 height 23
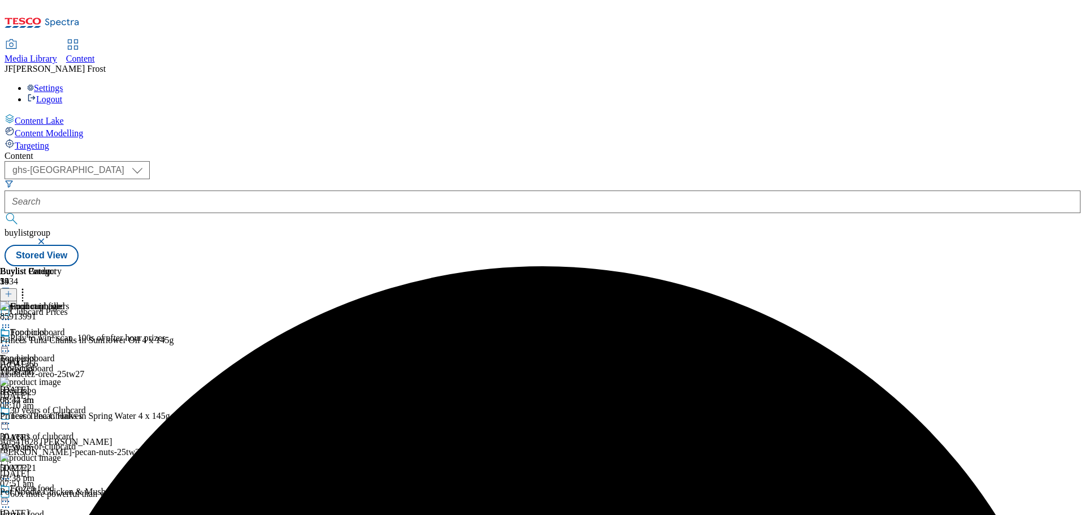
click at [11, 340] on icon at bounding box center [5, 345] width 11 height 11
click at [66, 414] on button "Preview" at bounding box center [45, 420] width 44 height 13
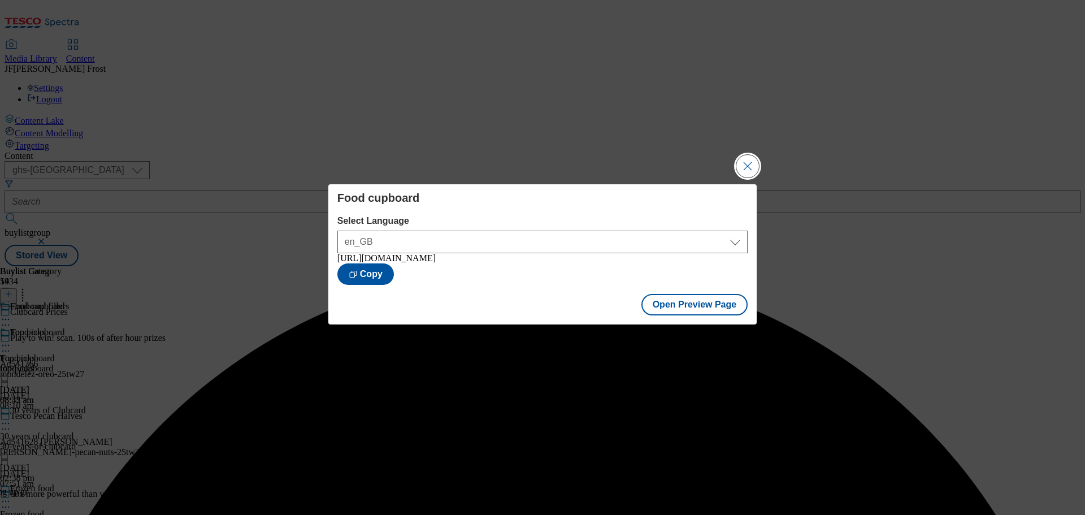
click at [751, 157] on button "Close Modal" at bounding box center [748, 166] width 23 height 23
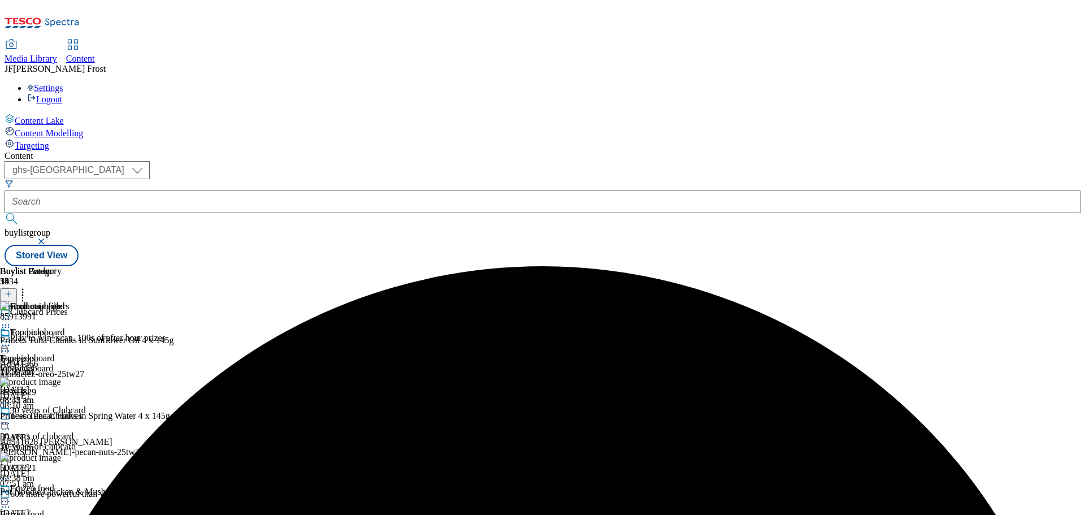
click at [11, 340] on icon at bounding box center [5, 345] width 11 height 11
click at [60, 456] on span "Publish" at bounding box center [47, 460] width 25 height 8
click at [11, 340] on icon at bounding box center [5, 345] width 11 height 11
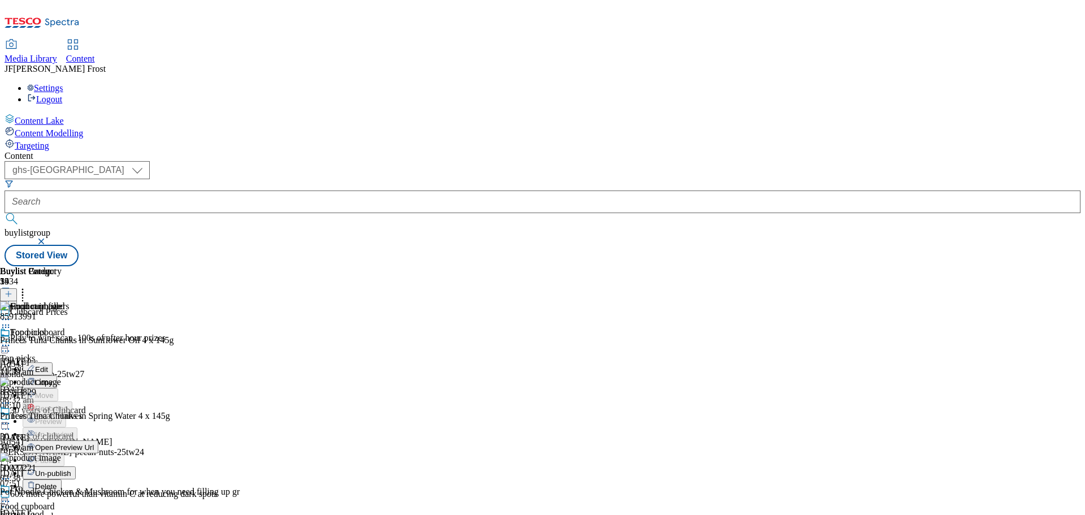
click at [708, 161] on div "( optional ) ghs-roi ghs-[GEOGRAPHIC_DATA] ghs-uk buylistgroup Stored View" at bounding box center [543, 213] width 1076 height 105
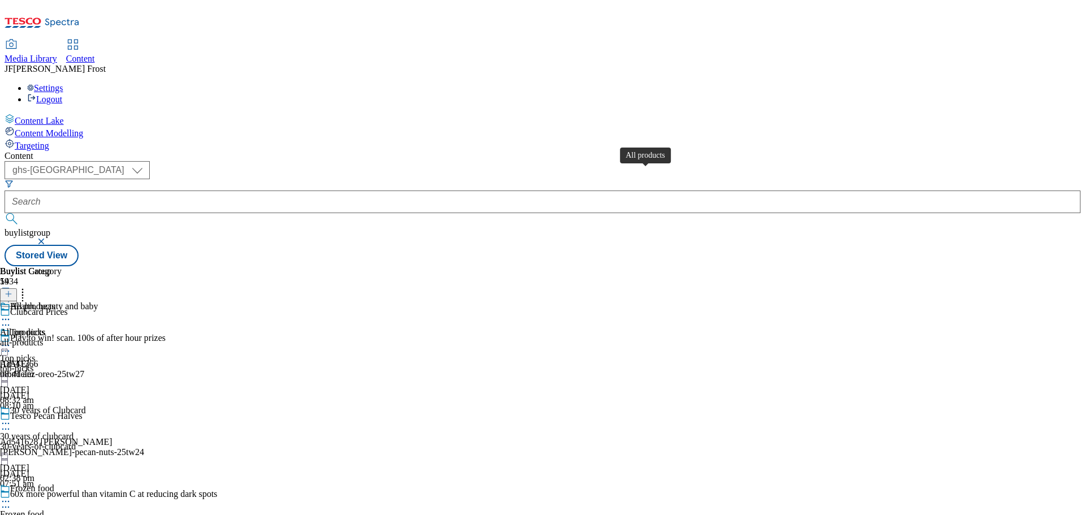
click at [55, 301] on div "All products" at bounding box center [32, 306] width 45 height 10
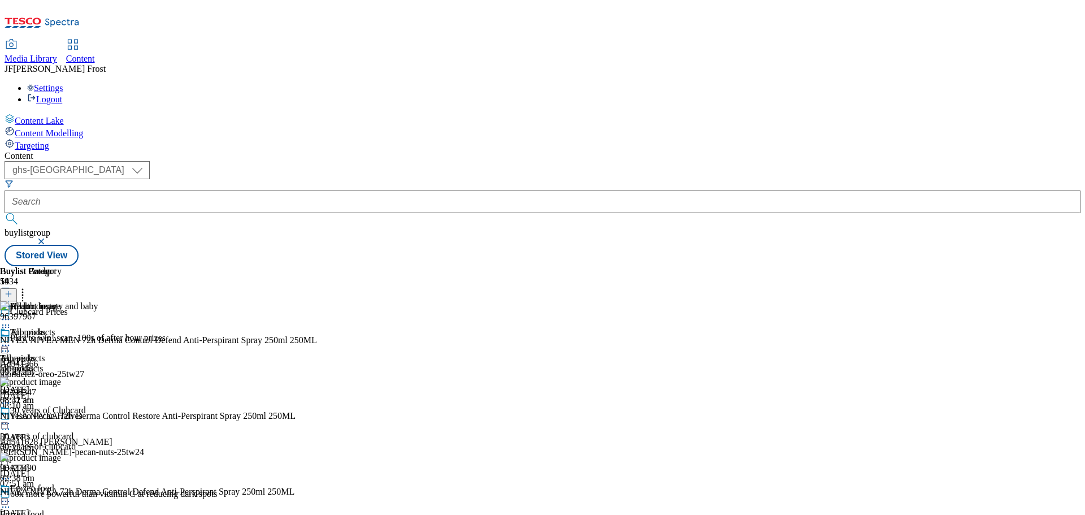
click at [11, 340] on icon at bounding box center [5, 345] width 11 height 11
click at [71, 469] on span "Un-publish" at bounding box center [53, 473] width 36 height 8
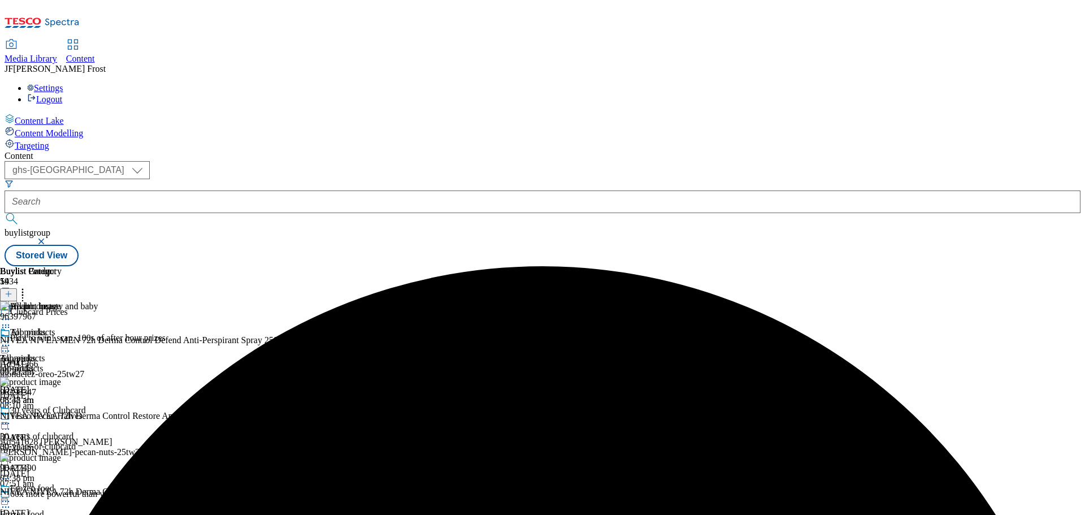
click at [7, 345] on circle at bounding box center [6, 346] width 2 height 2
click at [73, 430] on span "Un-preview" at bounding box center [54, 434] width 38 height 8
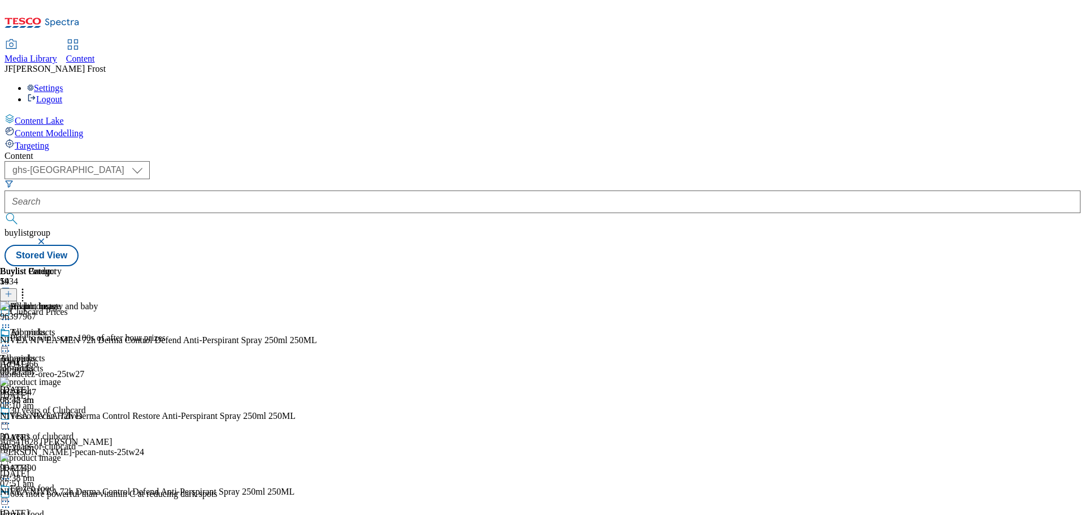
click at [24, 289] on circle at bounding box center [23, 290] width 2 height 2
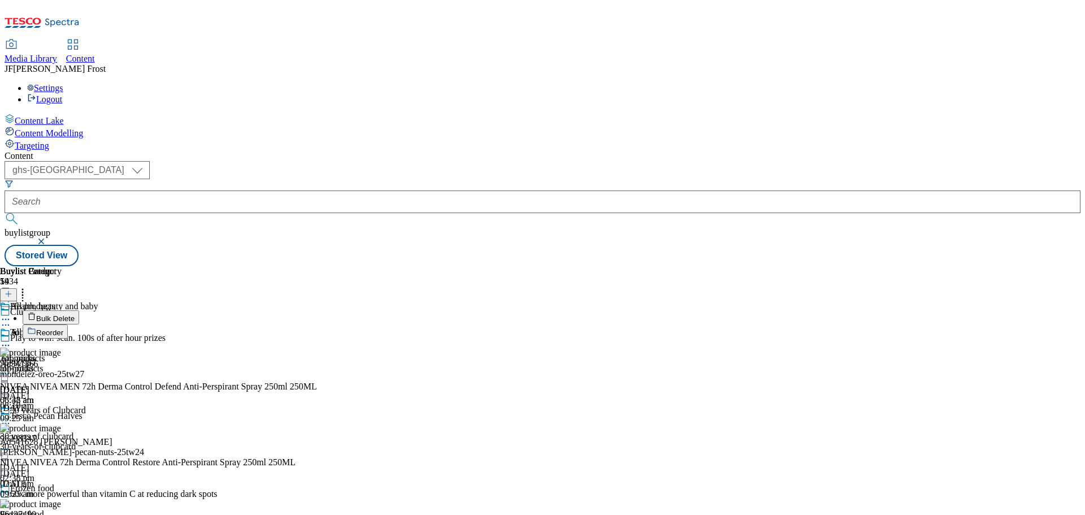
click at [79, 310] on button "Bulk Delete" at bounding box center [51, 317] width 57 height 14
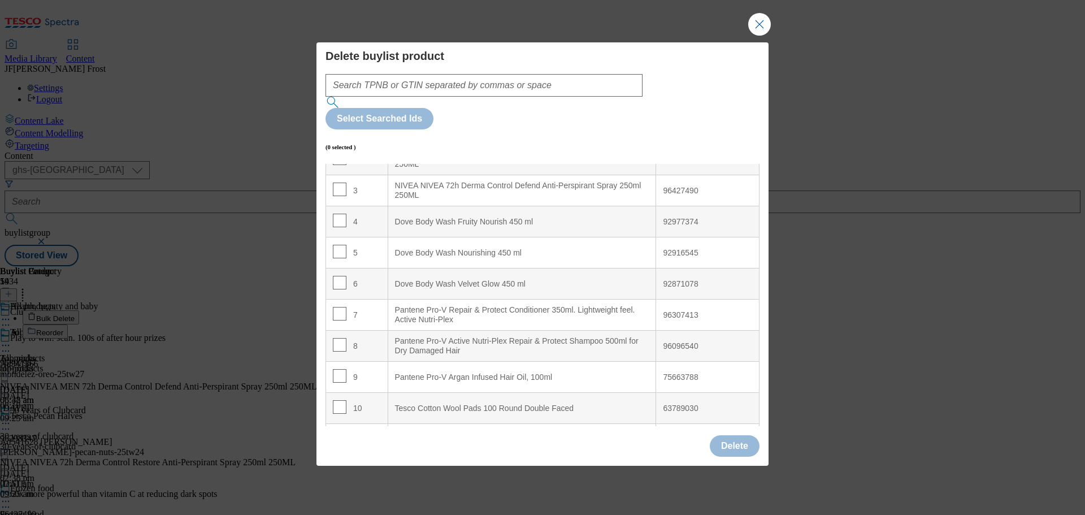
scroll to position [113, 0]
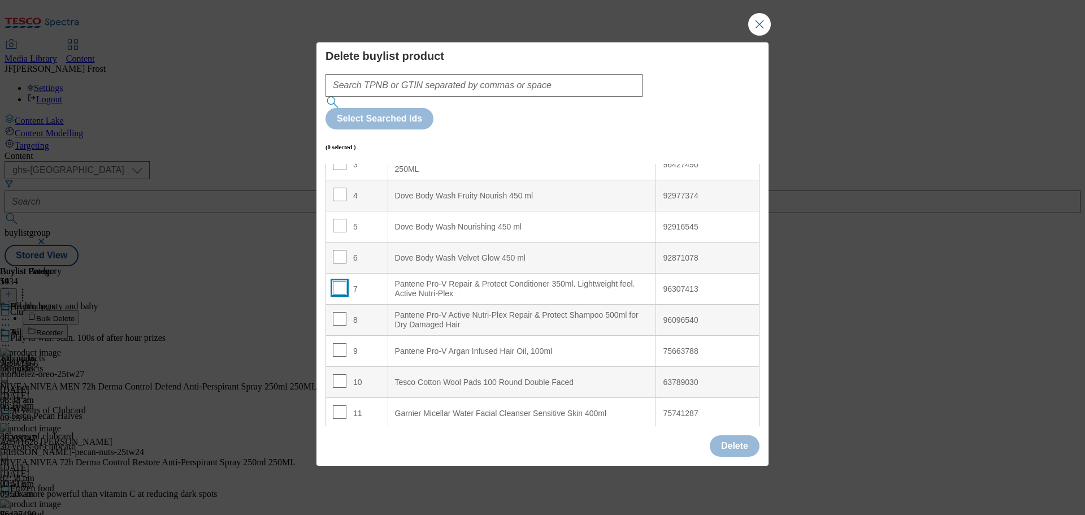
click at [344, 281] on input "Modal" at bounding box center [340, 288] width 14 height 14
checkbox input "true"
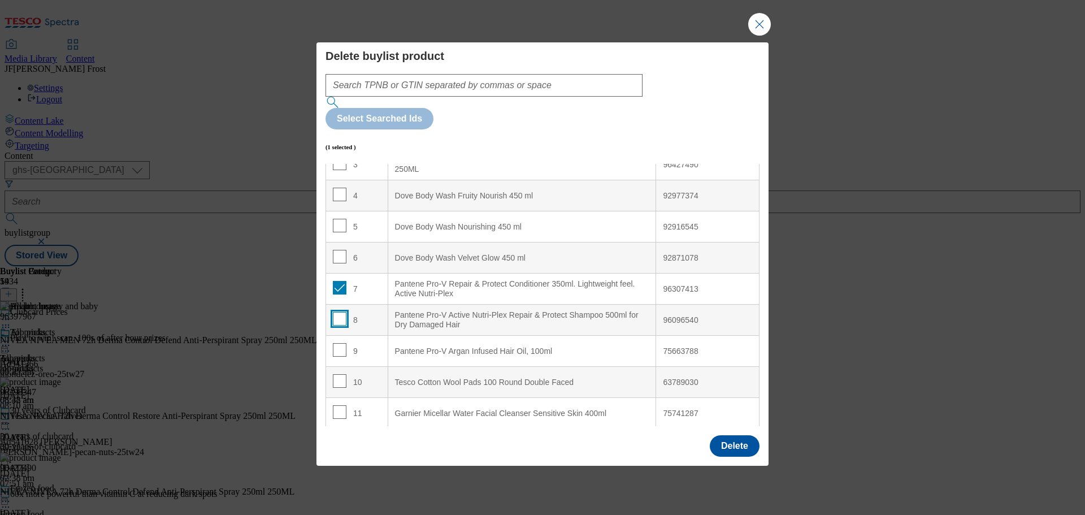
click at [339, 312] on input "Modal" at bounding box center [340, 319] width 14 height 14
checkbox input "true"
click at [341, 343] on input "Modal" at bounding box center [340, 350] width 14 height 14
checkbox input "true"
click at [336, 374] on input "Modal" at bounding box center [340, 381] width 14 height 14
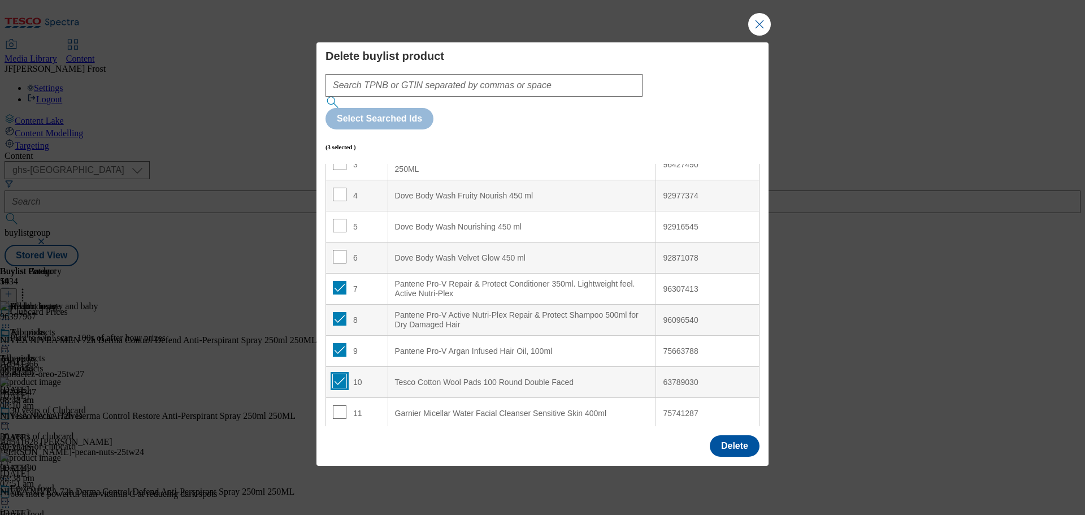
checkbox input "true"
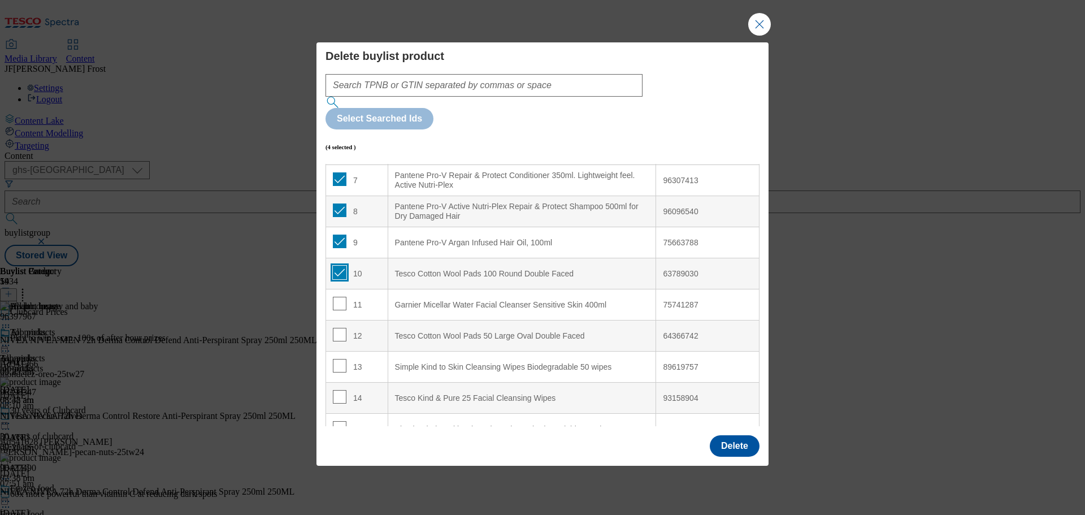
scroll to position [226, 0]
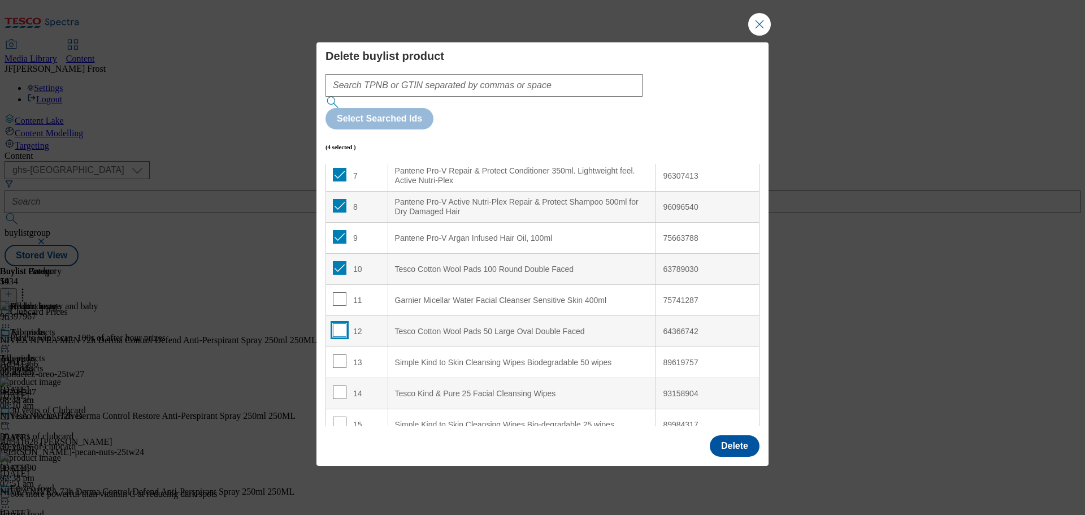
click at [341, 323] on input "Modal" at bounding box center [340, 330] width 14 height 14
checkbox input "true"
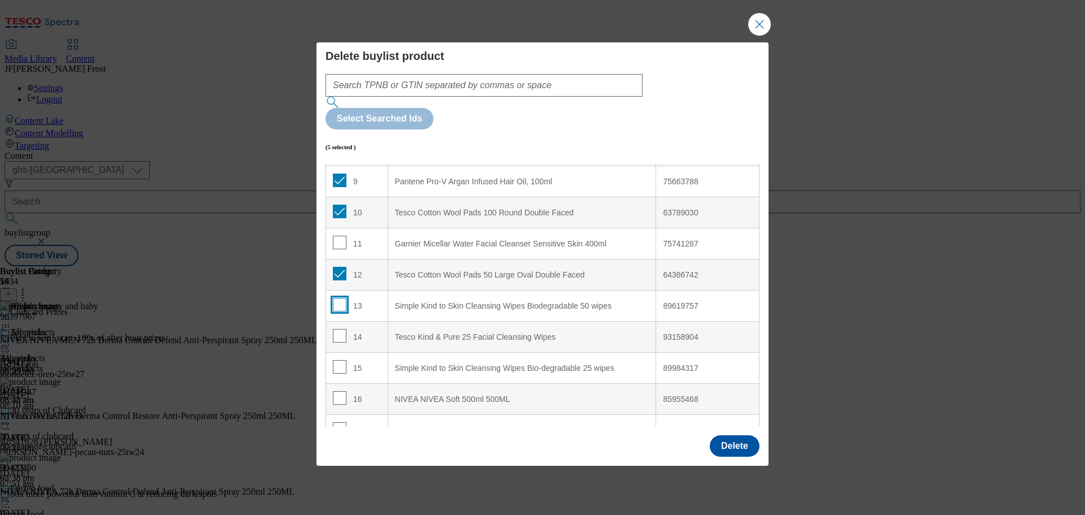
click at [340, 298] on input "Modal" at bounding box center [340, 305] width 14 height 14
checkbox input "true"
click at [338, 329] on input "Modal" at bounding box center [340, 336] width 14 height 14
checkbox input "true"
click at [338, 360] on input "Modal" at bounding box center [340, 367] width 14 height 14
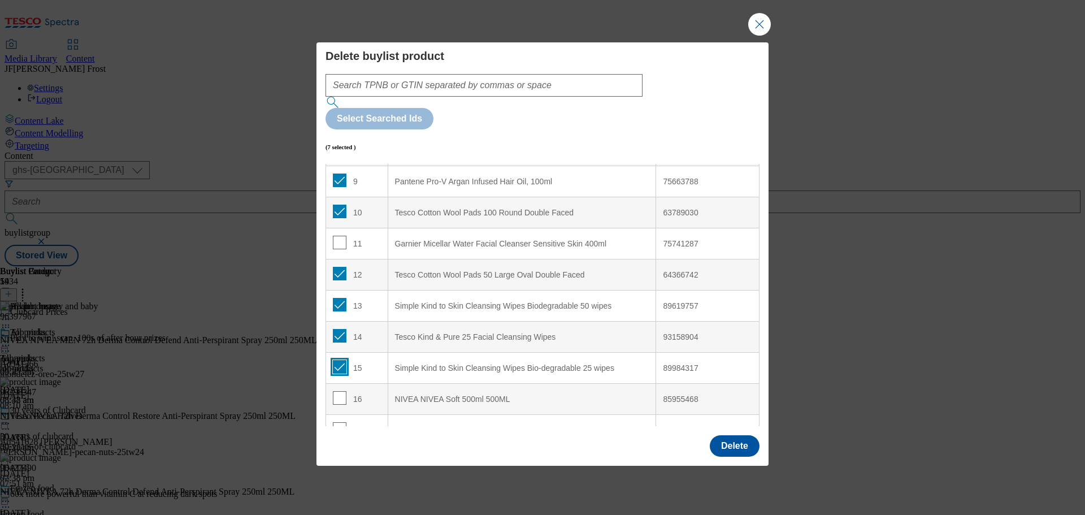
checkbox input "true"
click at [339, 391] on input "Modal" at bounding box center [340, 398] width 14 height 14
checkbox input "true"
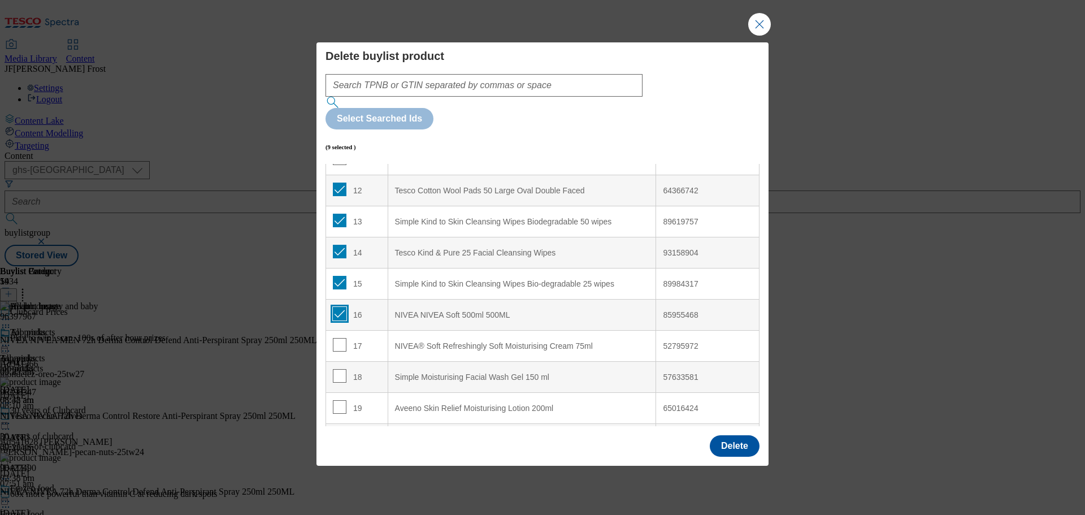
scroll to position [396, 0]
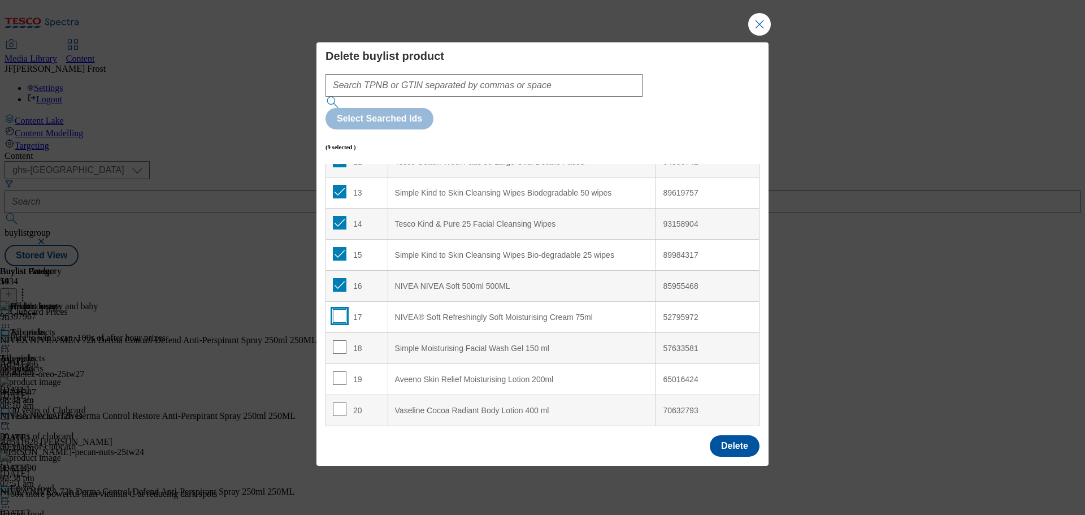
click at [341, 309] on input "Modal" at bounding box center [340, 316] width 14 height 14
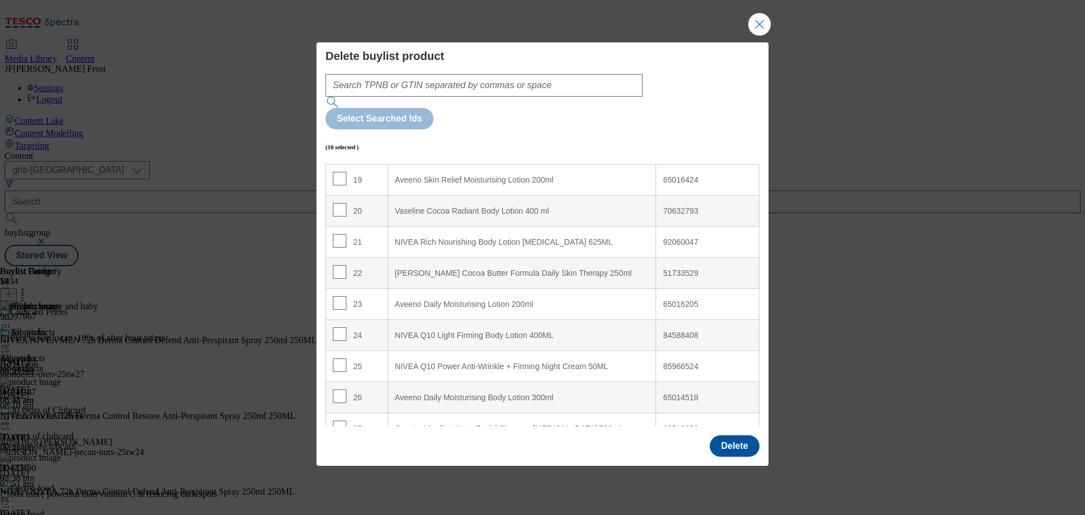
scroll to position [622, 0]
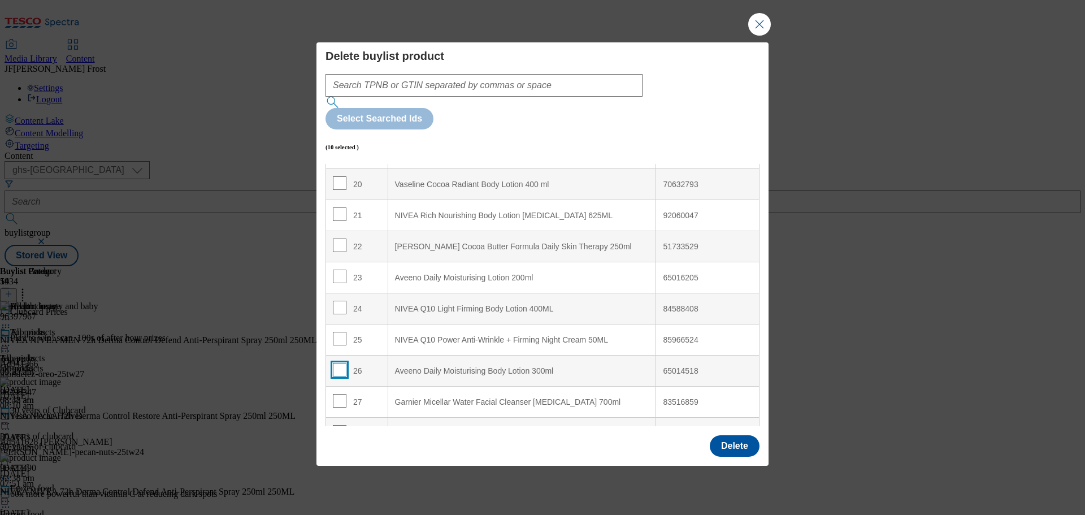
click at [335, 363] on input "Modal" at bounding box center [340, 370] width 14 height 14
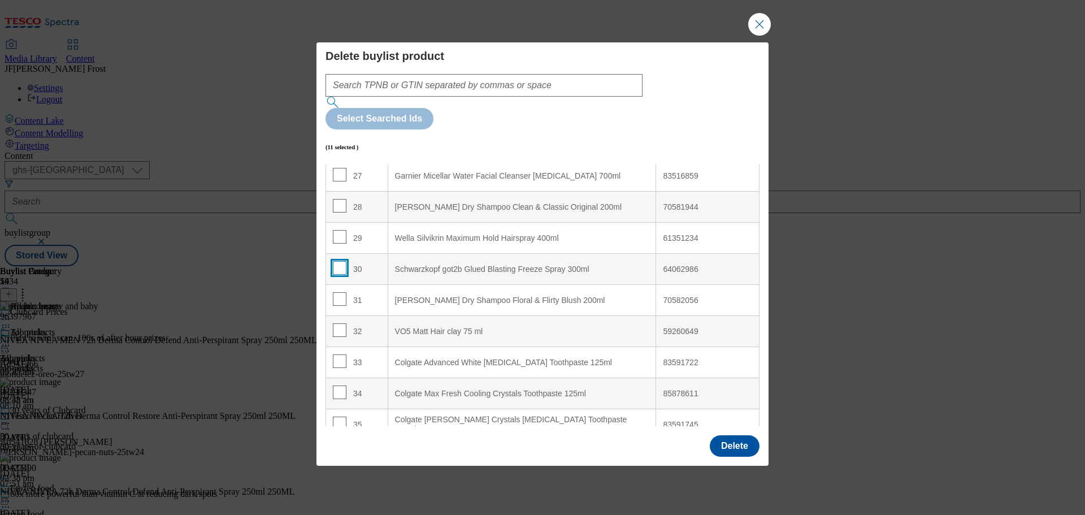
click at [336, 261] on input "Modal" at bounding box center [340, 268] width 14 height 14
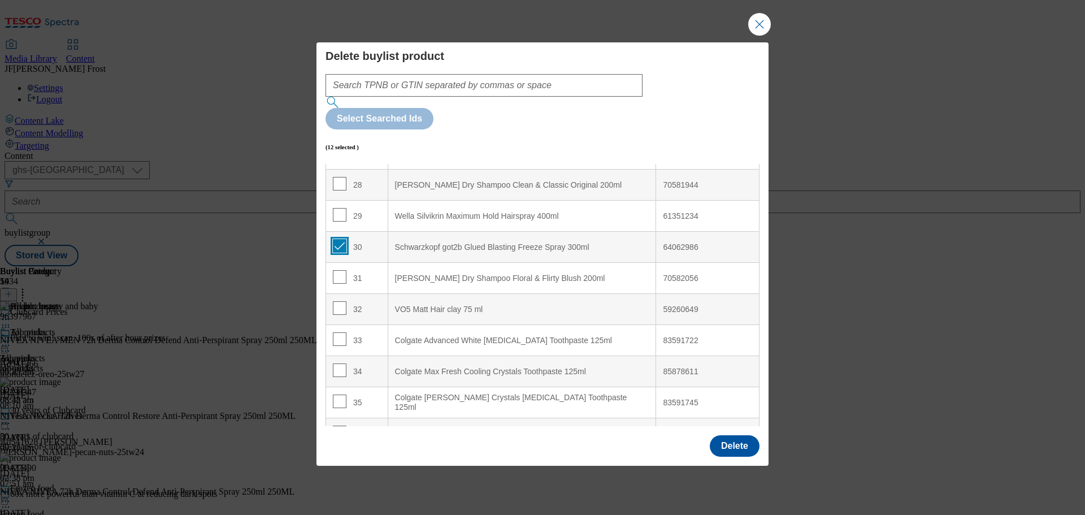
scroll to position [904, 0]
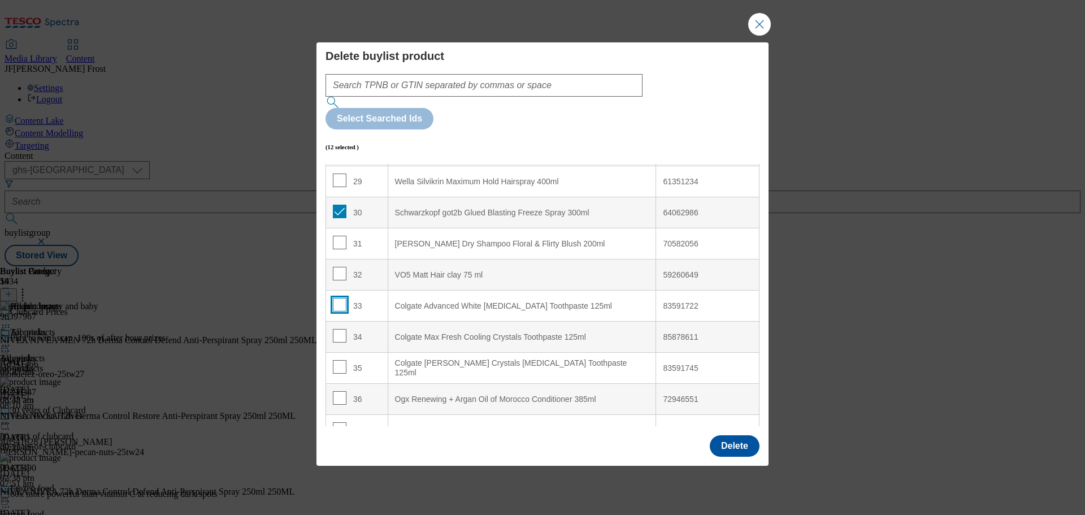
click at [338, 298] on input "Modal" at bounding box center [340, 305] width 14 height 14
click at [342, 329] on input "Modal" at bounding box center [340, 336] width 14 height 14
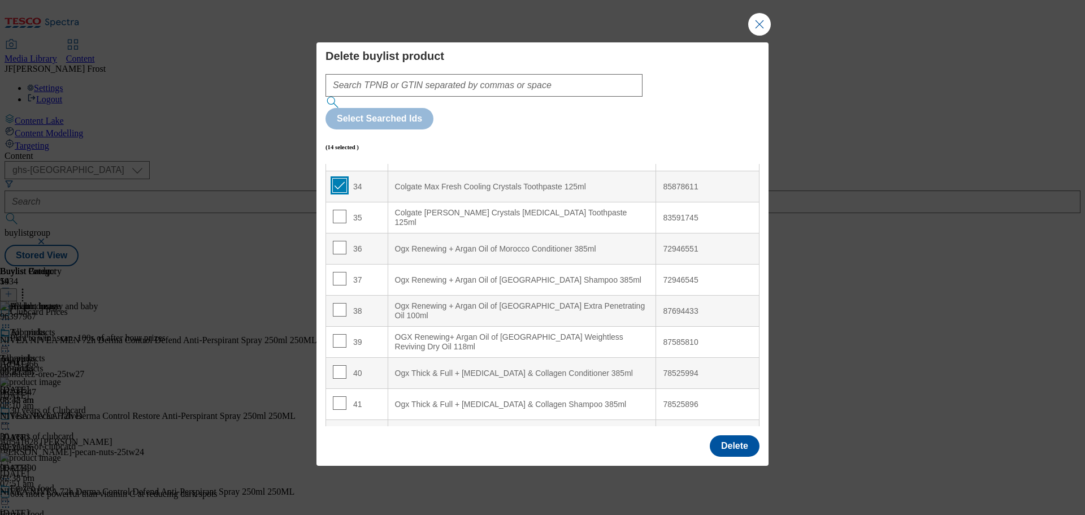
scroll to position [1074, 0]
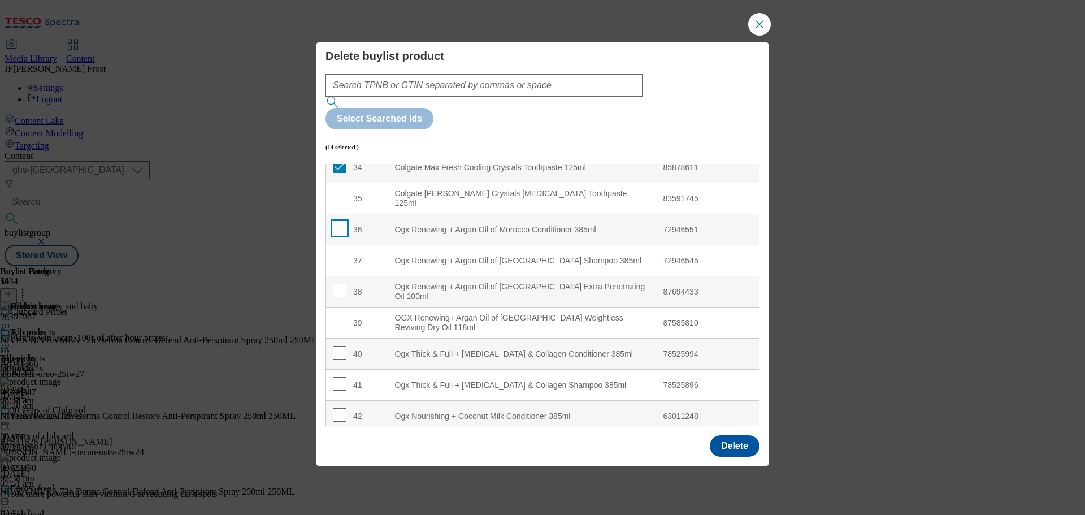
drag, startPoint x: 340, startPoint y: 197, endPoint x: 340, endPoint y: 206, distance: 9.1
click at [340, 222] on input "Modal" at bounding box center [340, 229] width 14 height 14
click at [338, 253] on input "Modal" at bounding box center [340, 260] width 14 height 14
click at [338, 284] on input "Modal" at bounding box center [340, 291] width 14 height 14
click at [340, 315] on input "Modal" at bounding box center [340, 322] width 14 height 14
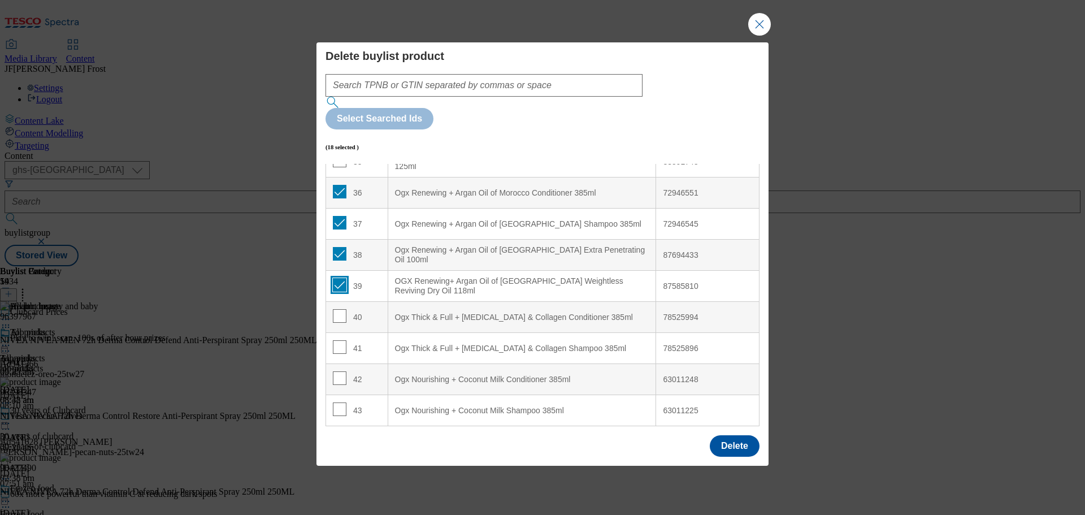
scroll to position [1131, 0]
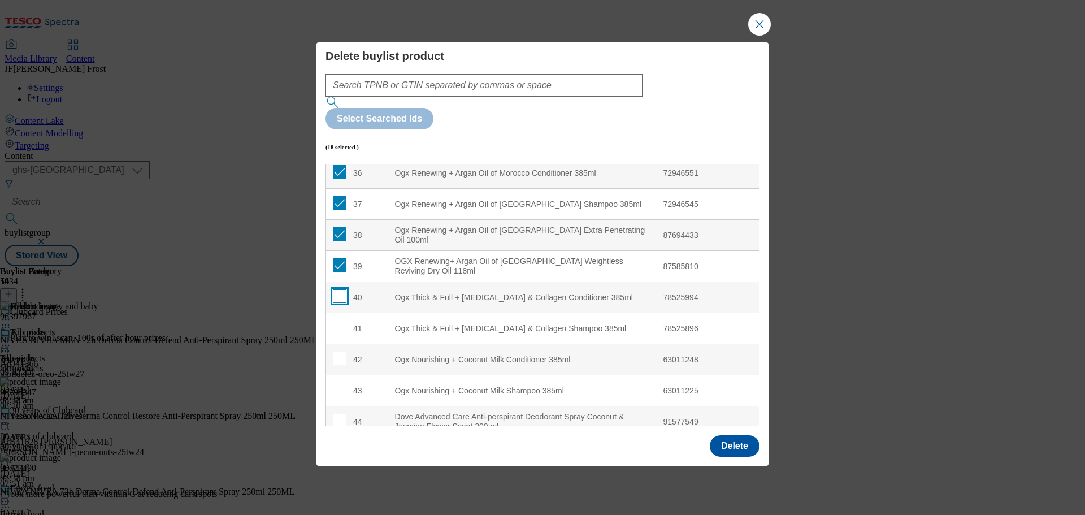
click at [340, 289] on input "Modal" at bounding box center [340, 296] width 14 height 14
click at [340, 320] on input "Modal" at bounding box center [340, 327] width 14 height 14
click at [339, 352] on input "Modal" at bounding box center [340, 359] width 14 height 14
click at [340, 383] on input "Modal" at bounding box center [340, 390] width 14 height 14
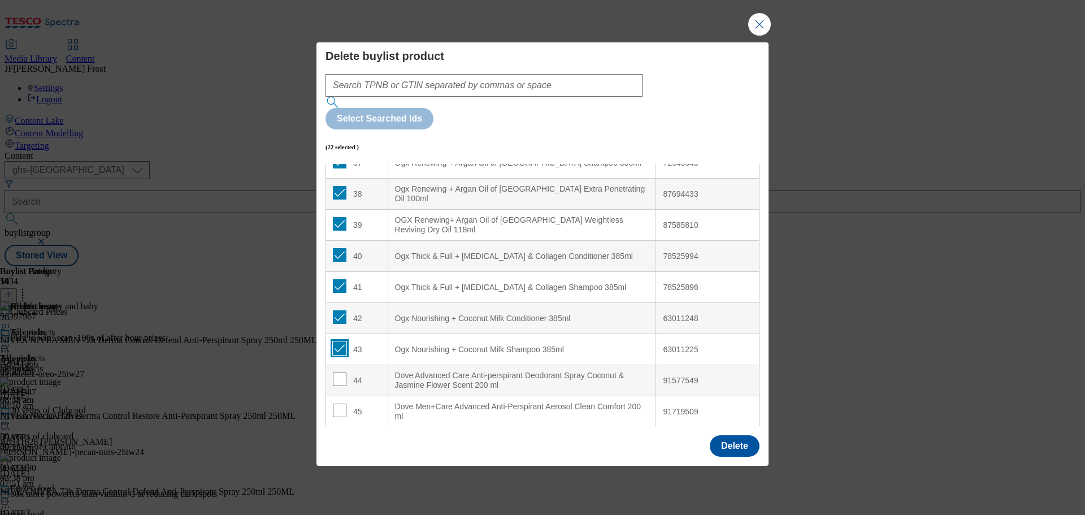
scroll to position [1300, 0]
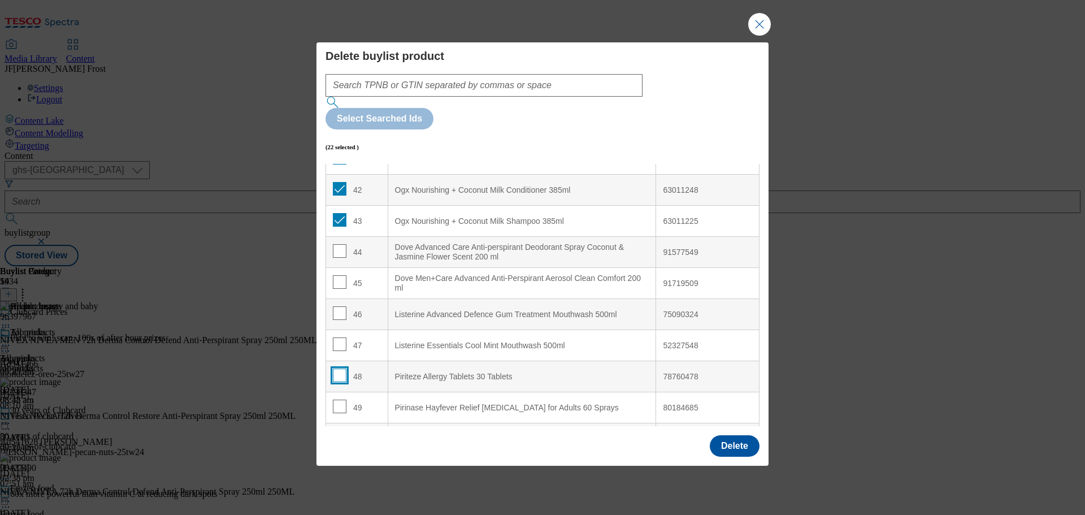
click at [338, 369] on input "Modal" at bounding box center [340, 376] width 14 height 14
click at [339, 400] on input "Modal" at bounding box center [340, 407] width 14 height 14
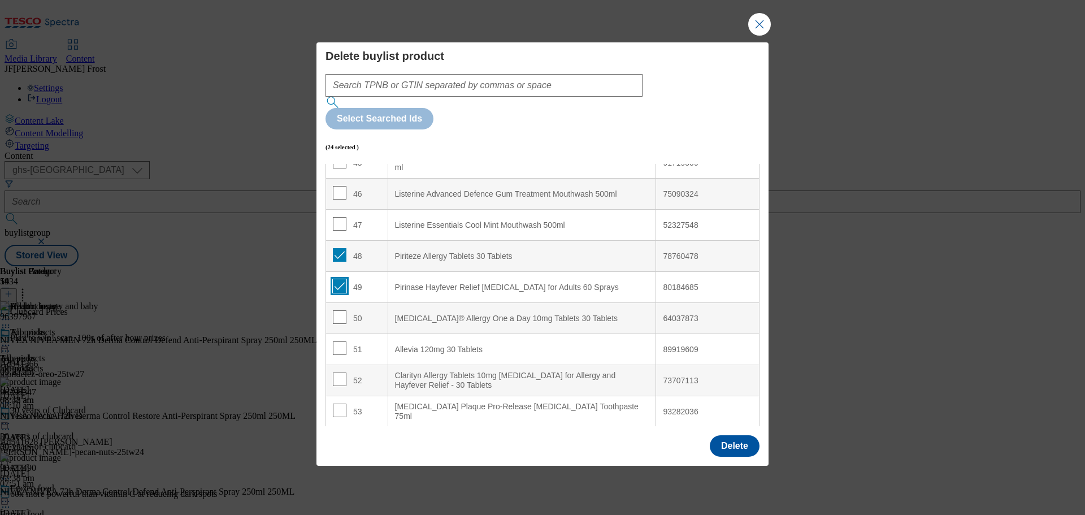
scroll to position [1448, 0]
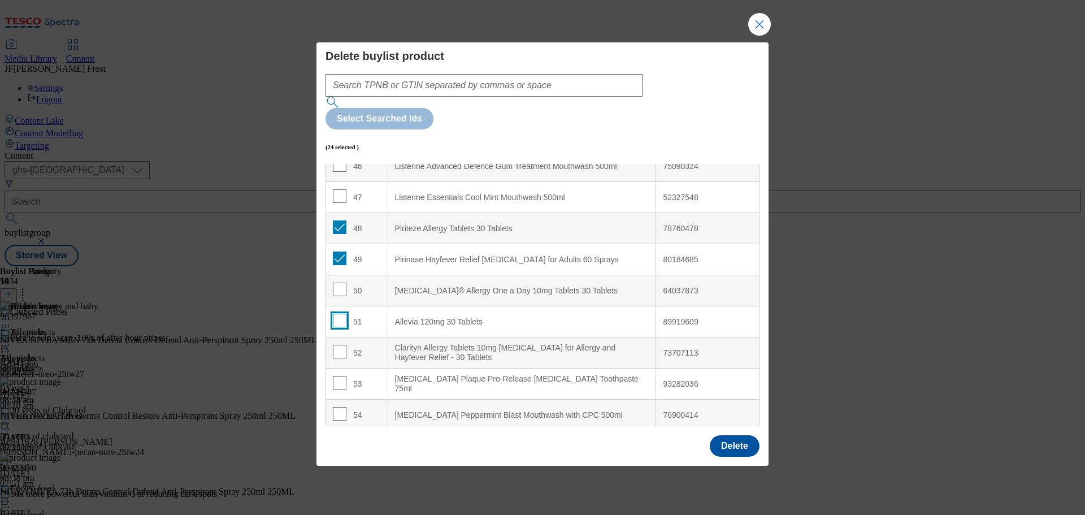
click at [340, 314] on input "Modal" at bounding box center [340, 321] width 14 height 14
click at [339, 345] on input "Modal" at bounding box center [340, 352] width 14 height 14
click at [337, 376] on input "Modal" at bounding box center [340, 383] width 14 height 14
drag, startPoint x: 337, startPoint y: 377, endPoint x: 467, endPoint y: 397, distance: 130.9
click at [339, 407] on input "Modal" at bounding box center [340, 414] width 14 height 14
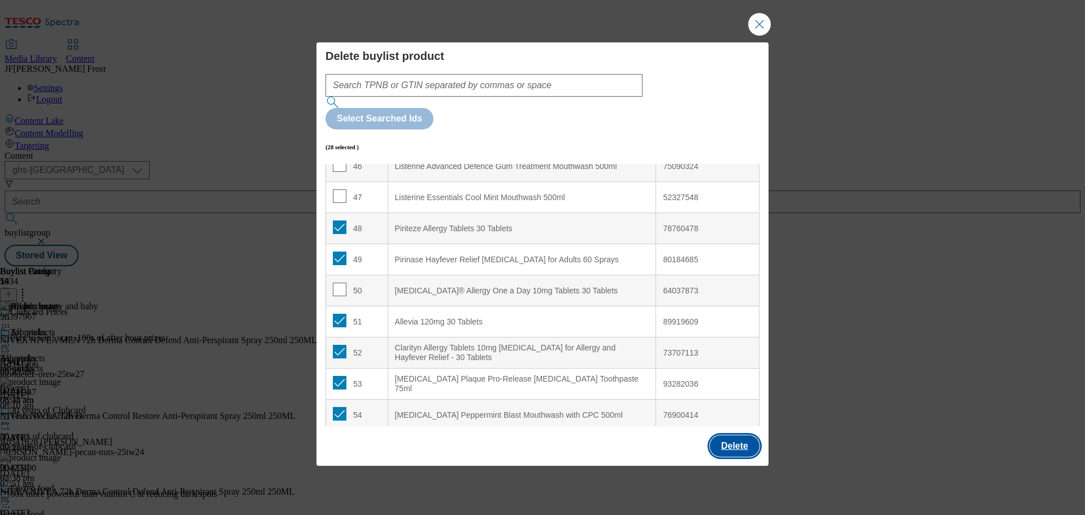
click at [737, 435] on button "Delete" at bounding box center [735, 445] width 50 height 21
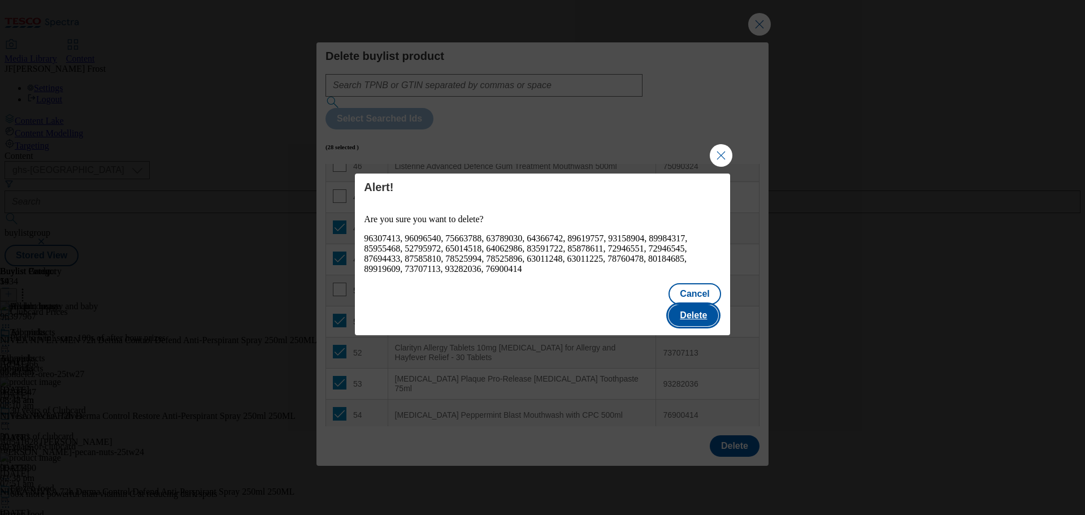
click at [696, 305] on button "Delete" at bounding box center [694, 315] width 50 height 21
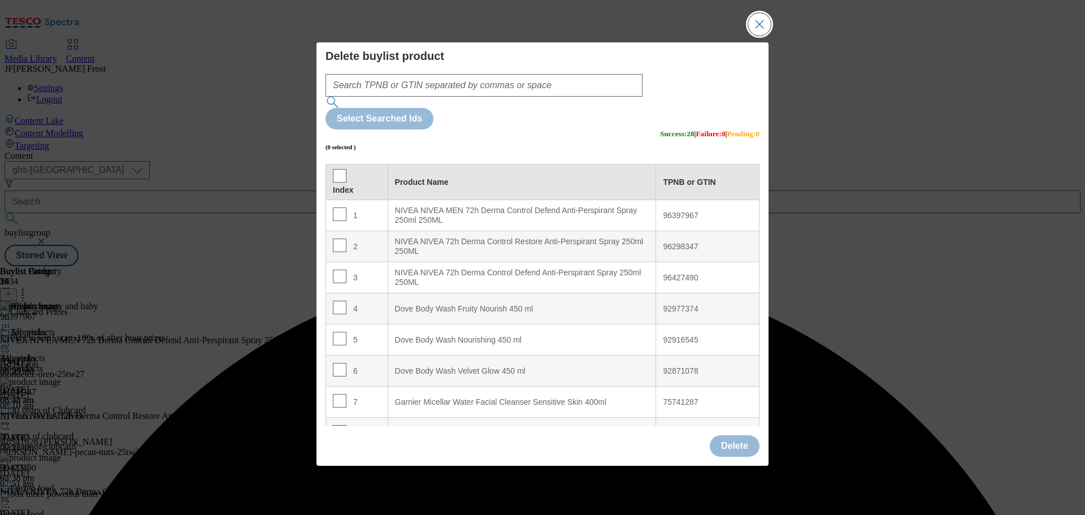
click at [760, 36] on button "Close Modal" at bounding box center [759, 24] width 23 height 23
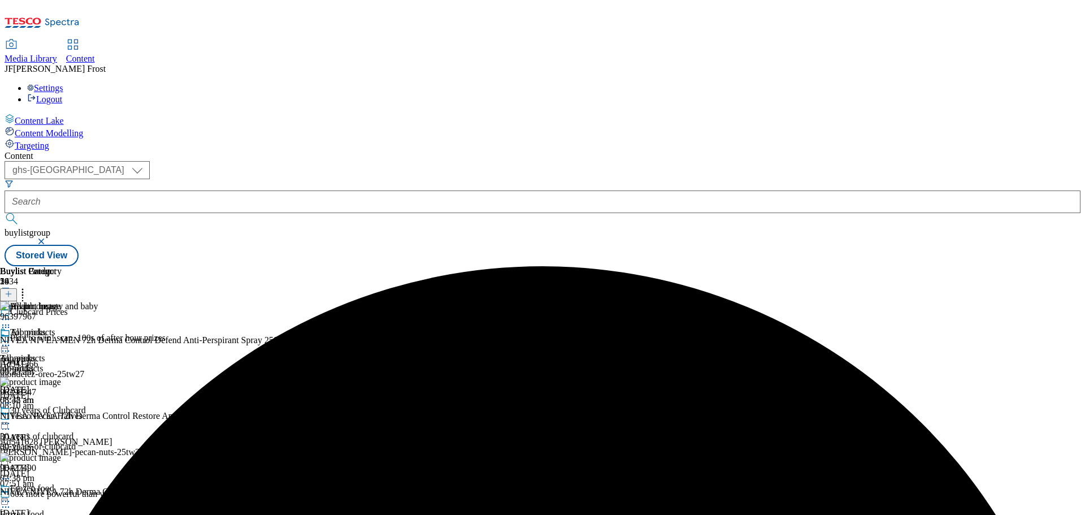
click at [11, 340] on icon at bounding box center [5, 345] width 11 height 11
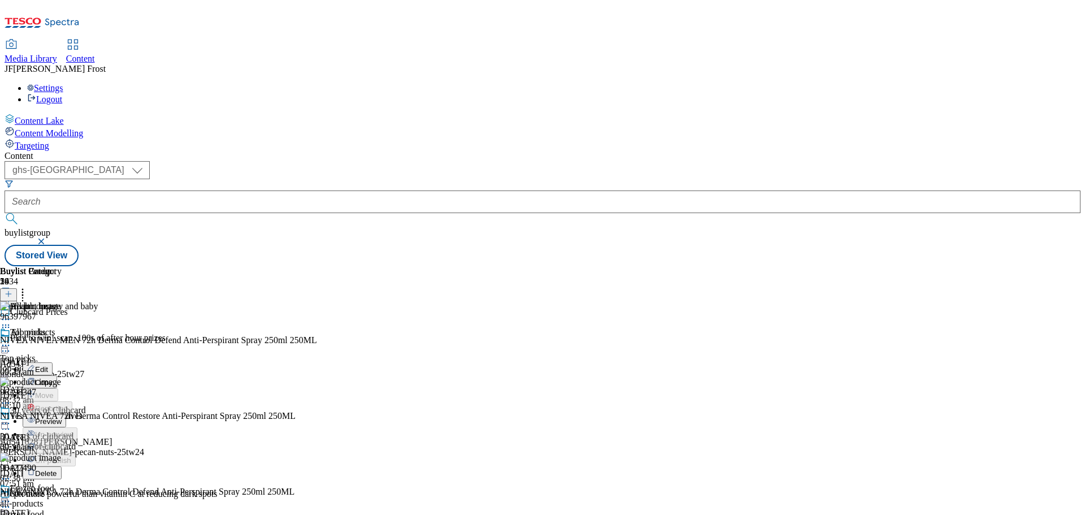
click at [62, 417] on span "Preview" at bounding box center [48, 421] width 27 height 8
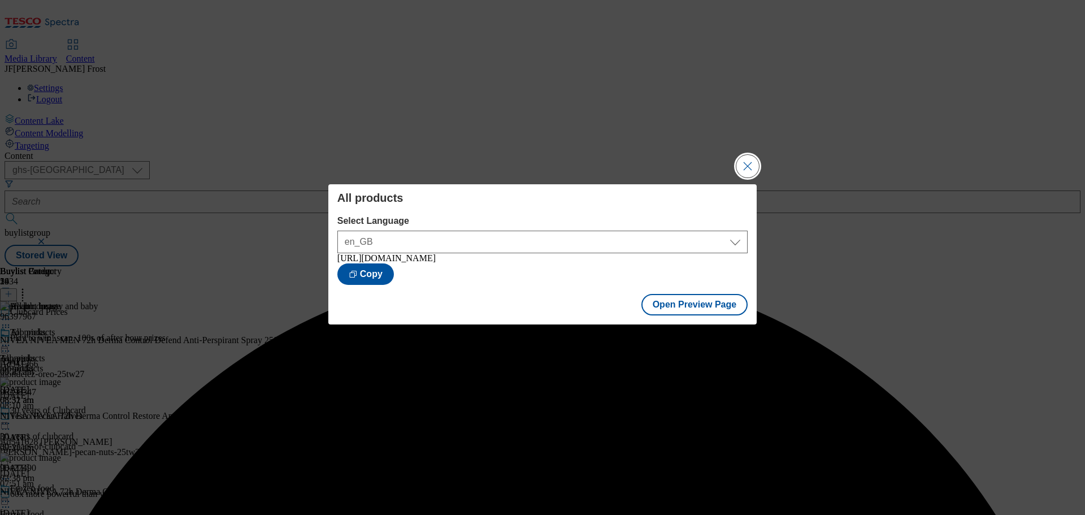
click at [747, 163] on button "Close Modal" at bounding box center [748, 166] width 23 height 23
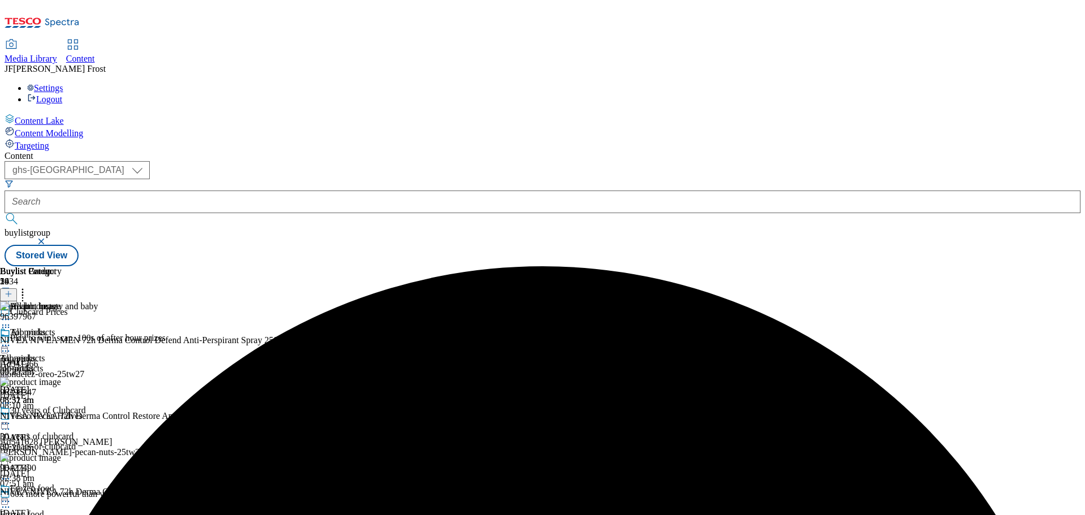
click at [11, 340] on icon at bounding box center [5, 345] width 11 height 11
click at [60, 456] on span "Publish" at bounding box center [47, 460] width 25 height 8
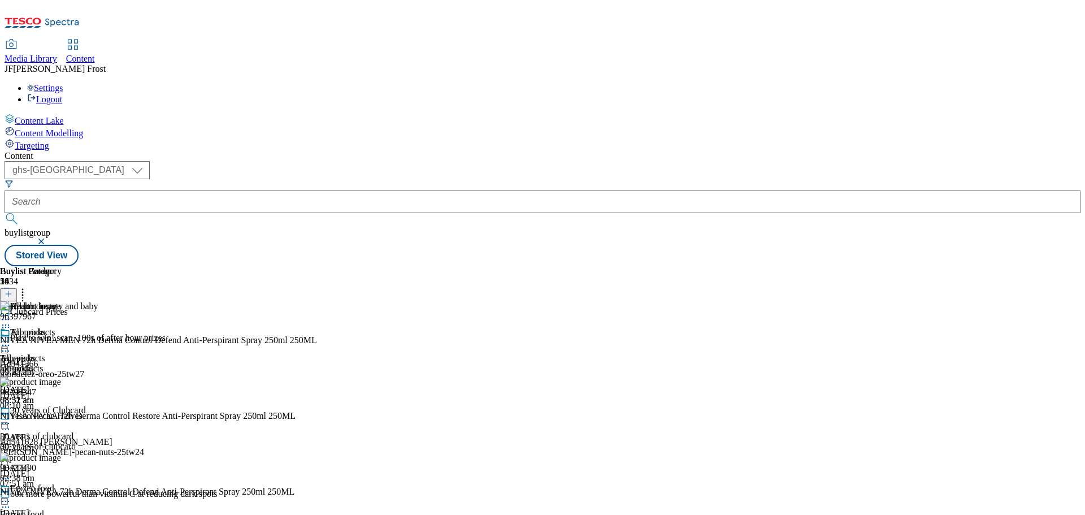
click at [1064, 83] on div "Settings Logout" at bounding box center [543, 93] width 1076 height 21
click at [62, 94] on link "Logout" at bounding box center [44, 99] width 35 height 10
